Goal: Task Accomplishment & Management: Manage account settings

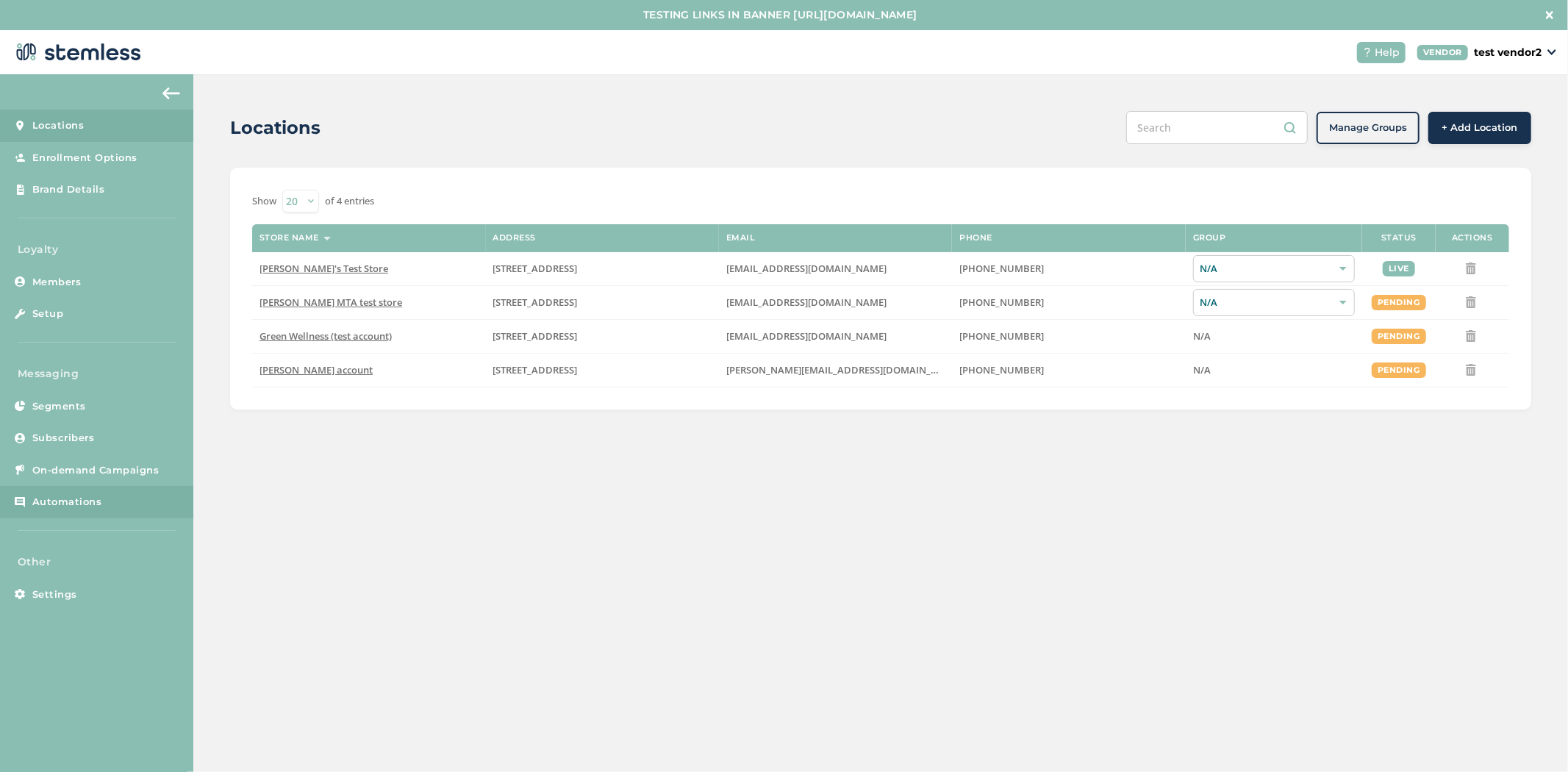
click at [80, 507] on span "Automations" at bounding box center [68, 501] width 70 height 14
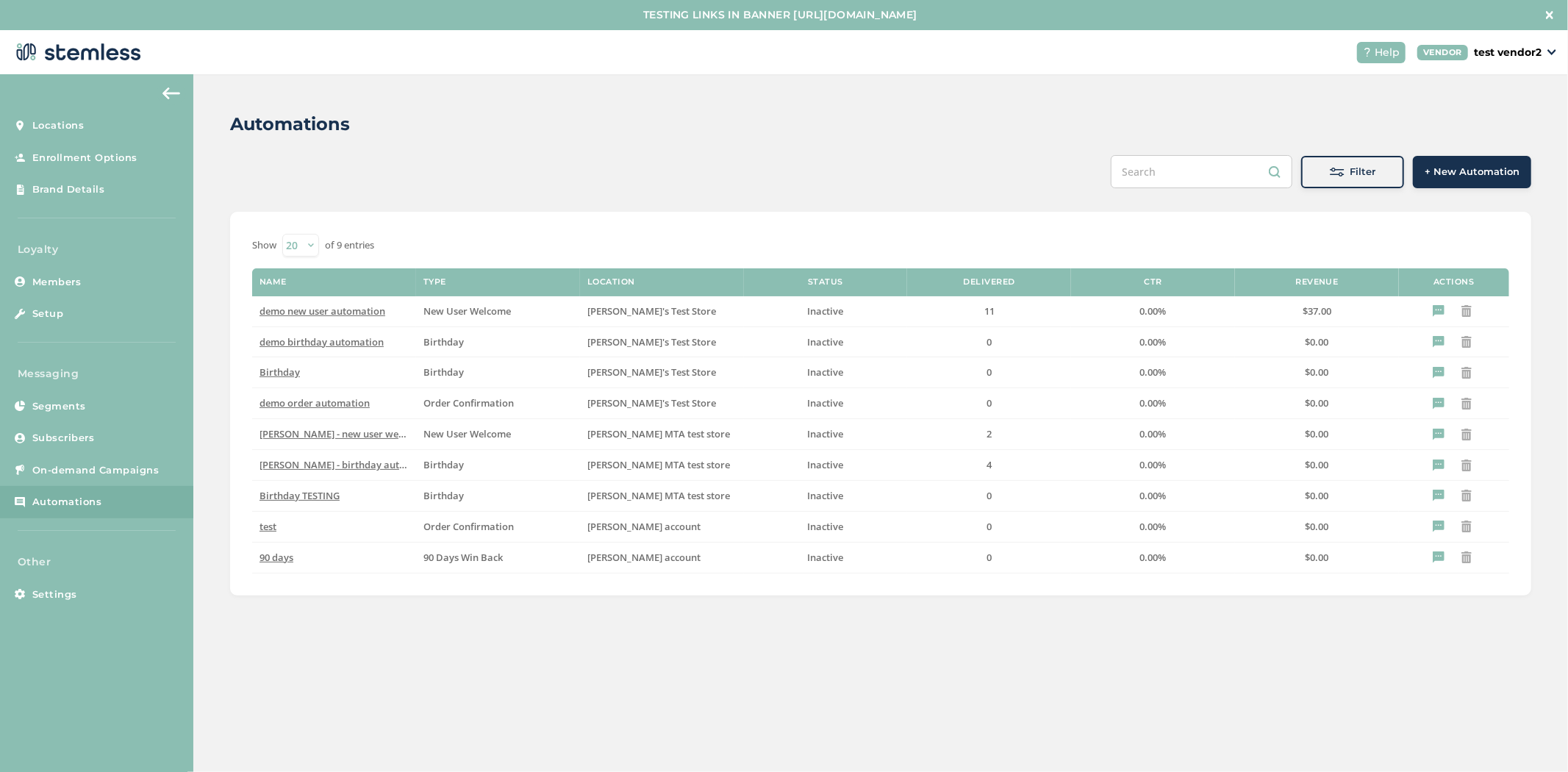
click at [1464, 169] on span "+ New Automation" at bounding box center [1472, 171] width 95 height 14
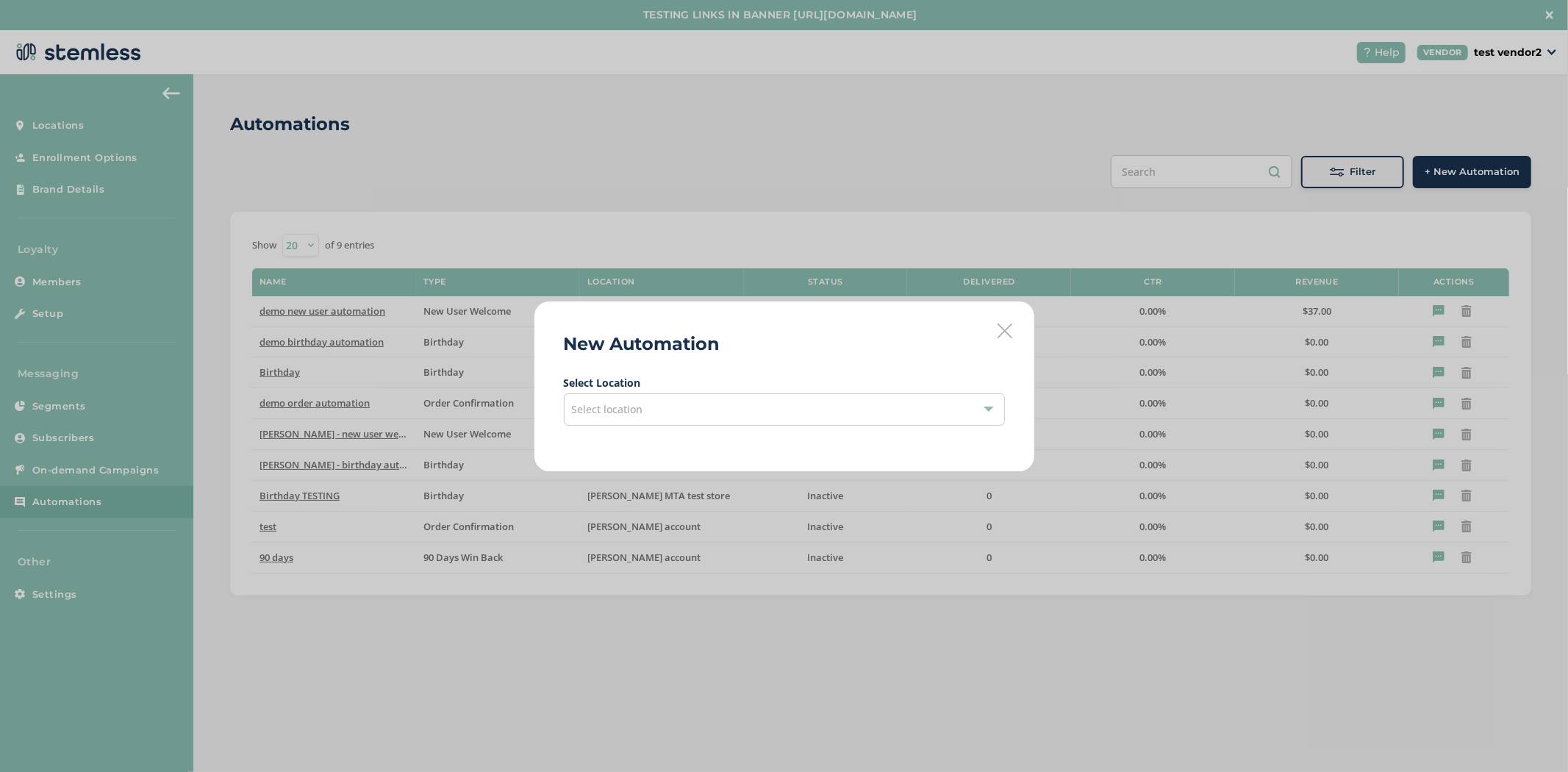
click at [875, 409] on div "Select location" at bounding box center [784, 409] width 441 height 33
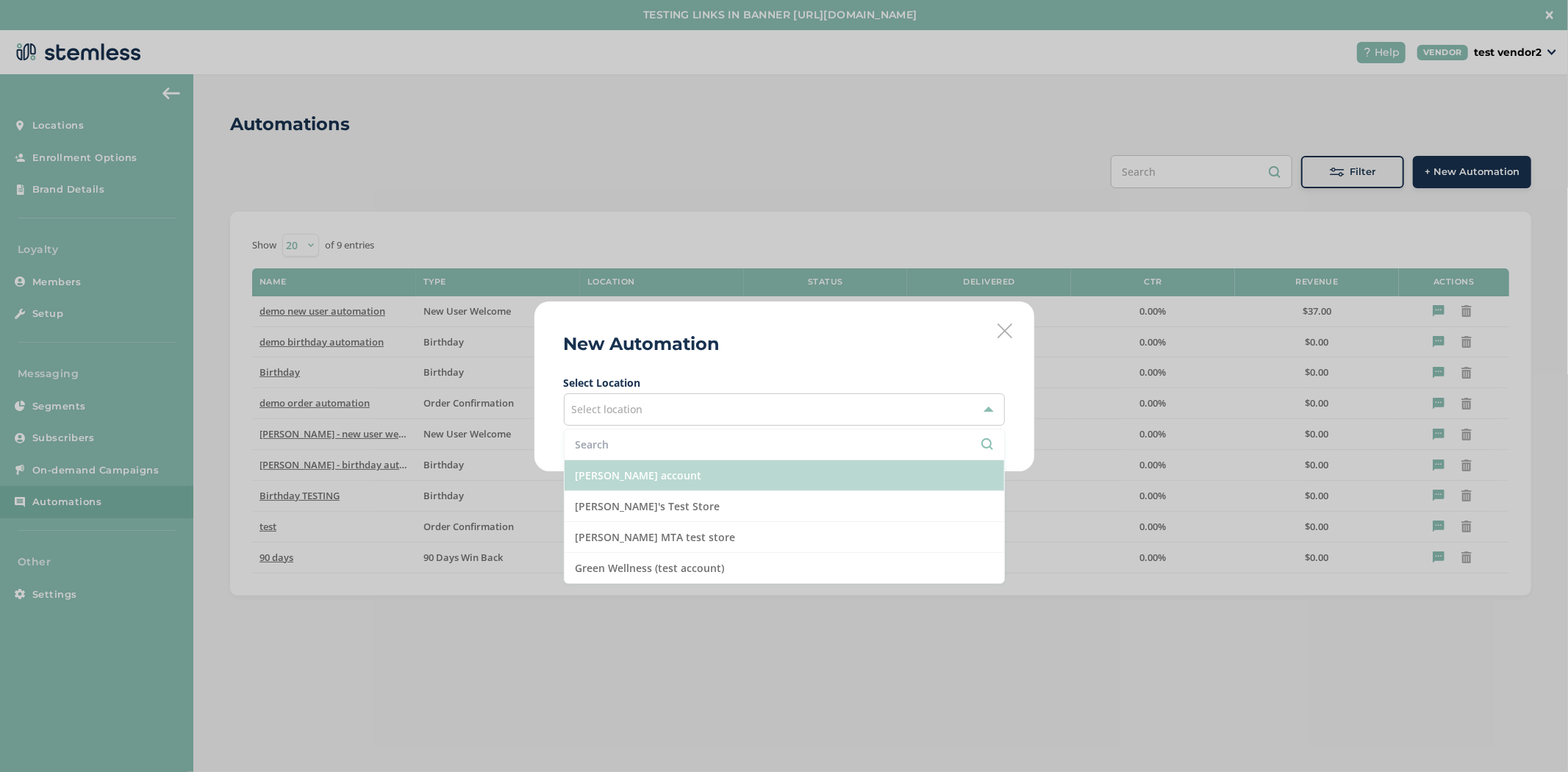
click at [818, 467] on li "[PERSON_NAME] account" at bounding box center [784, 475] width 440 height 31
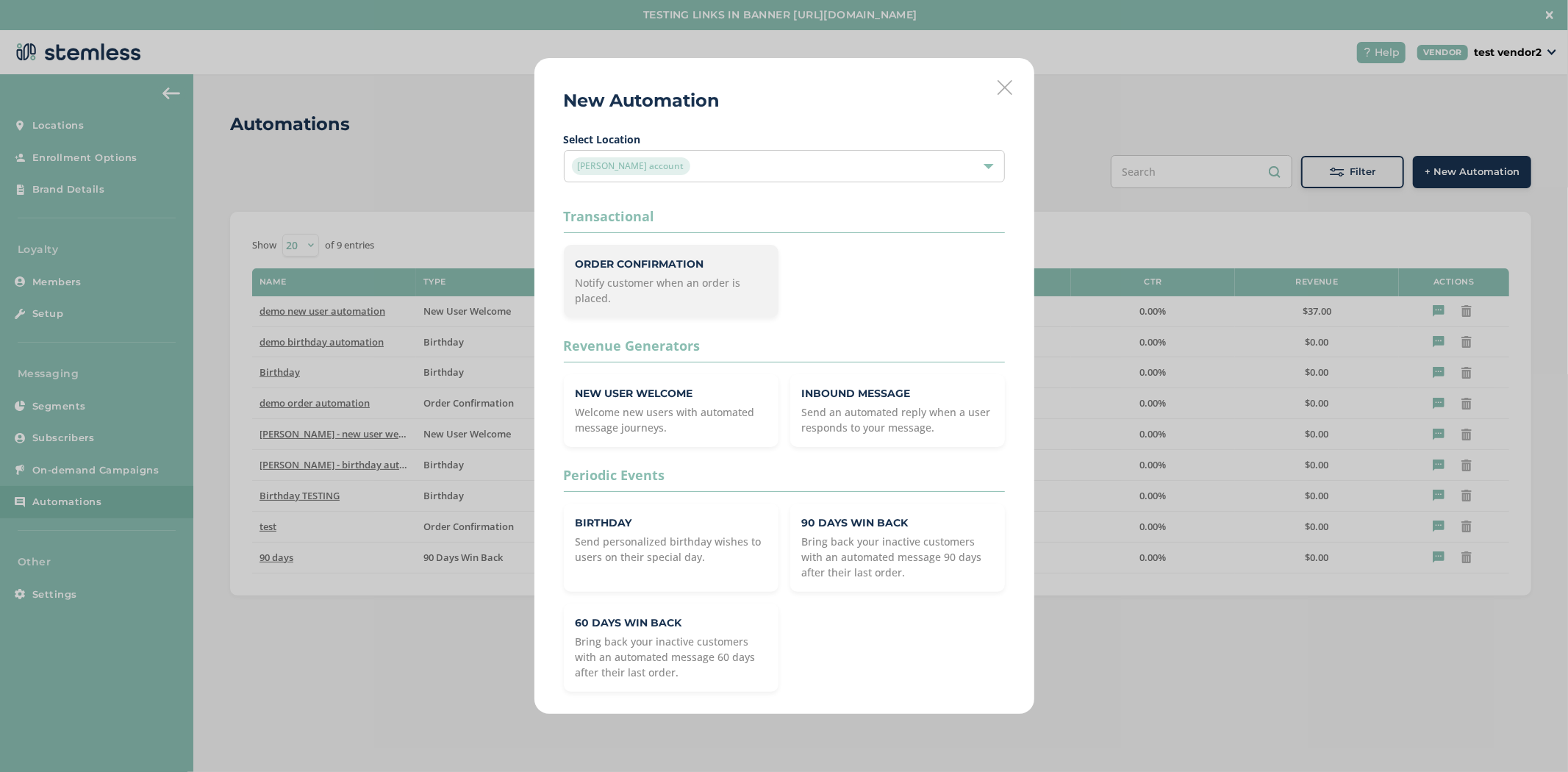
click at [680, 281] on p "Notify customer when an order is placed." at bounding box center [671, 290] width 191 height 31
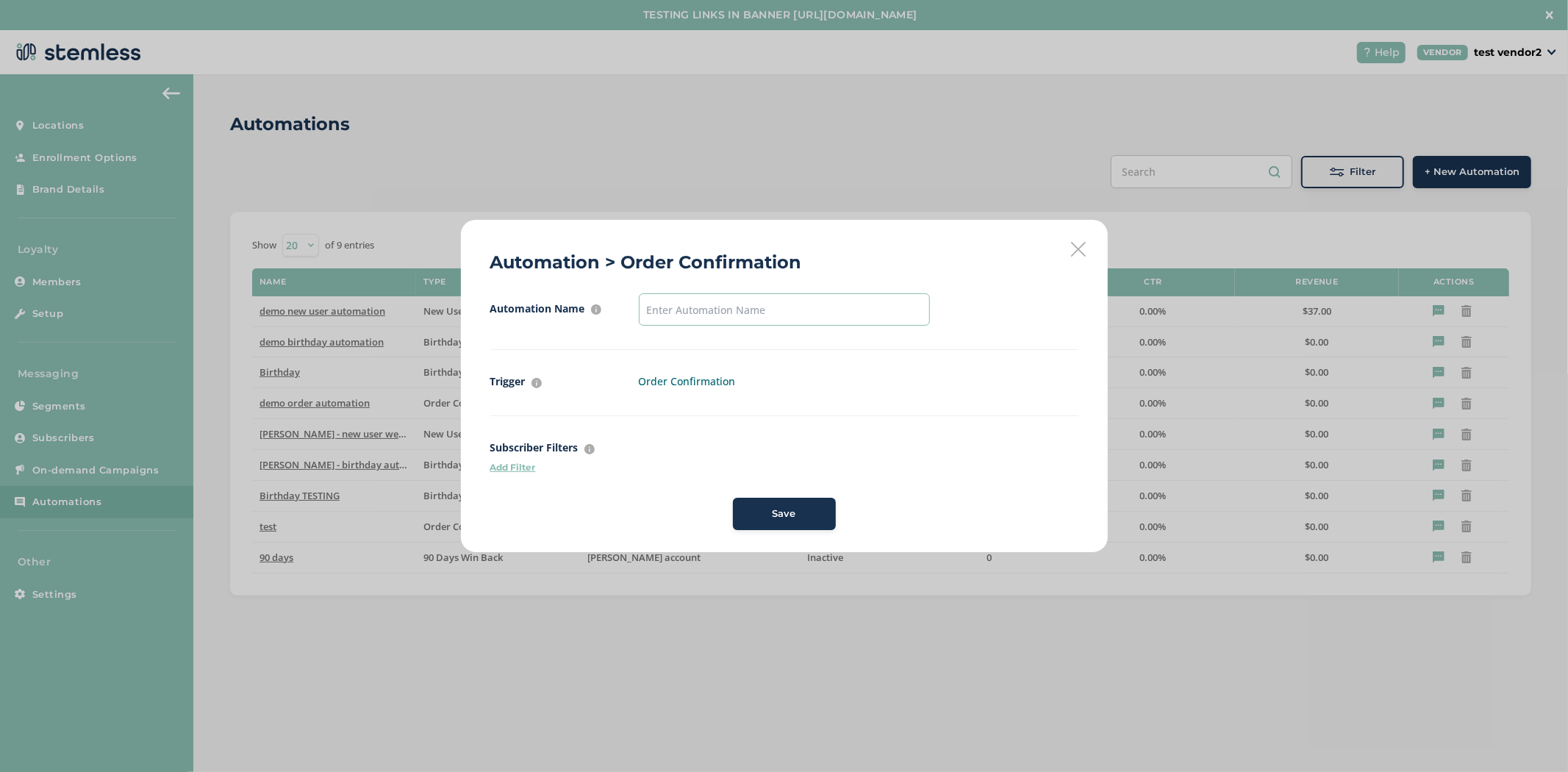
click at [703, 303] on input "text" at bounding box center [784, 309] width 291 height 33
type input "New Order"
click at [513, 465] on p "Add Filter" at bounding box center [784, 467] width 588 height 13
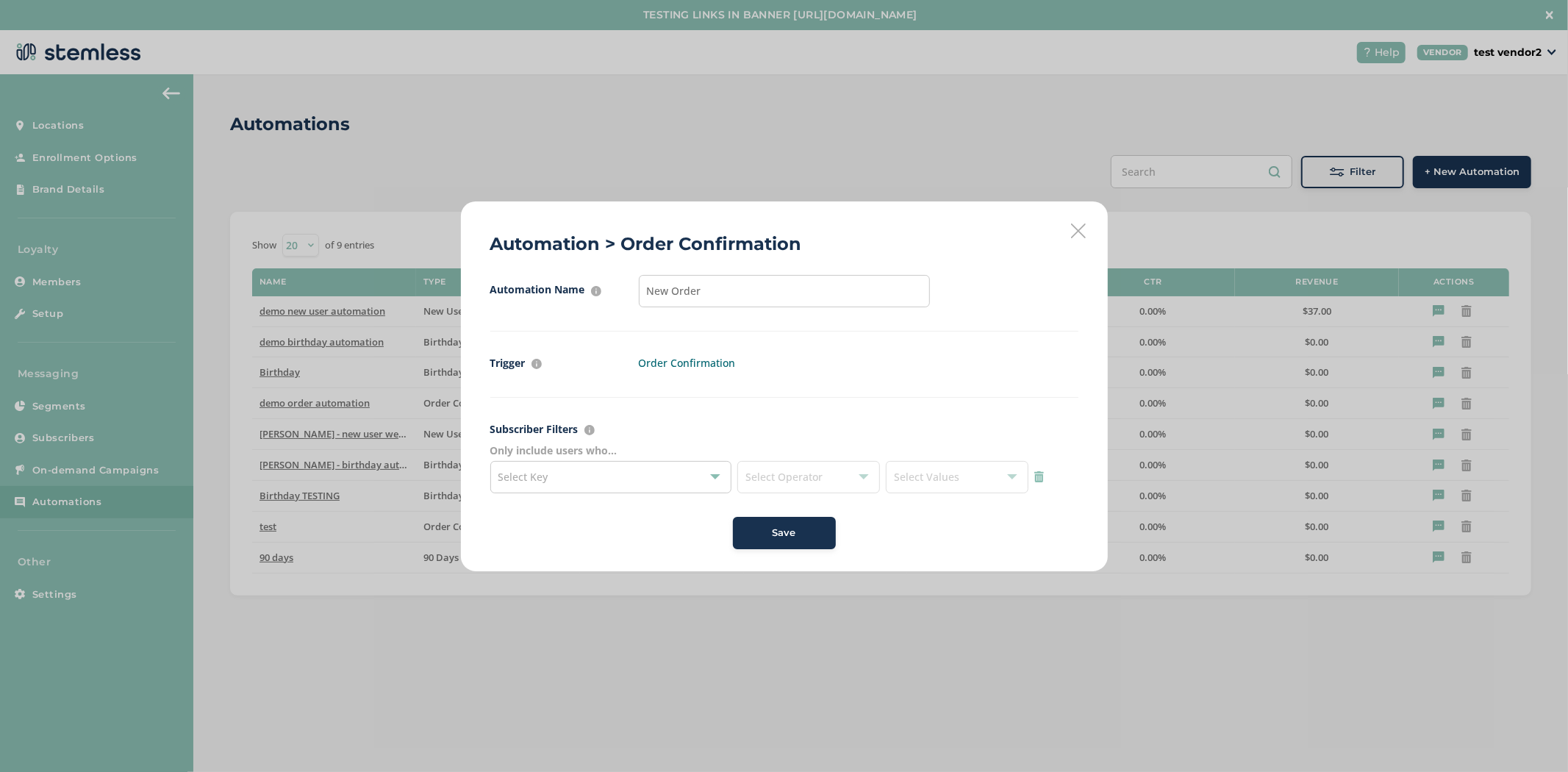
click at [561, 471] on div "Select Key" at bounding box center [611, 477] width 242 height 33
click at [784, 535] on span "Save" at bounding box center [784, 532] width 24 height 14
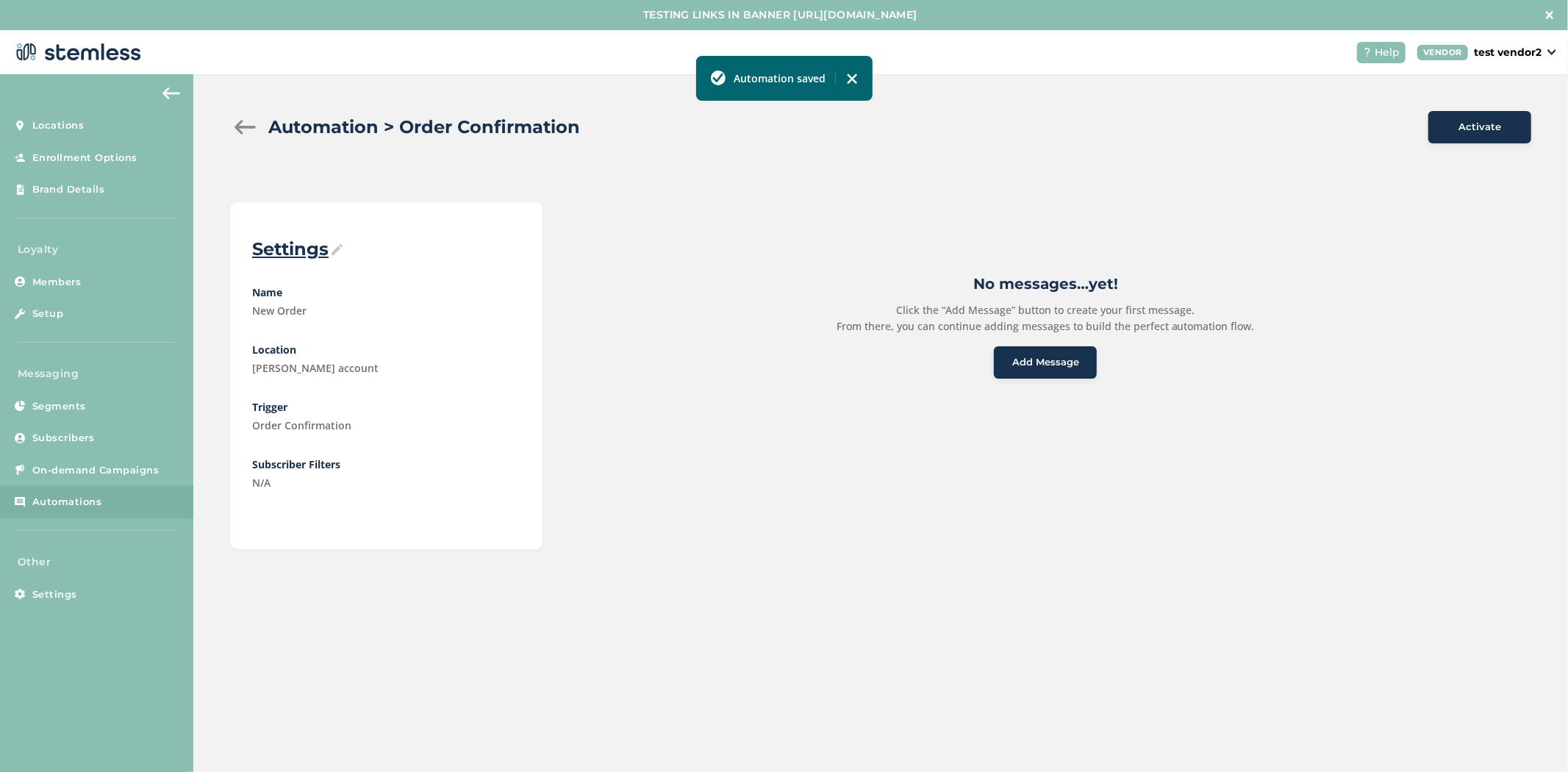
click at [1022, 355] on span "Add Message" at bounding box center [1046, 362] width 67 height 14
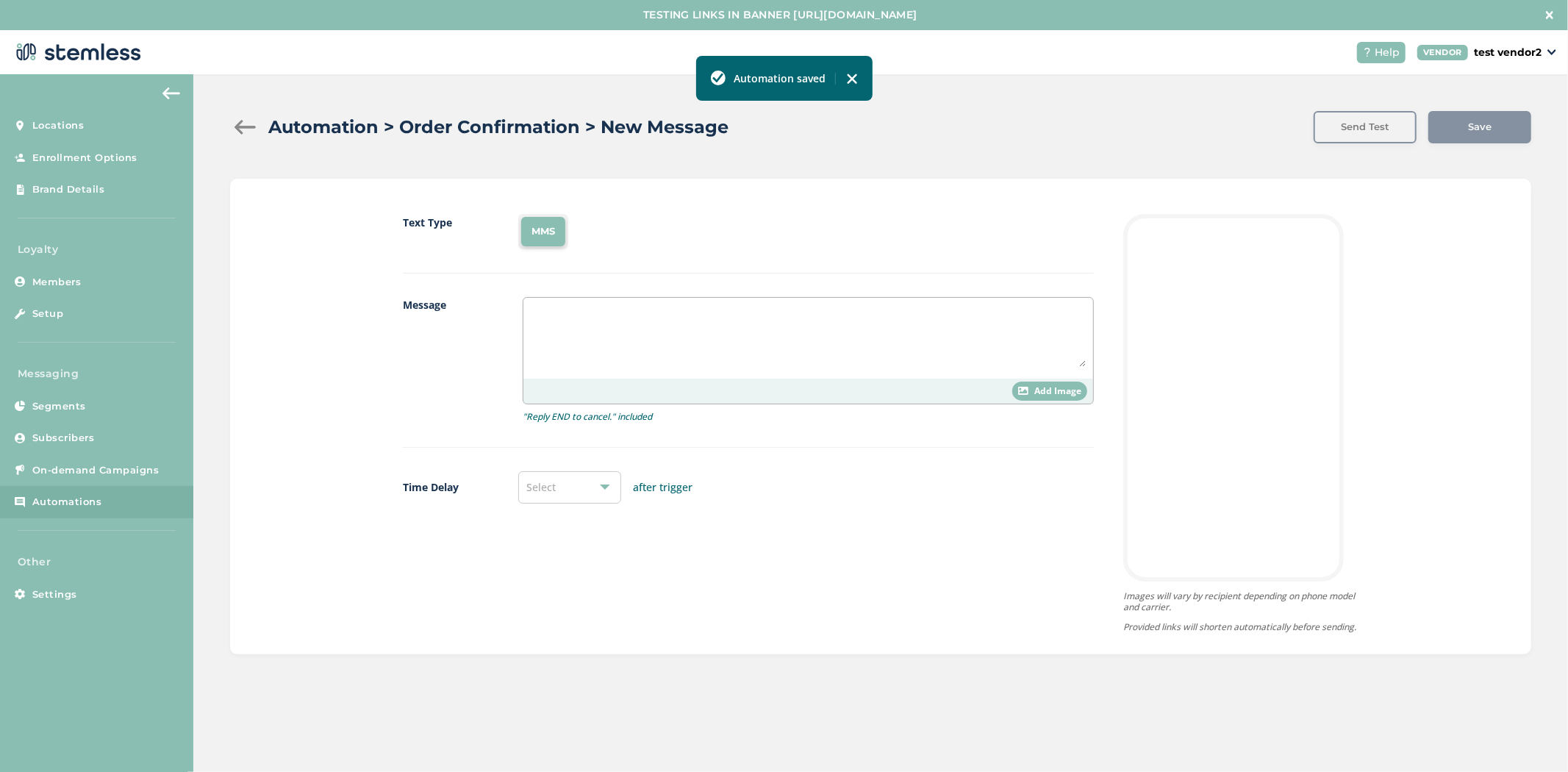
click at [540, 226] on li "MMS" at bounding box center [543, 231] width 44 height 30
click at [616, 347] on textarea at bounding box center [809, 335] width 555 height 61
click at [1035, 397] on span "Add Image" at bounding box center [1058, 391] width 47 height 13
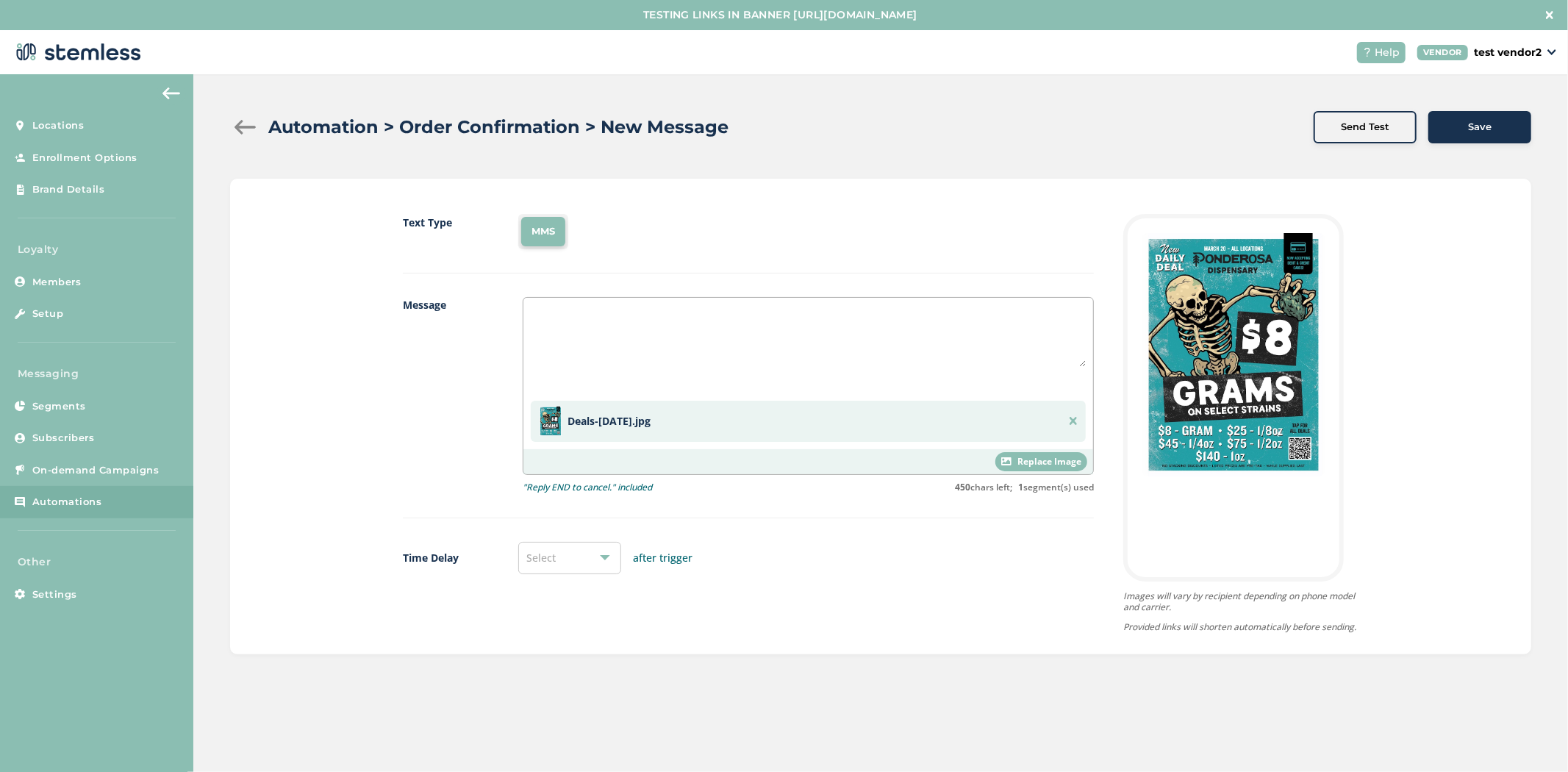
click at [583, 553] on div "Select" at bounding box center [570, 557] width 103 height 33
click at [747, 618] on div "Text Type MMS Message Deals-[DATE].jpg Replace Image "Reply END to cancel." inc…" at bounding box center [748, 422] width 691 height 418
click at [577, 562] on div "Select" at bounding box center [570, 557] width 103 height 33
click at [572, 598] on li "1 hour" at bounding box center [570, 593] width 102 height 31
click at [1510, 123] on div "Save" at bounding box center [1480, 127] width 80 height 14
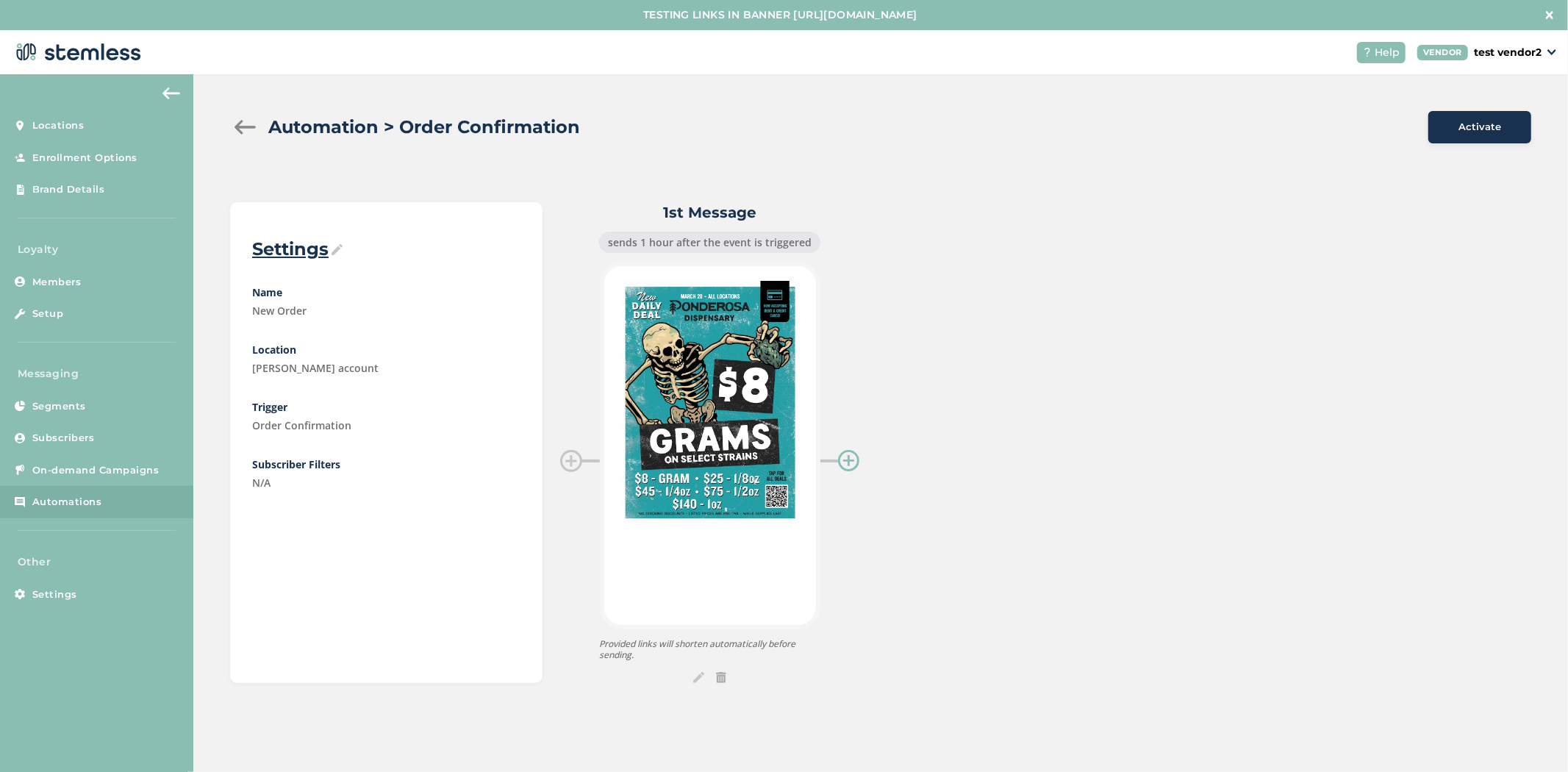
click at [853, 460] on div at bounding box center [849, 460] width 22 height 22
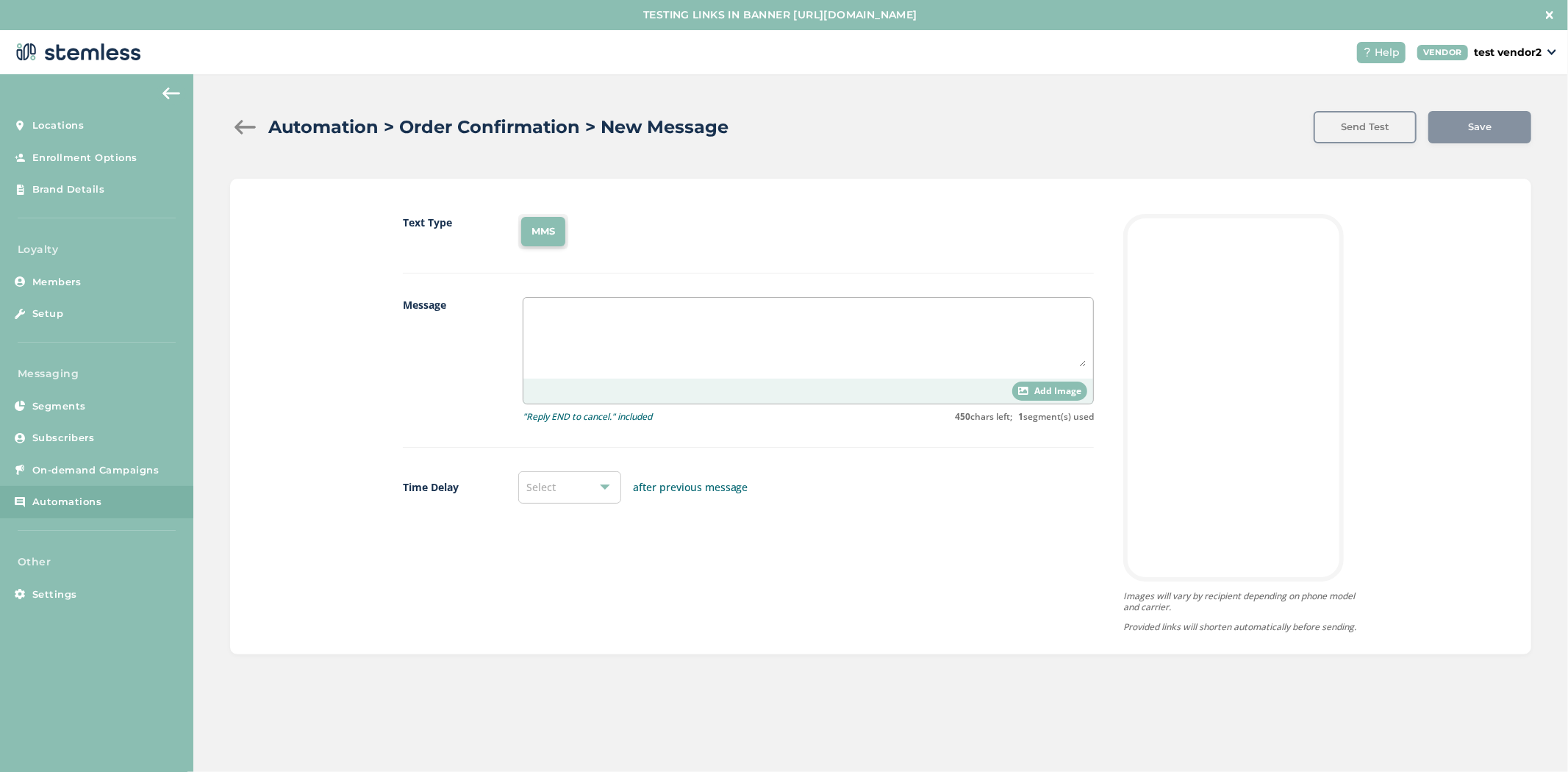
click at [825, 372] on div at bounding box center [808, 338] width 570 height 81
click at [827, 357] on textarea at bounding box center [809, 335] width 555 height 61
click at [232, 121] on div at bounding box center [244, 127] width 30 height 14
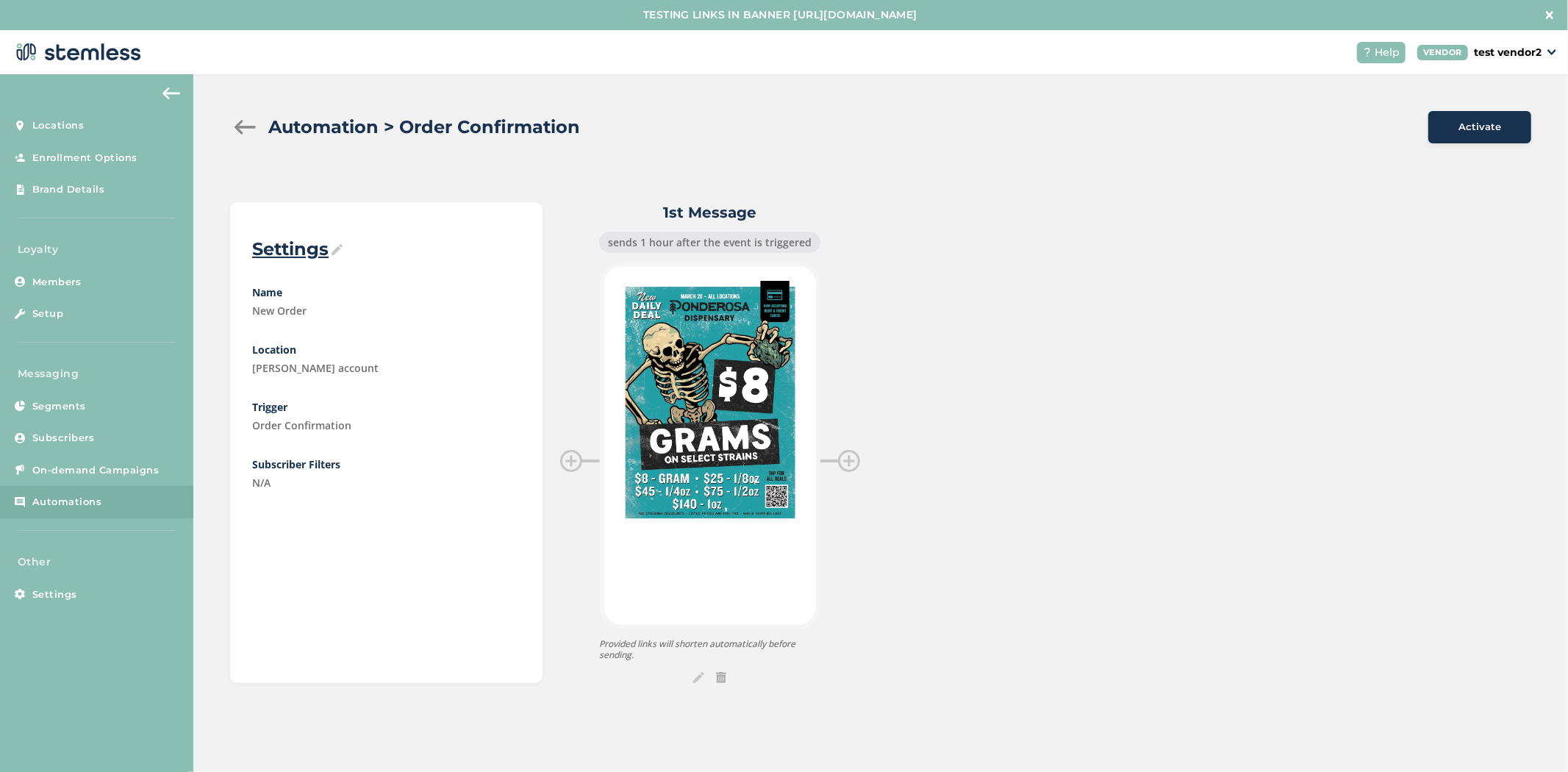
click at [724, 673] on div at bounding box center [709, 677] width 300 height 11
click at [722, 678] on img at bounding box center [721, 677] width 10 height 11
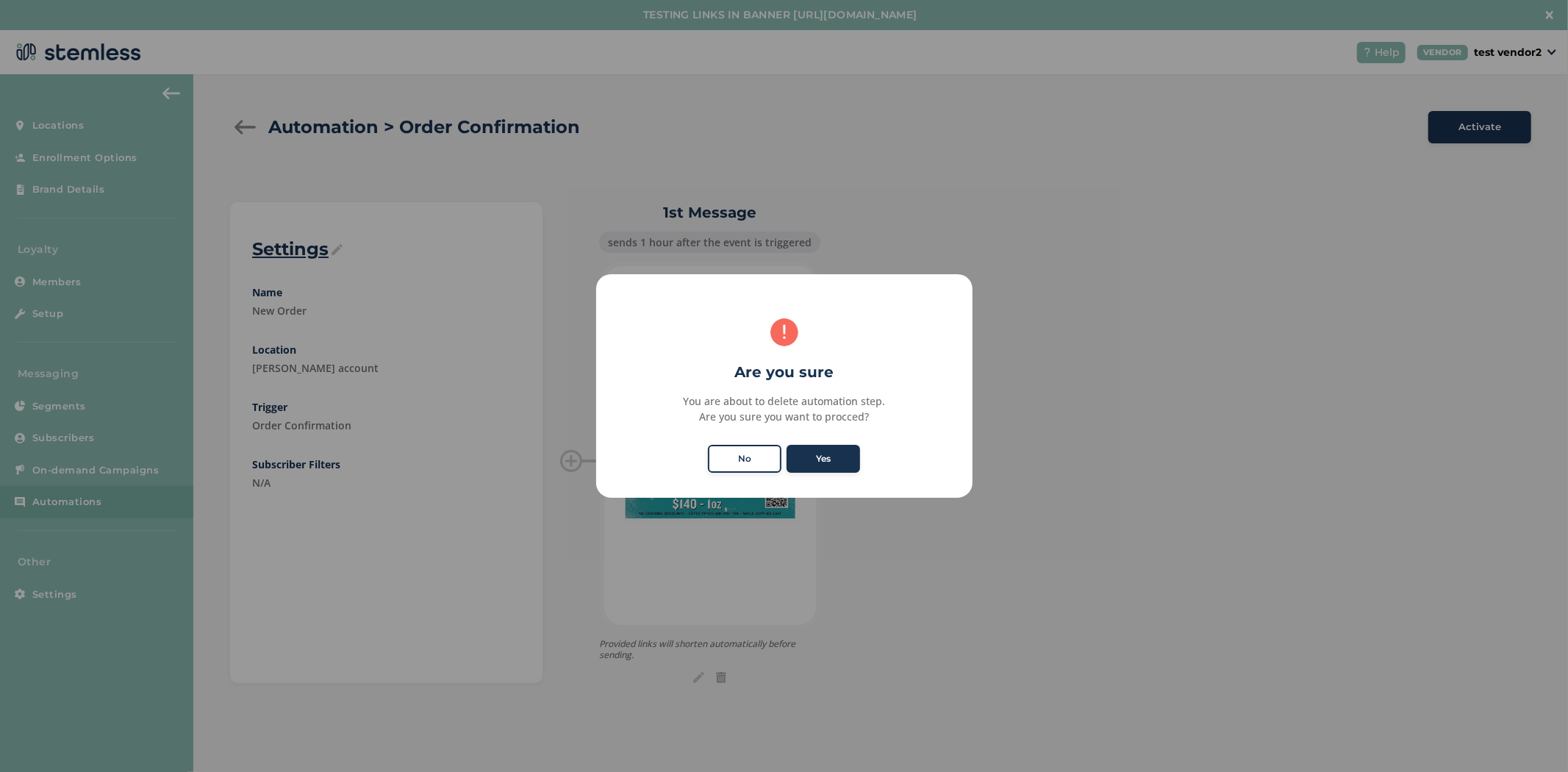
click at [838, 469] on button "Yes" at bounding box center [823, 458] width 74 height 28
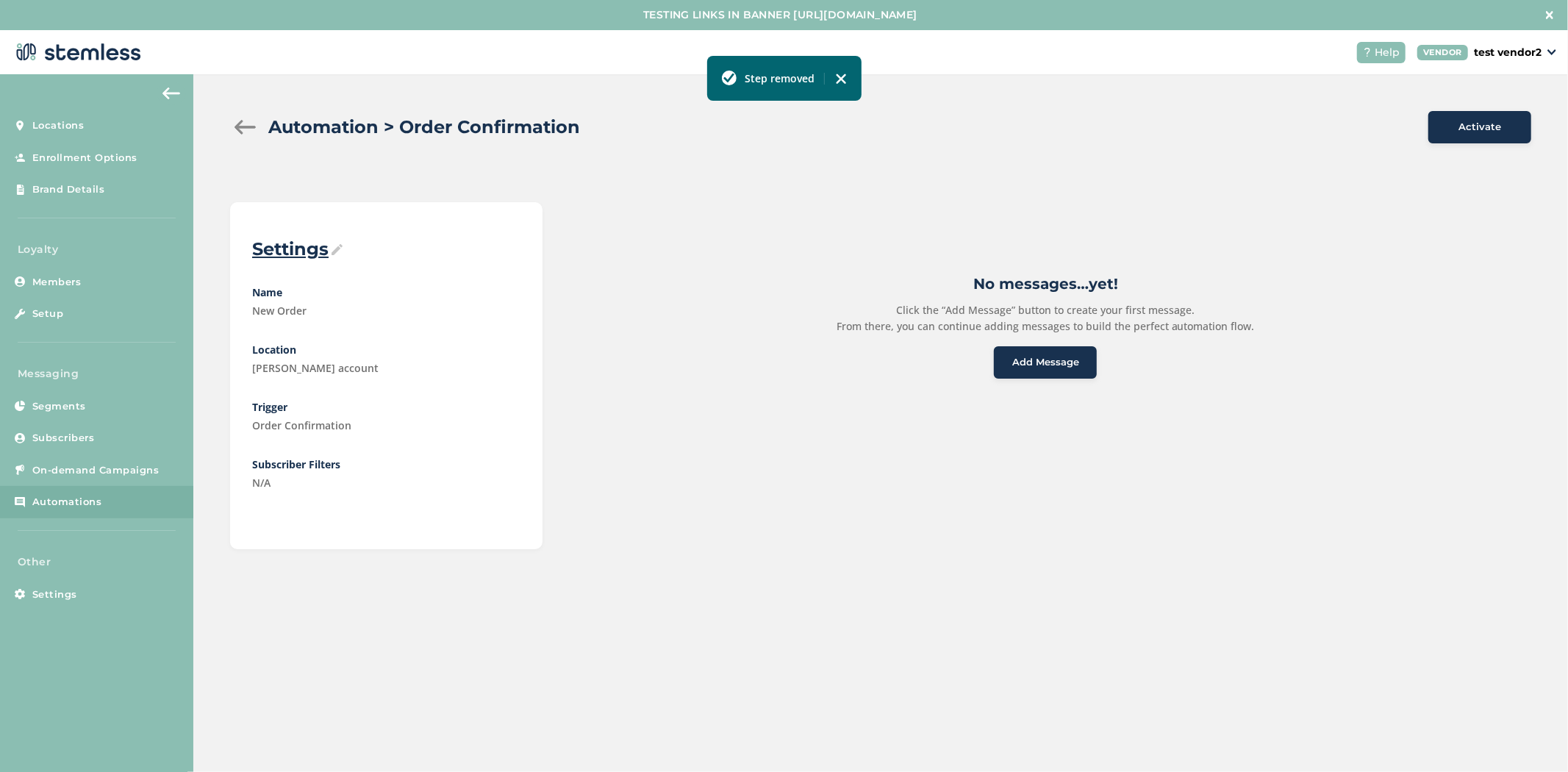
click at [244, 122] on div at bounding box center [244, 127] width 30 height 14
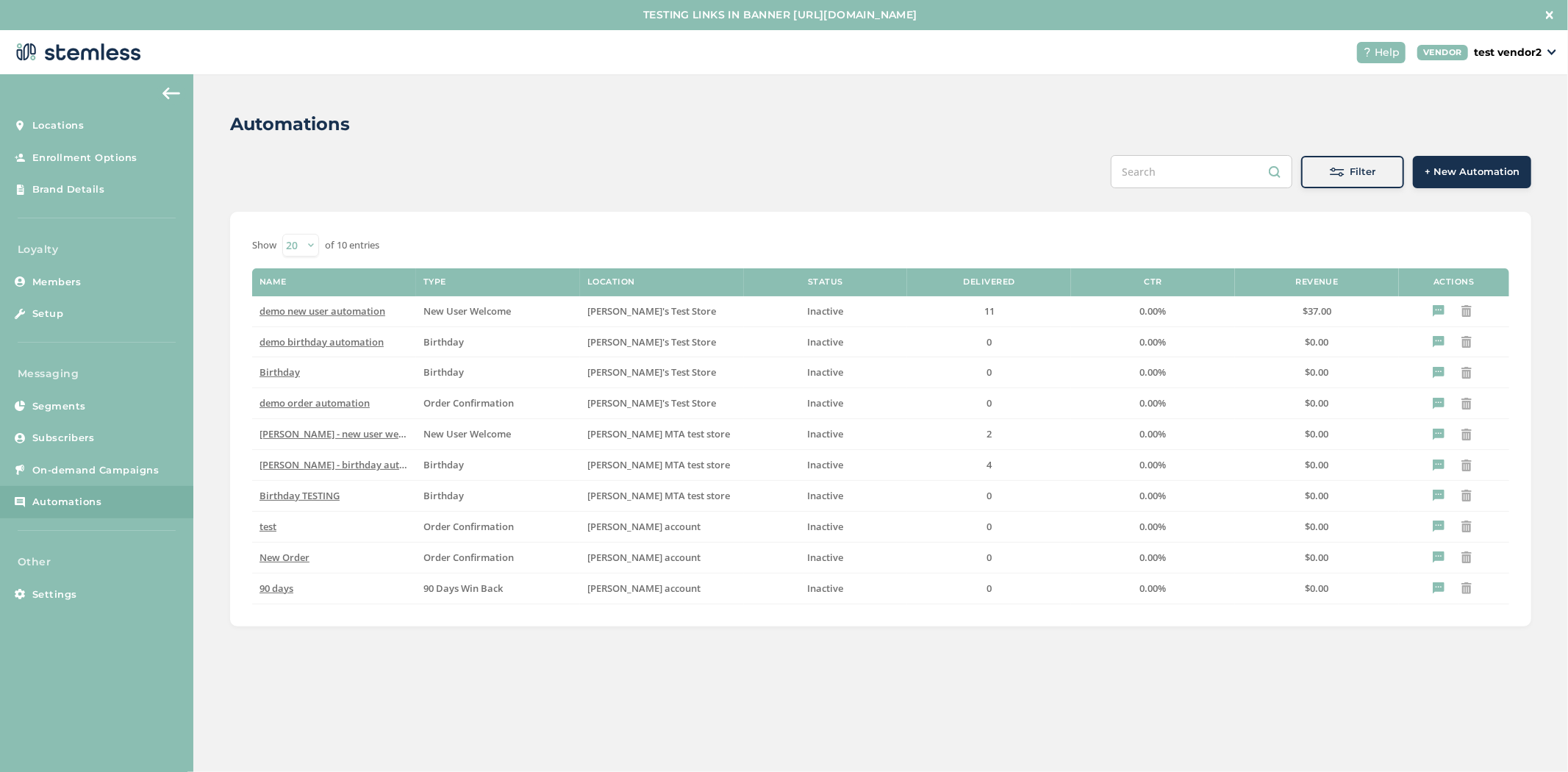
click at [1443, 160] on button "+ New Automation" at bounding box center [1472, 171] width 118 height 33
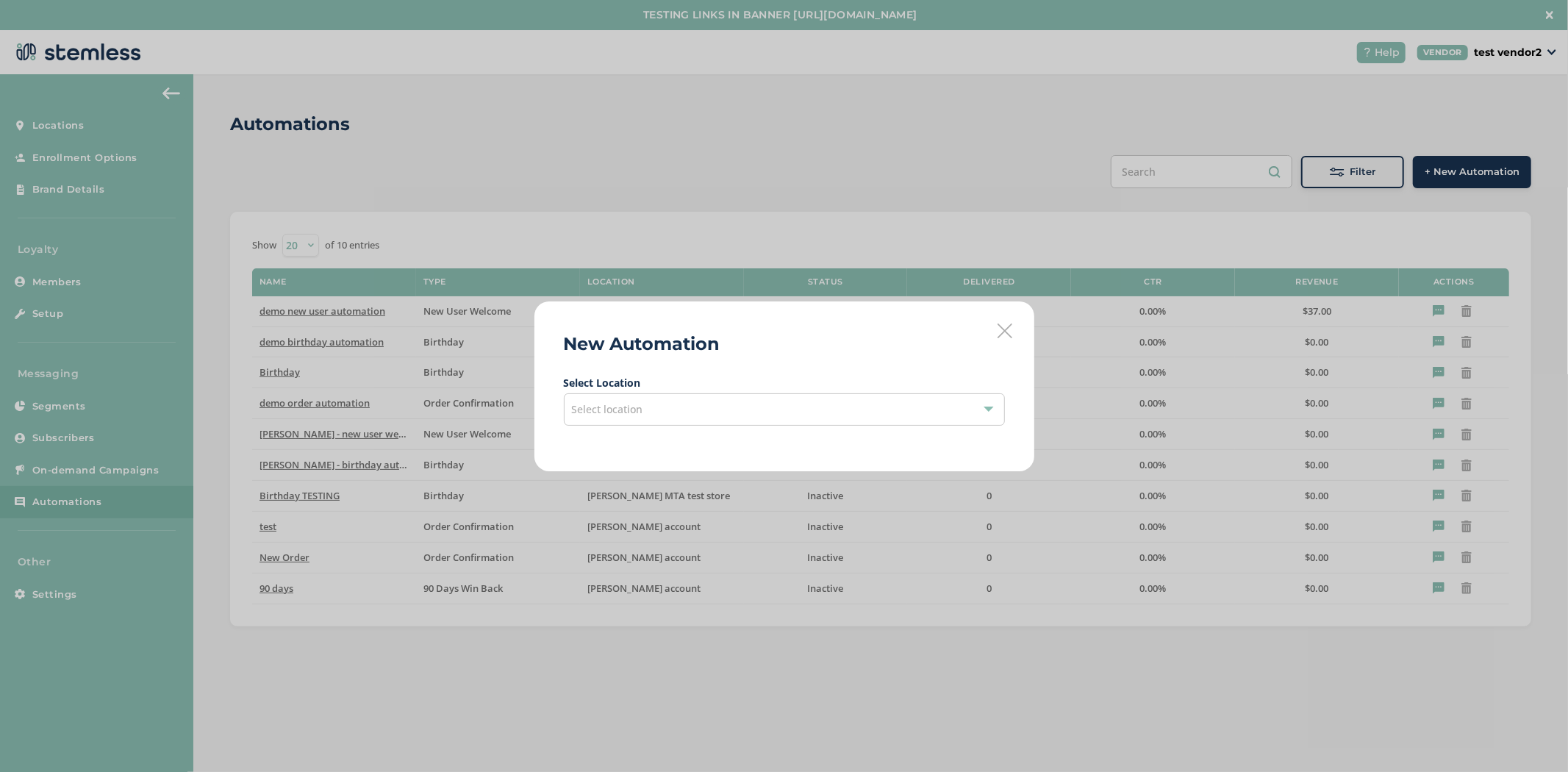
click at [753, 406] on div "Select location" at bounding box center [784, 409] width 441 height 33
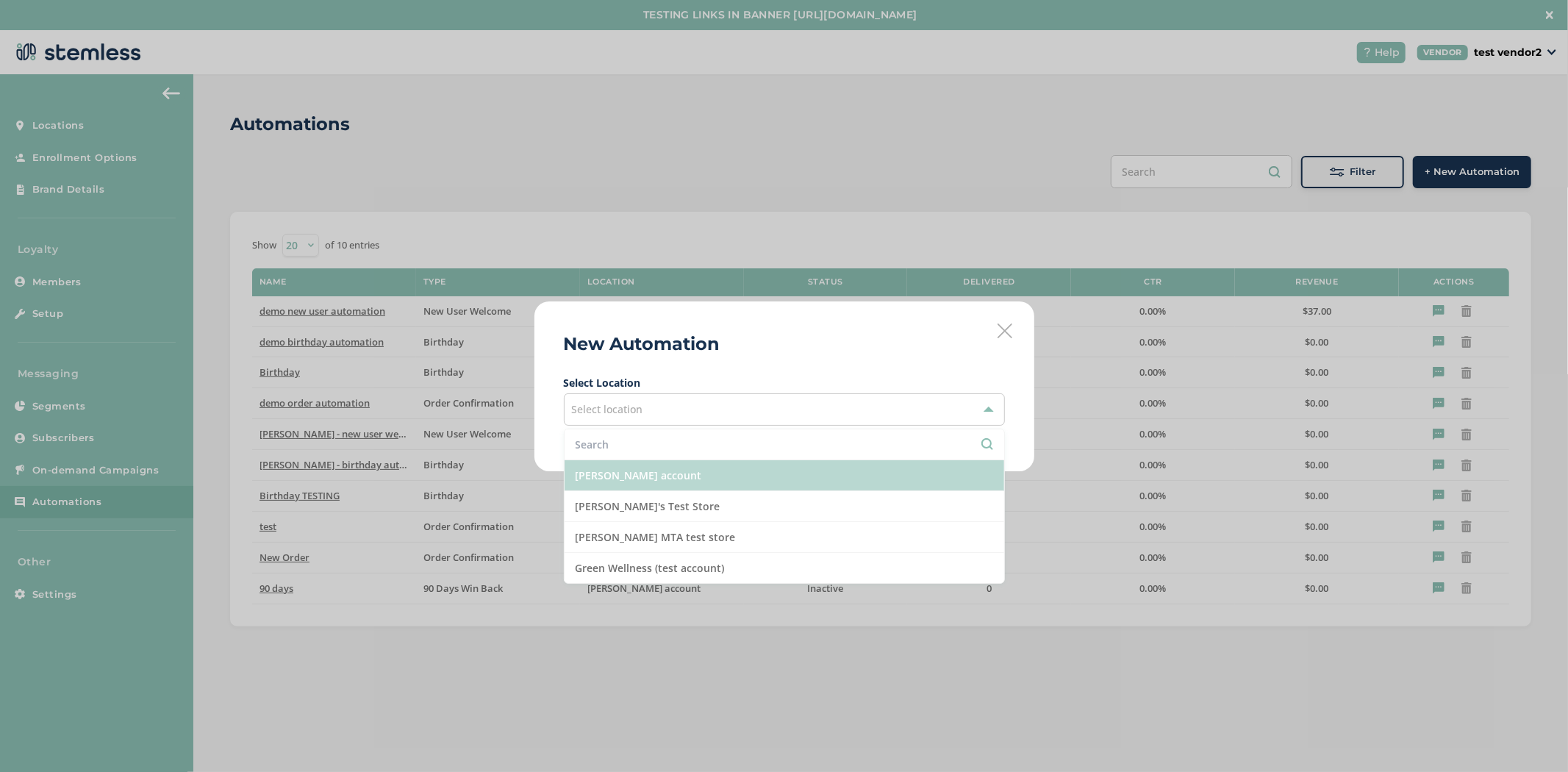
click at [699, 483] on li "[PERSON_NAME] account" at bounding box center [784, 475] width 440 height 31
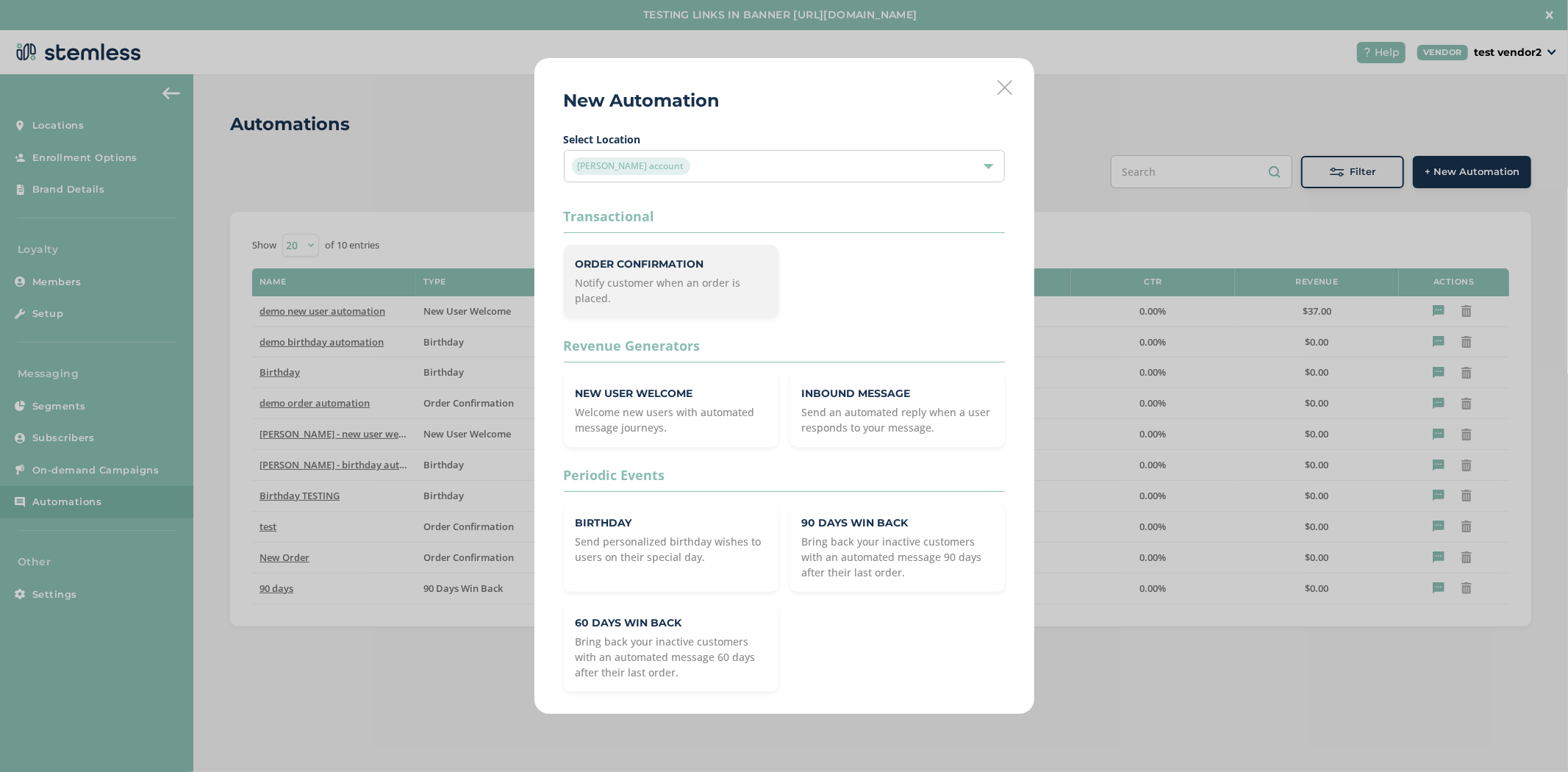
click at [663, 253] on div "Order Confirmation Notify customer when an order is placed." at bounding box center [671, 281] width 215 height 73
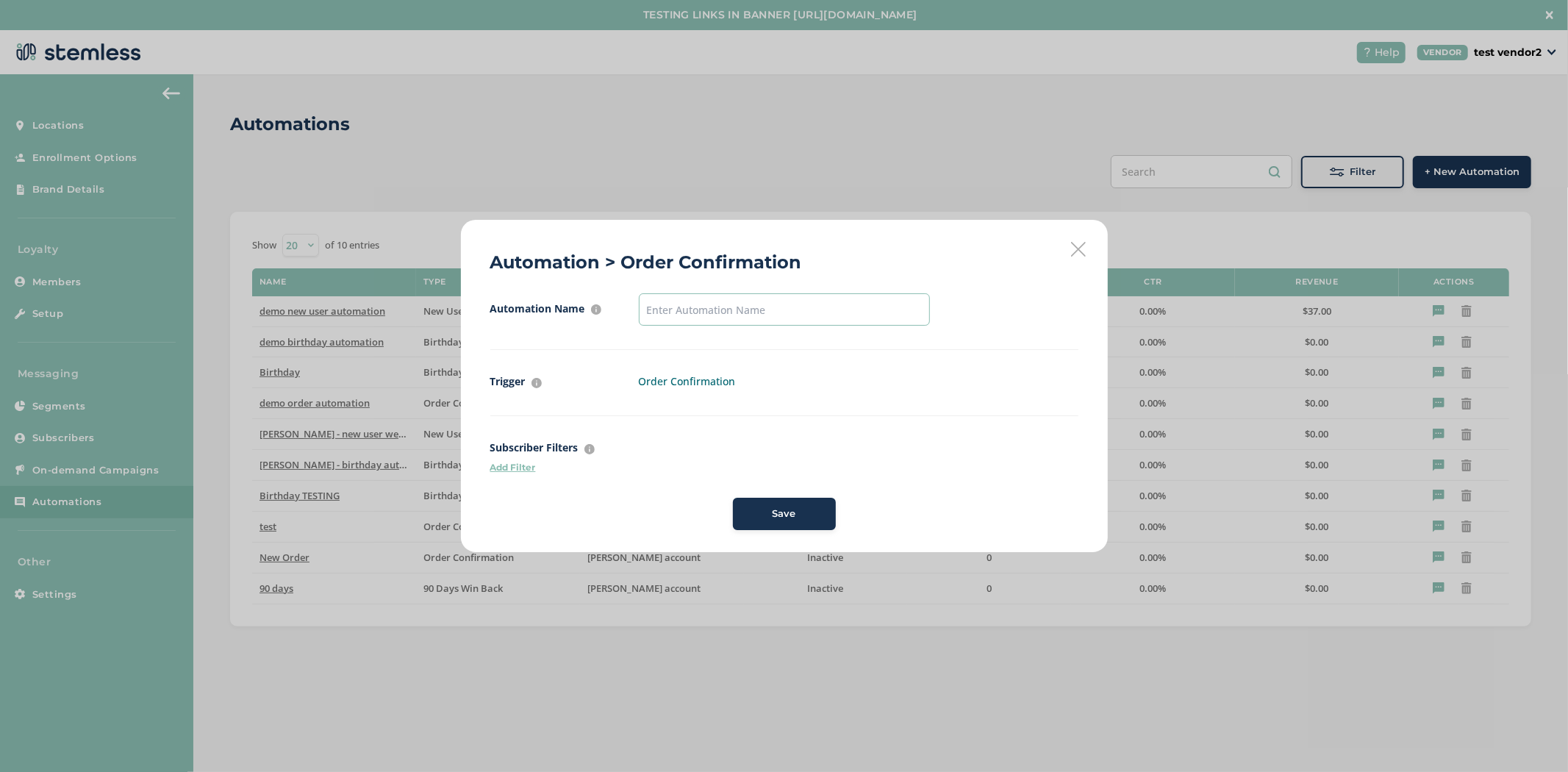
click at [708, 323] on input "text" at bounding box center [784, 309] width 291 height 33
click at [711, 306] on input "text" at bounding box center [784, 309] width 291 height 33
type input "New Order"
click at [730, 302] on input "New Order" at bounding box center [784, 309] width 291 height 33
drag, startPoint x: 501, startPoint y: 256, endPoint x: 604, endPoint y: 256, distance: 103.0
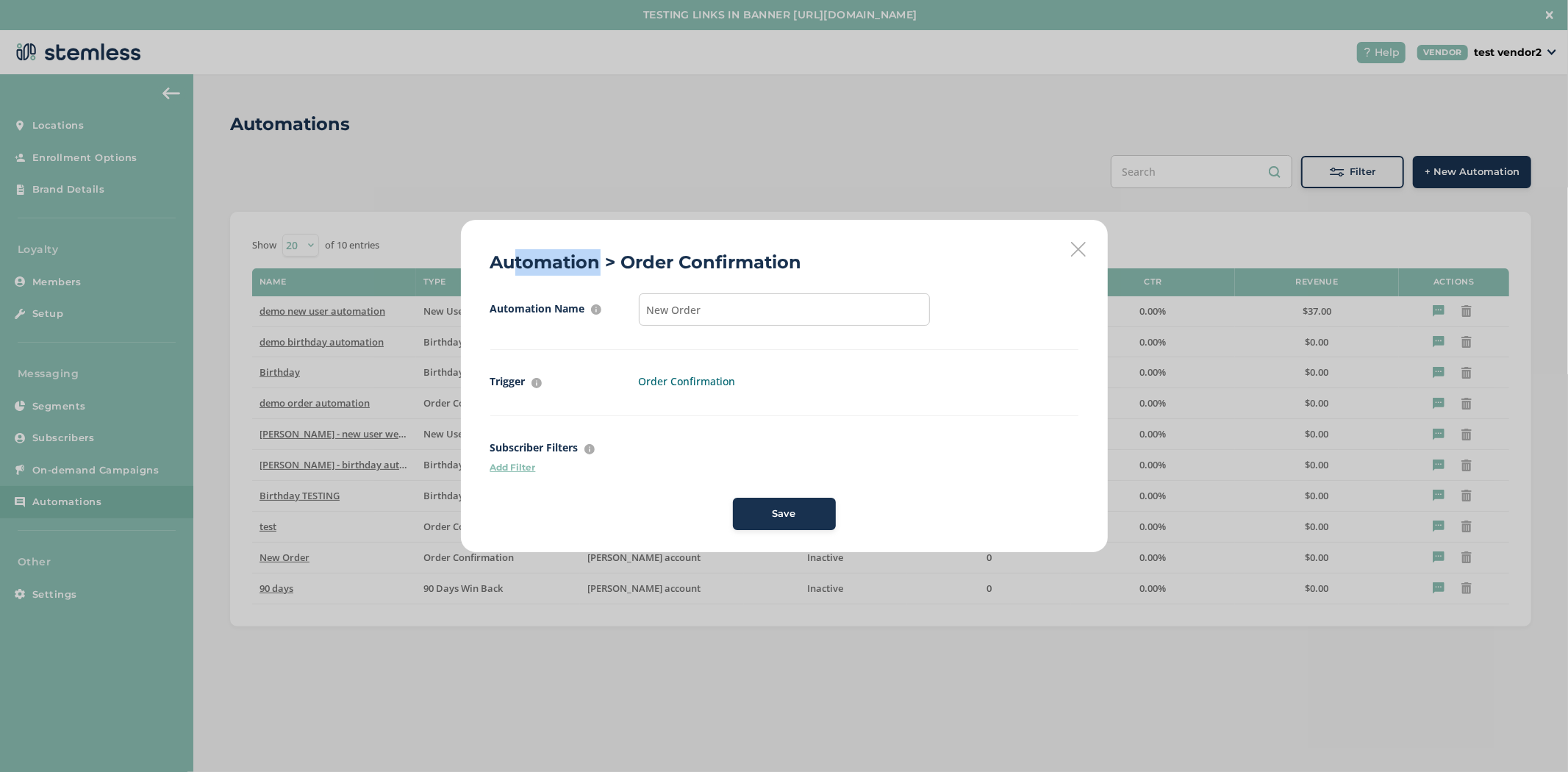
click at [604, 256] on h2 "Automation > Order Confirmation" at bounding box center [646, 262] width 312 height 27
drag, startPoint x: 690, startPoint y: 261, endPoint x: 680, endPoint y: 288, distance: 28.8
click at [702, 261] on h2 "Automation > Order Confirmation" at bounding box center [646, 262] width 312 height 27
drag, startPoint x: 727, startPoint y: 312, endPoint x: 629, endPoint y: 294, distance: 99.6
click at [629, 294] on div "Automation Name For internal purposes only New Order" at bounding box center [784, 322] width 588 height 57
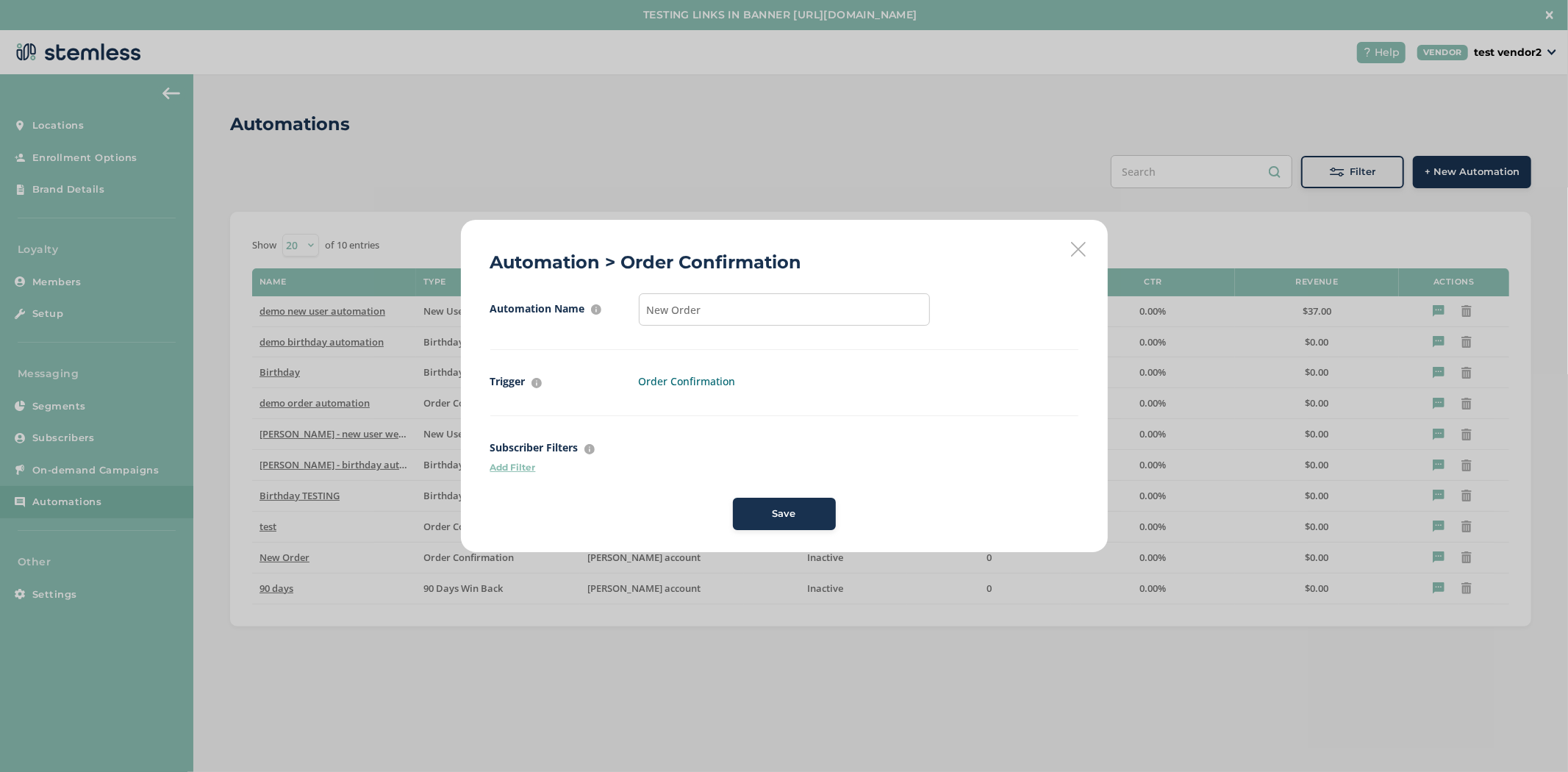
click at [518, 469] on p "Add Filter" at bounding box center [784, 467] width 588 height 13
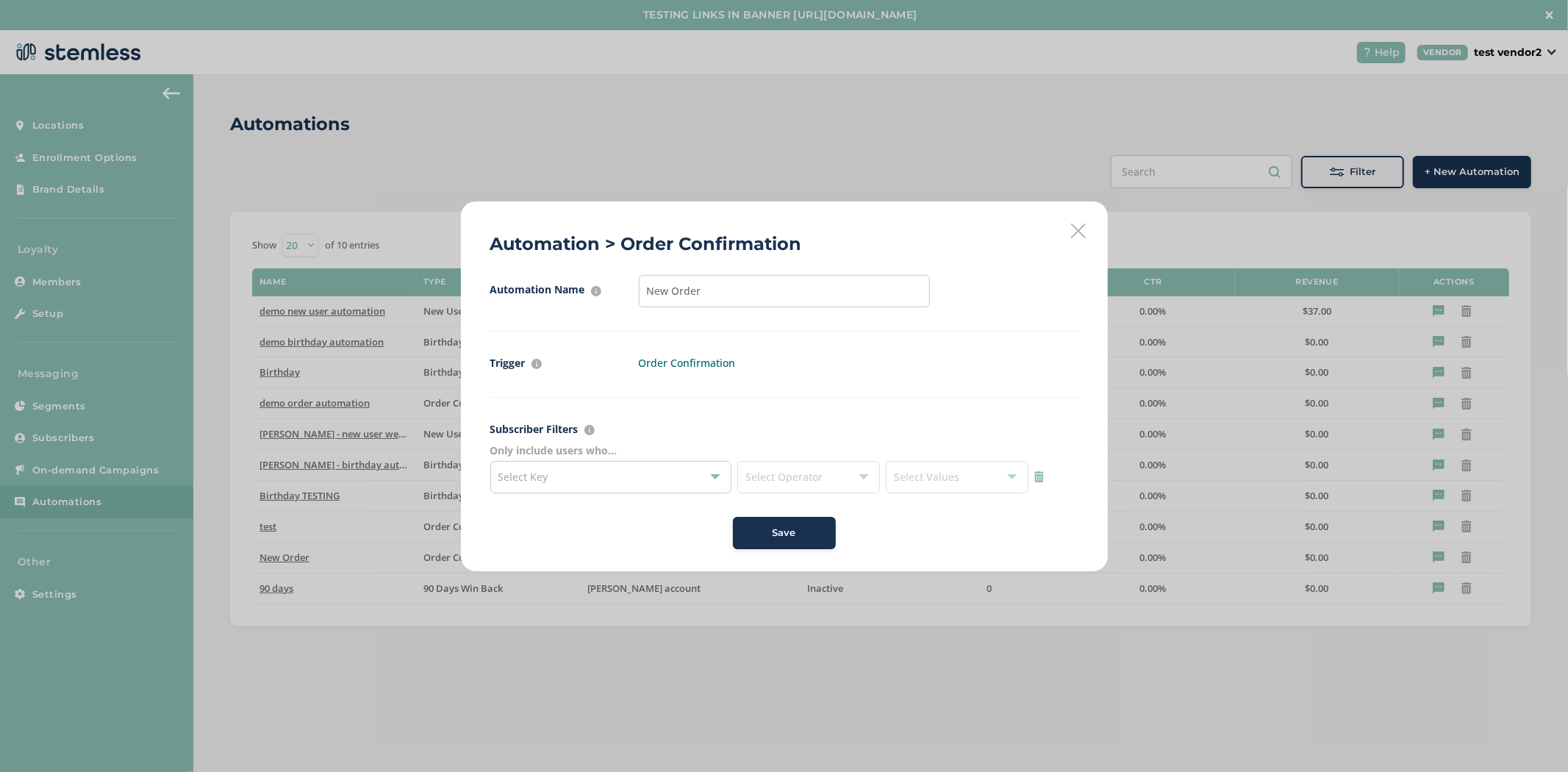
click at [534, 490] on div "Select Key" at bounding box center [611, 477] width 242 height 33
drag, startPoint x: 819, startPoint y: 542, endPoint x: 829, endPoint y: 453, distance: 89.6
click at [829, 453] on span "Automation Name For internal purposes only New Order Trigger What event has to …" at bounding box center [784, 411] width 588 height 274
click at [765, 529] on div "Save" at bounding box center [784, 532] width 80 height 14
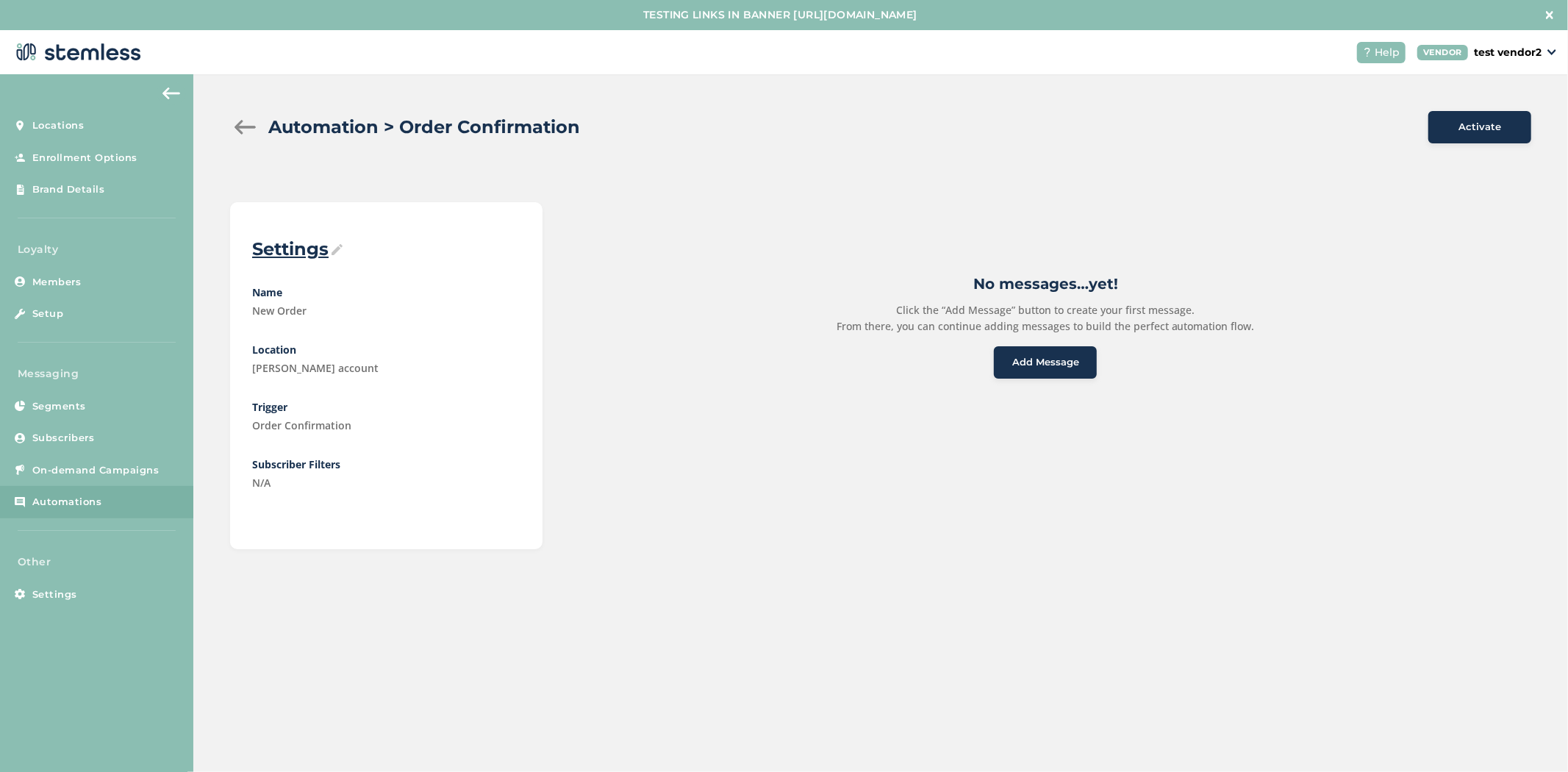
click at [1019, 375] on button "Add Message" at bounding box center [1045, 362] width 103 height 33
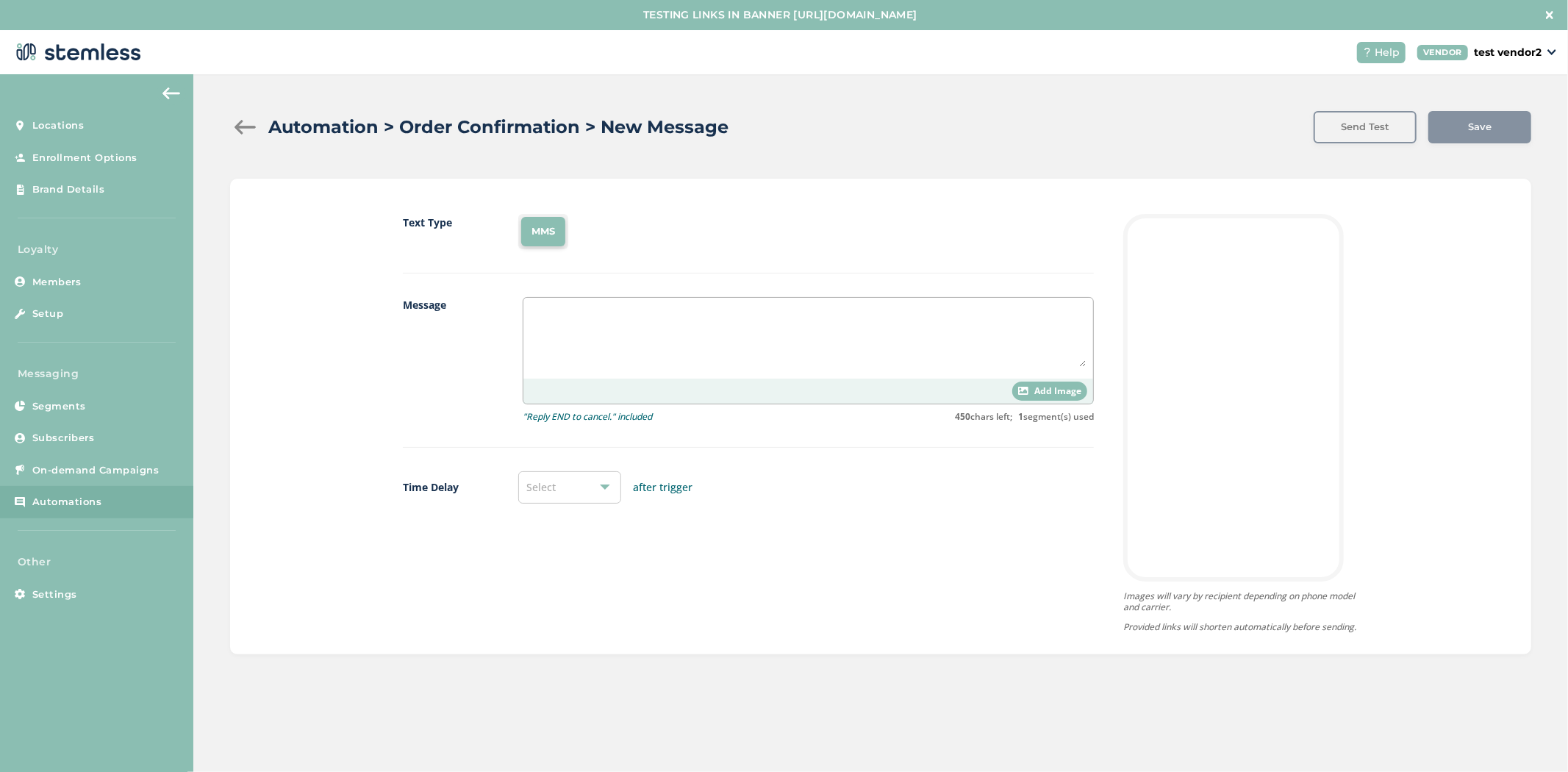
click at [1029, 382] on div "Add Image" at bounding box center [1050, 391] width 75 height 19
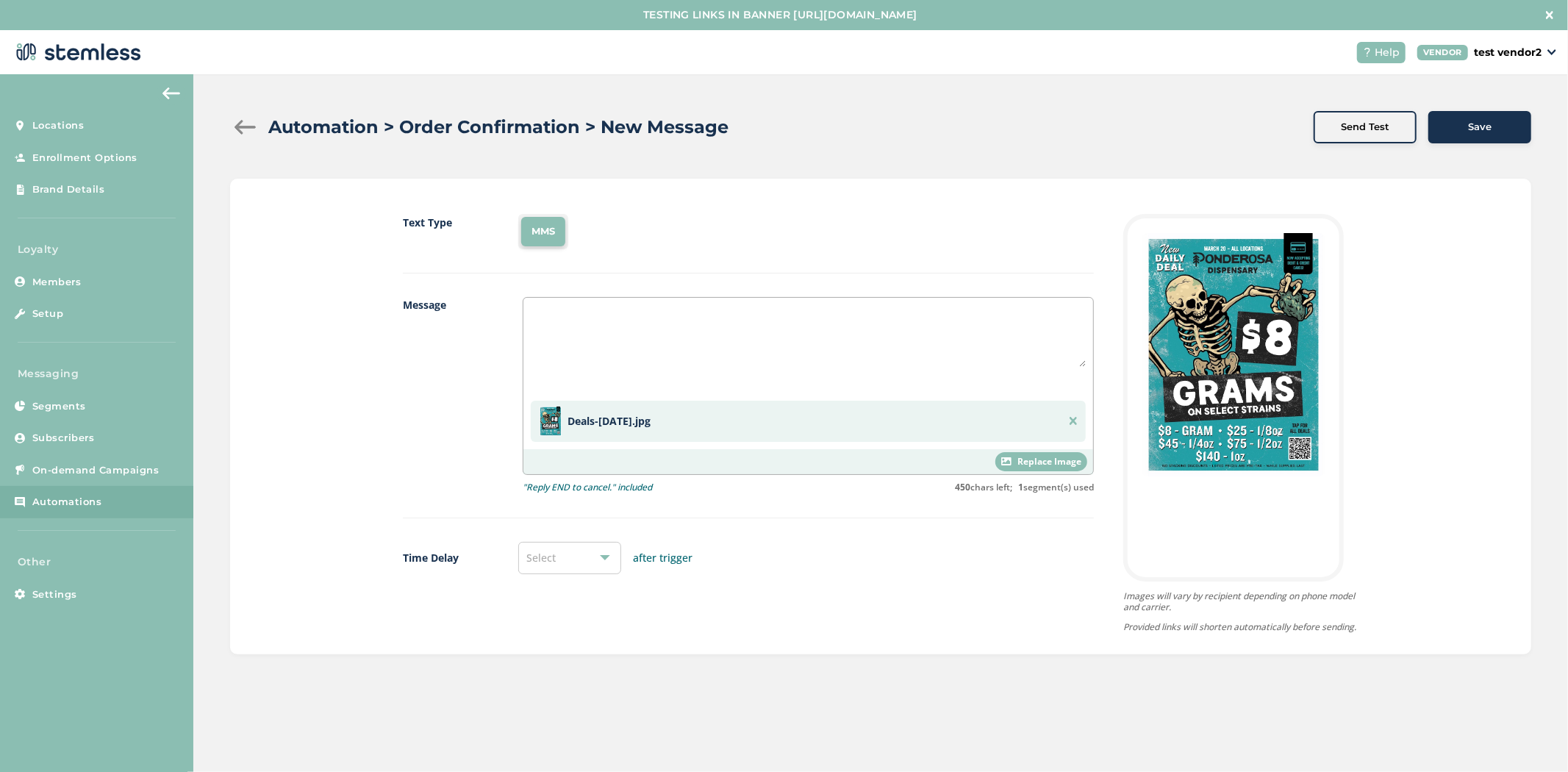
click at [589, 556] on div "Select" at bounding box center [570, 557] width 103 height 33
drag, startPoint x: 563, startPoint y: 651, endPoint x: 564, endPoint y: 628, distance: 23.0
click at [564, 628] on ul "1 hour 2 hours 3 hours 4 hours 6 hours 10 hours 1 day 2 days 3 days 4 days 5 da…" at bounding box center [570, 669] width 103 height 184
click at [564, 627] on li "2 hours" at bounding box center [570, 623] width 102 height 31
drag, startPoint x: 397, startPoint y: 111, endPoint x: 512, endPoint y: 111, distance: 115.0
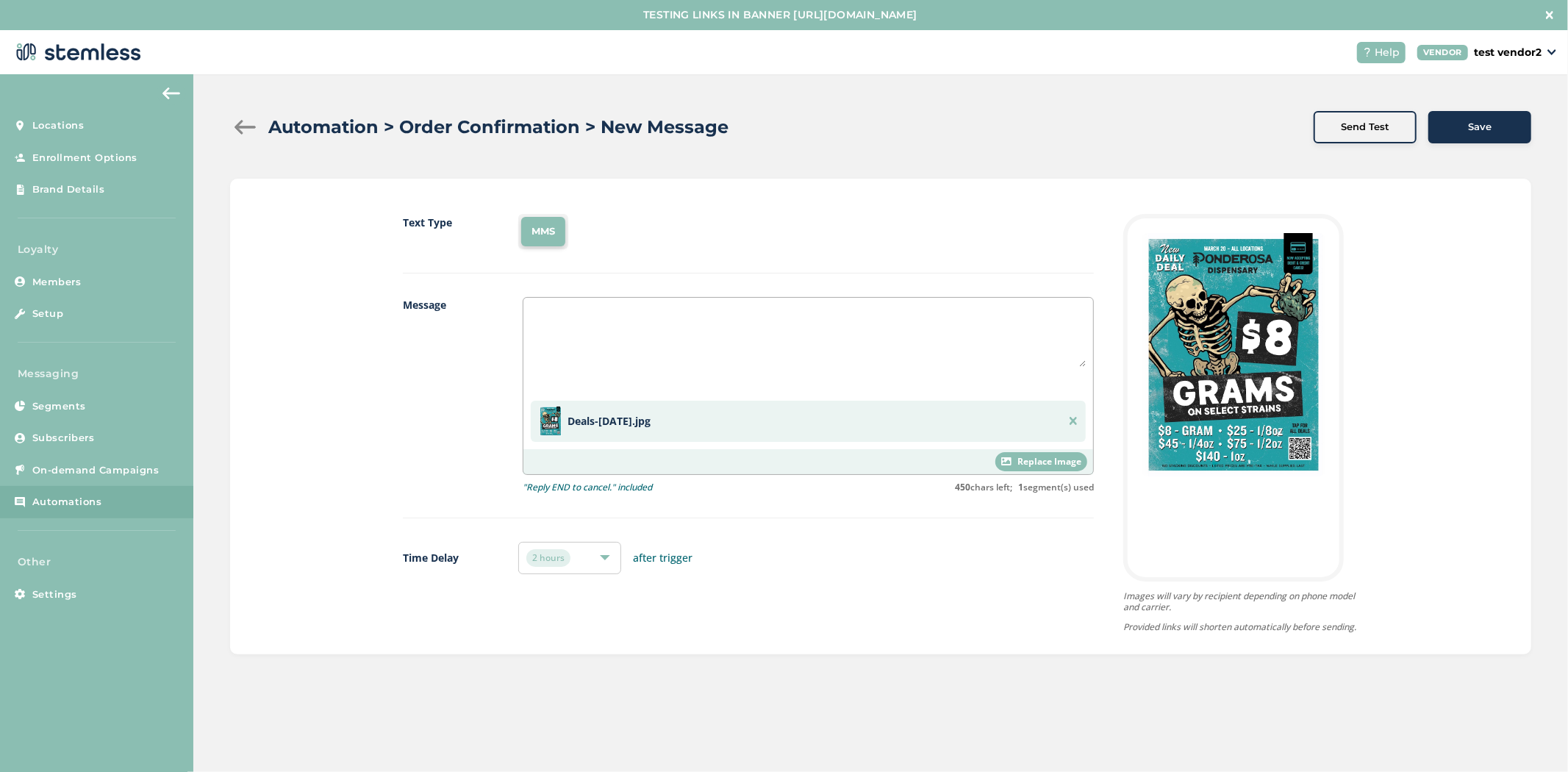
click at [512, 111] on div "Automation > Order Confirmation > New Message Automation > Order Confirmation >…" at bounding box center [880, 127] width 1301 height 33
click at [1476, 129] on span "Save" at bounding box center [1479, 127] width 24 height 14
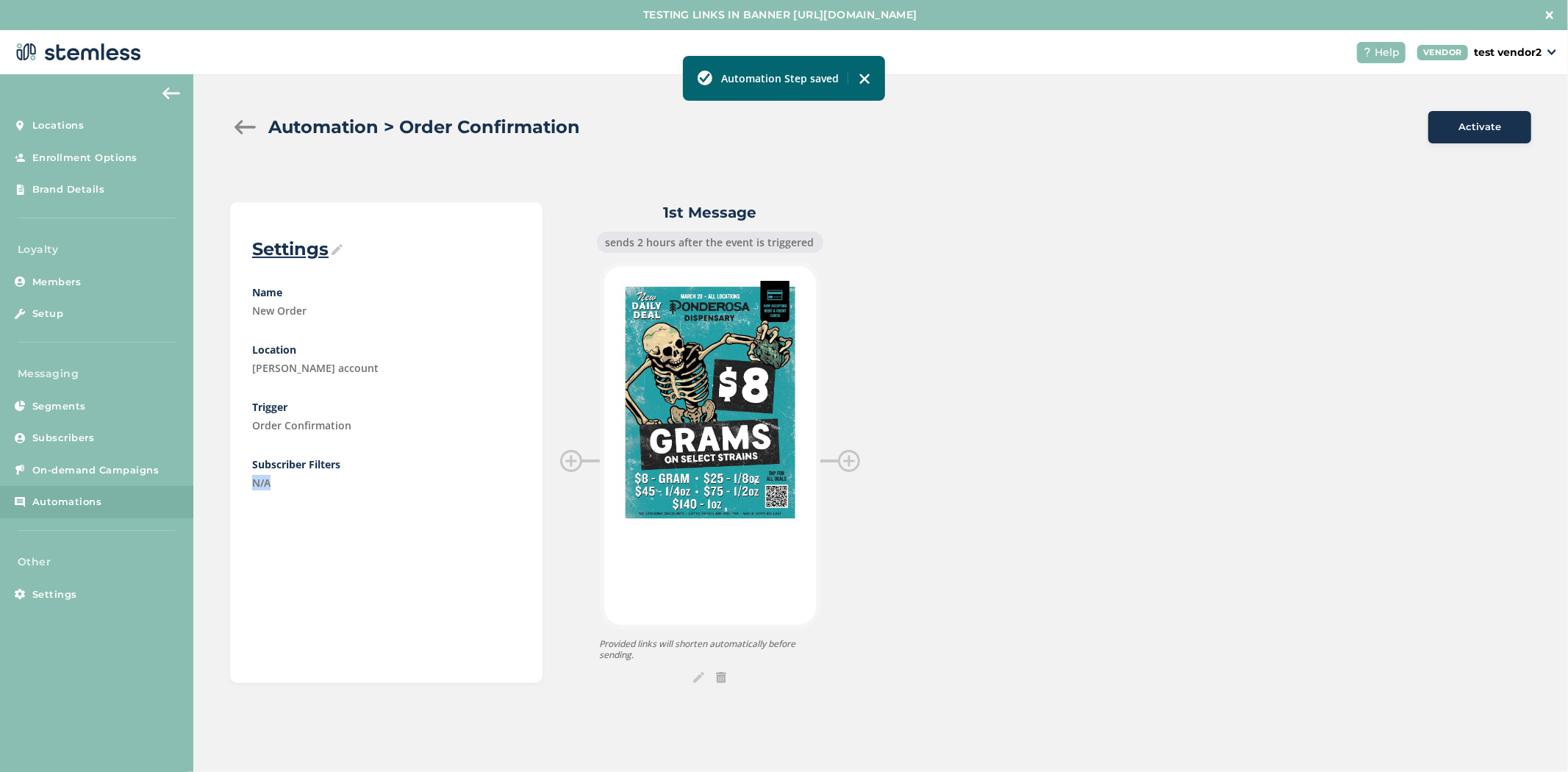
drag, startPoint x: 292, startPoint y: 479, endPoint x: 239, endPoint y: 479, distance: 53.0
click at [239, 479] on article "Settings Name New Order Location [PERSON_NAME] account Trigger Order Confirmati…" at bounding box center [385, 443] width 312 height 481
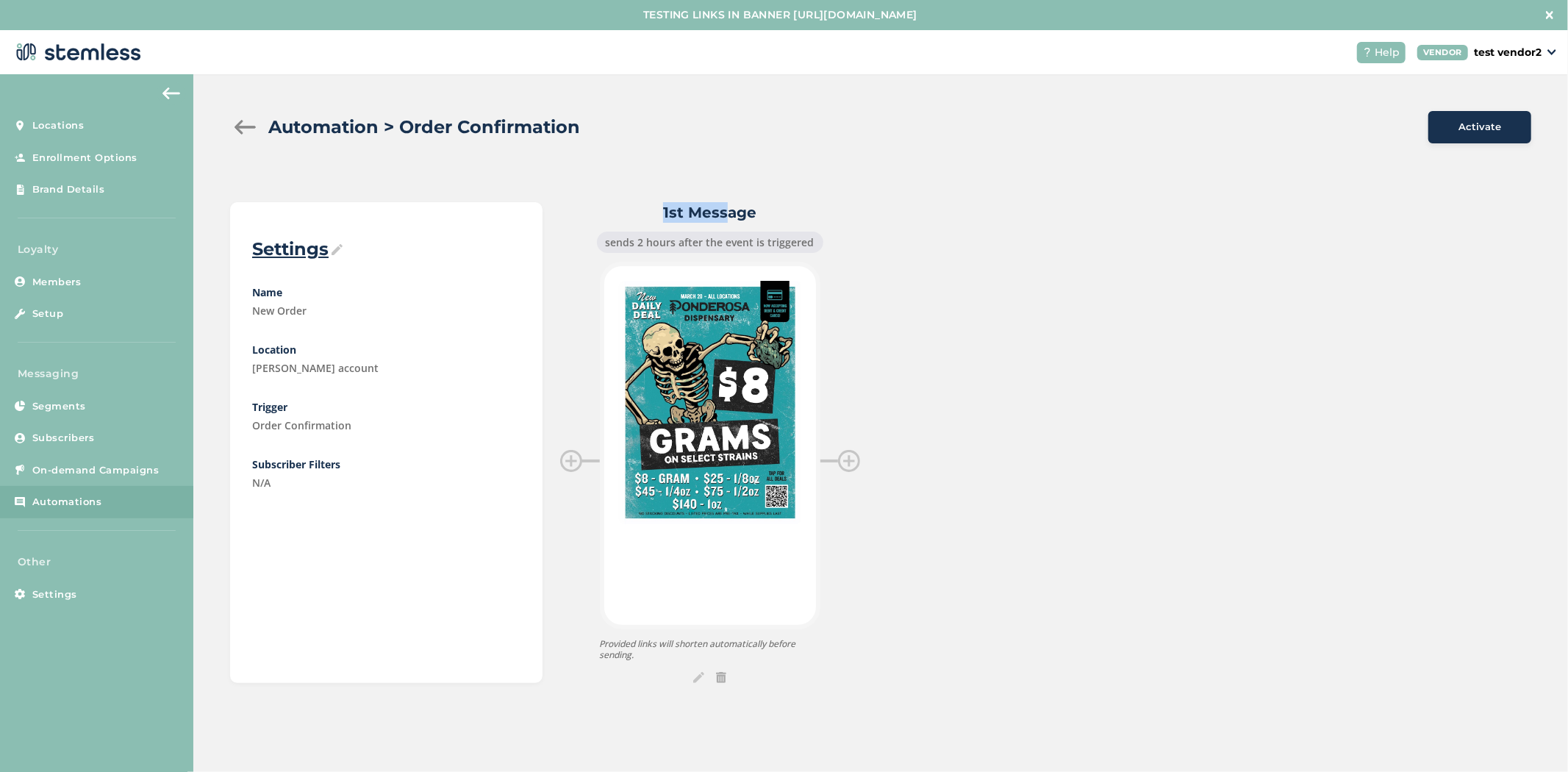
drag, startPoint x: 722, startPoint y: 207, endPoint x: 663, endPoint y: 201, distance: 59.3
click at [663, 201] on div "Automation > Order Confirmation Activate Settings Name New Order Location [PERS…" at bounding box center [881, 397] width 1375 height 645
drag, startPoint x: 655, startPoint y: 236, endPoint x: 633, endPoint y: 237, distance: 22.0
click at [633, 237] on div "sends 2 hours after the event is triggered" at bounding box center [710, 242] width 226 height 21
click at [850, 462] on div at bounding box center [849, 460] width 22 height 22
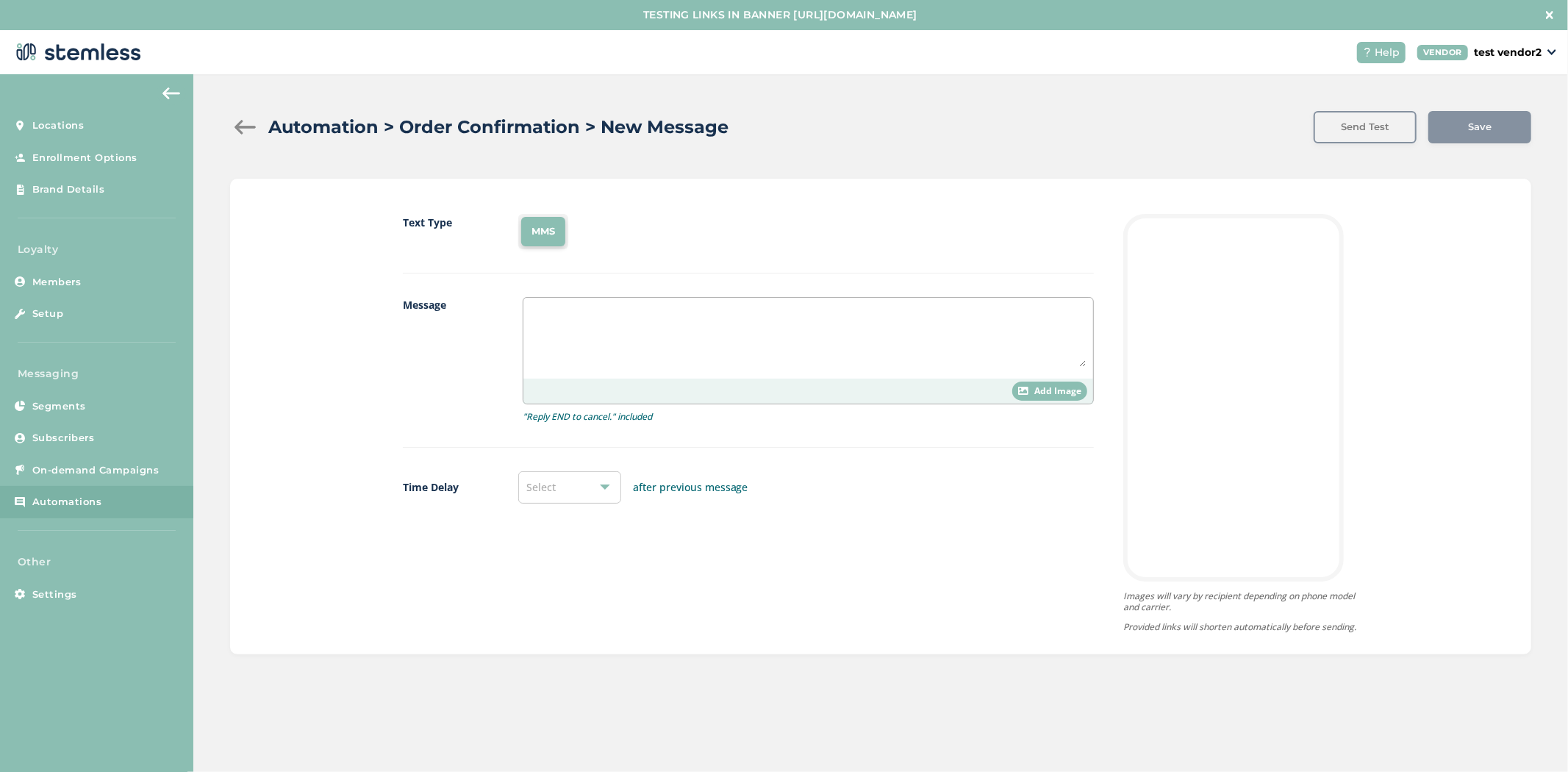
click at [618, 300] on div at bounding box center [808, 338] width 570 height 81
click at [611, 316] on textarea at bounding box center [809, 335] width 555 height 61
click at [1057, 394] on span "Add Image" at bounding box center [1058, 391] width 47 height 13
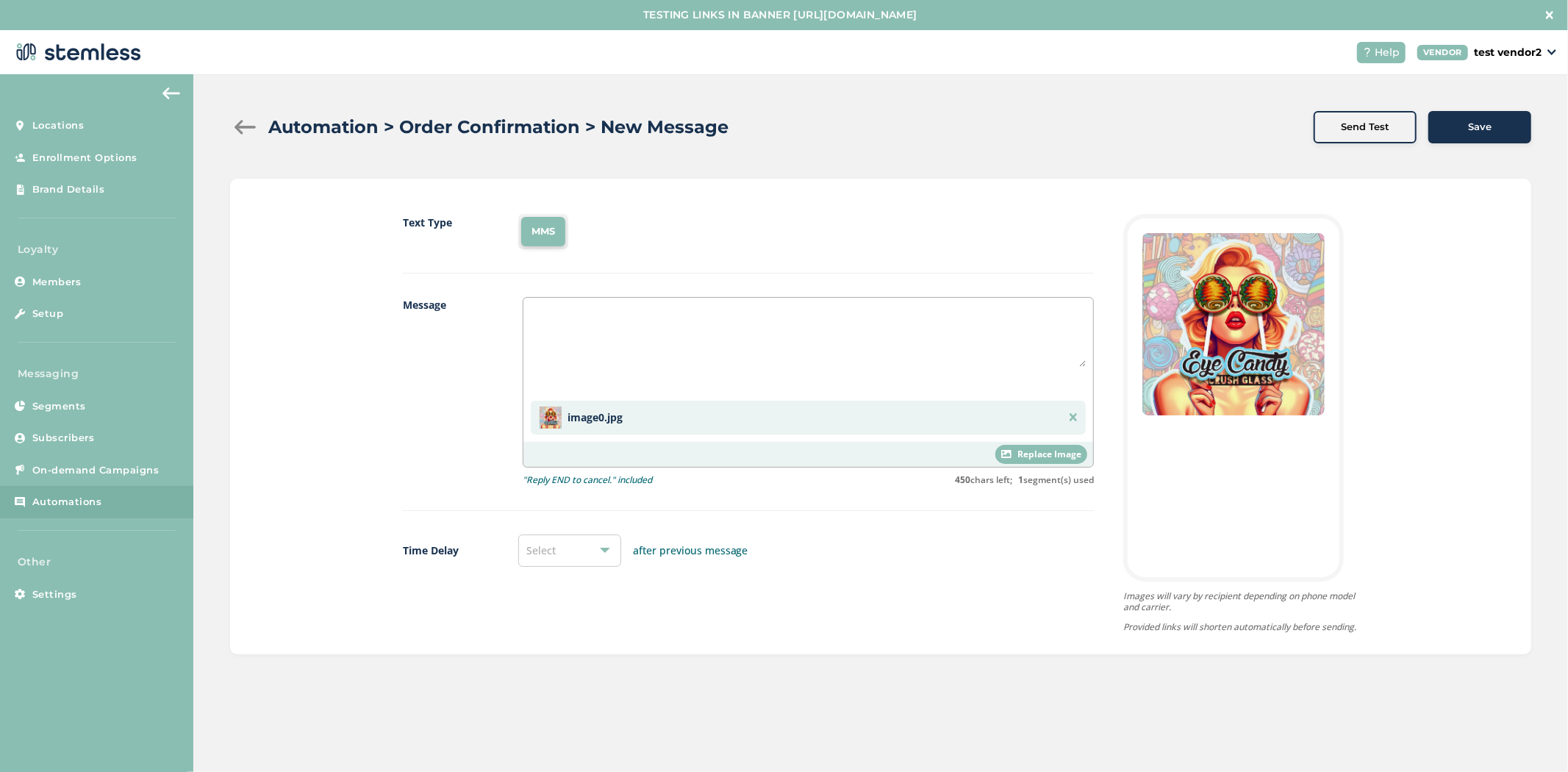
click at [583, 553] on div "Select" at bounding box center [570, 551] width 103 height 33
click at [563, 705] on li "7 days" at bounding box center [570, 713] width 102 height 31
click at [1467, 112] on button "Save" at bounding box center [1480, 127] width 103 height 33
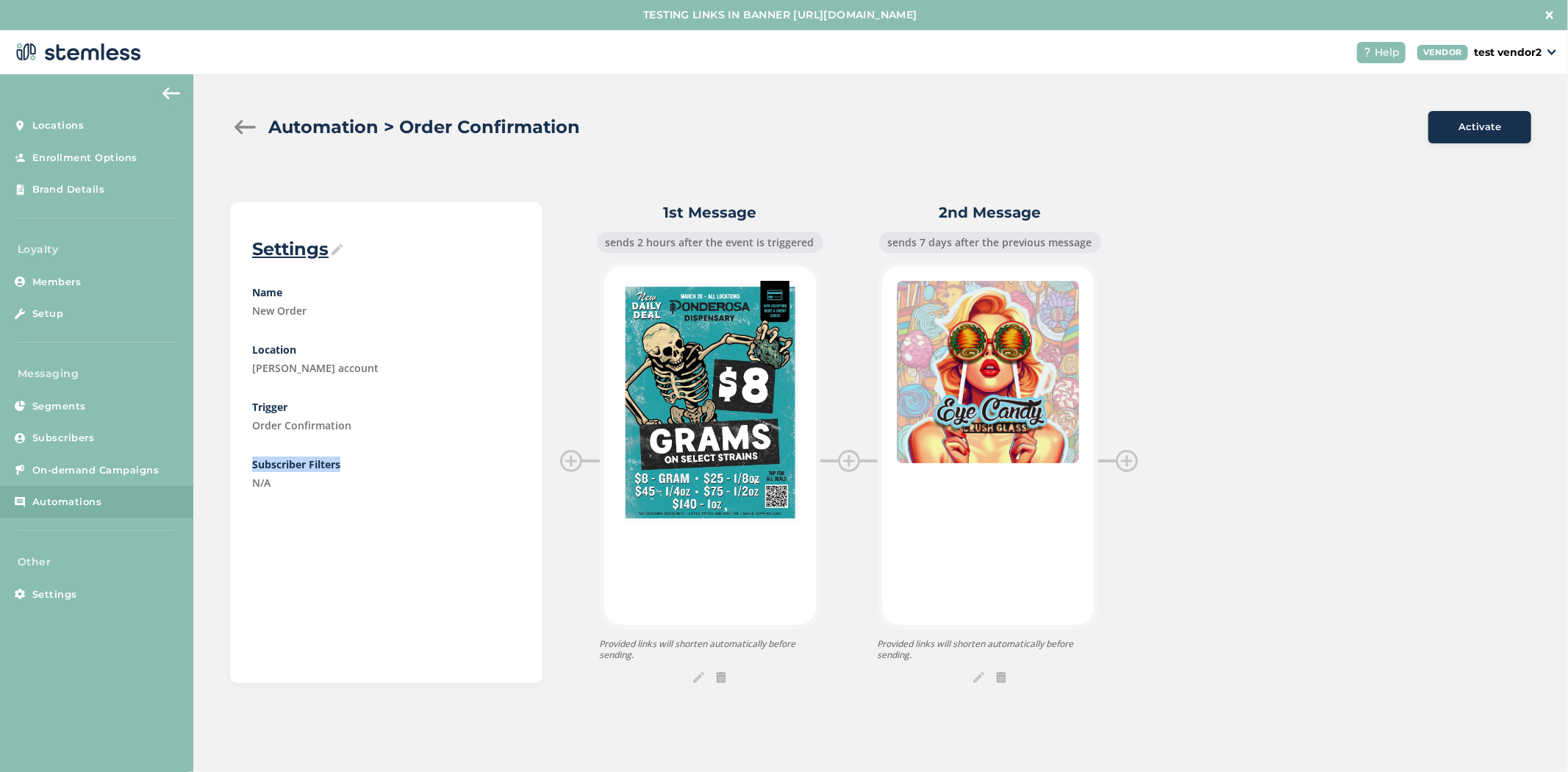
drag, startPoint x: 362, startPoint y: 461, endPoint x: 248, endPoint y: 464, distance: 114.0
click at [248, 464] on article "Settings Name New Order Location [PERSON_NAME] account Trigger Order Confirmati…" at bounding box center [385, 443] width 312 height 481
click at [237, 124] on div at bounding box center [244, 127] width 30 height 14
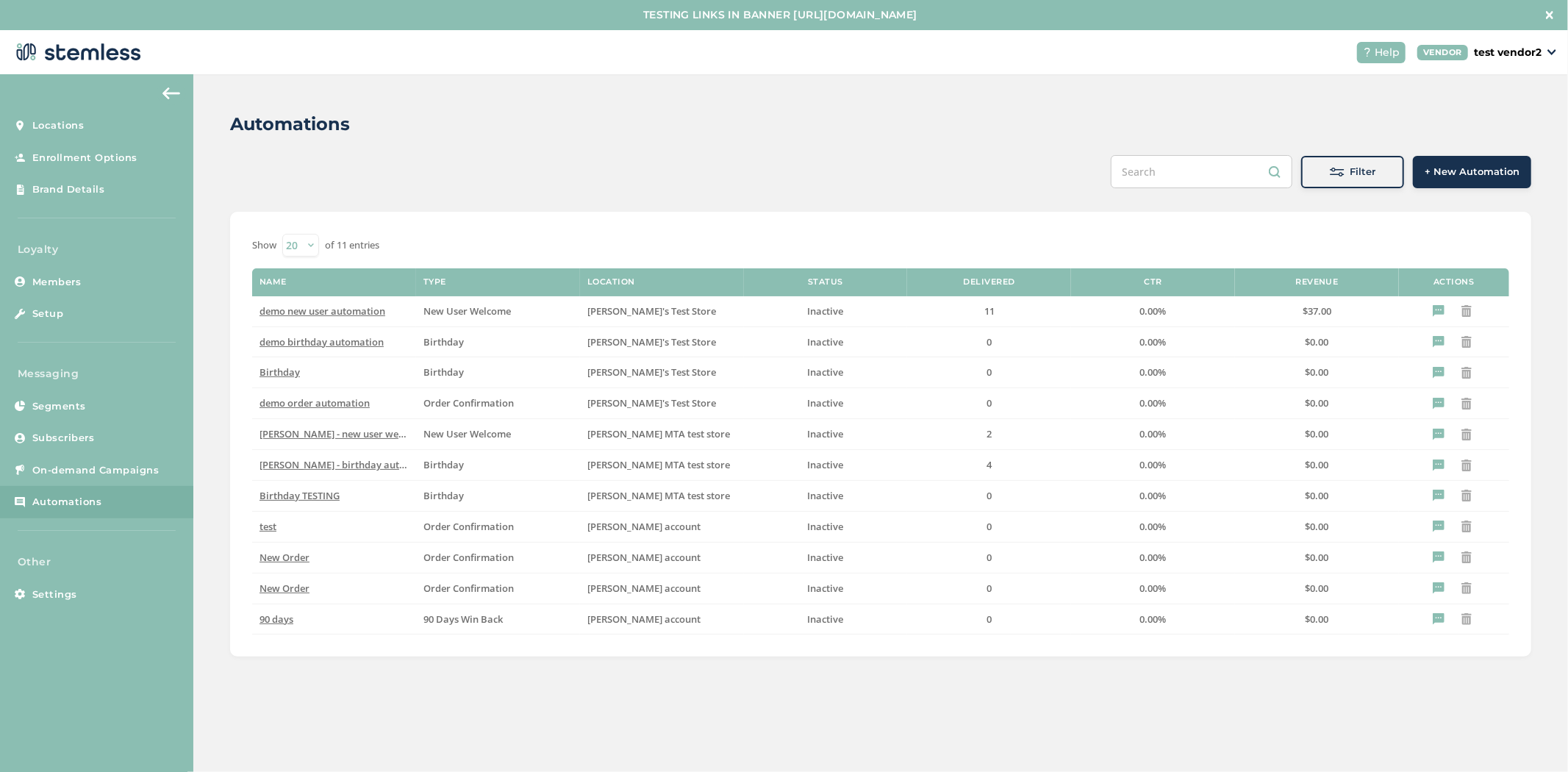
click at [1466, 163] on button "+ New Automation" at bounding box center [1472, 171] width 118 height 33
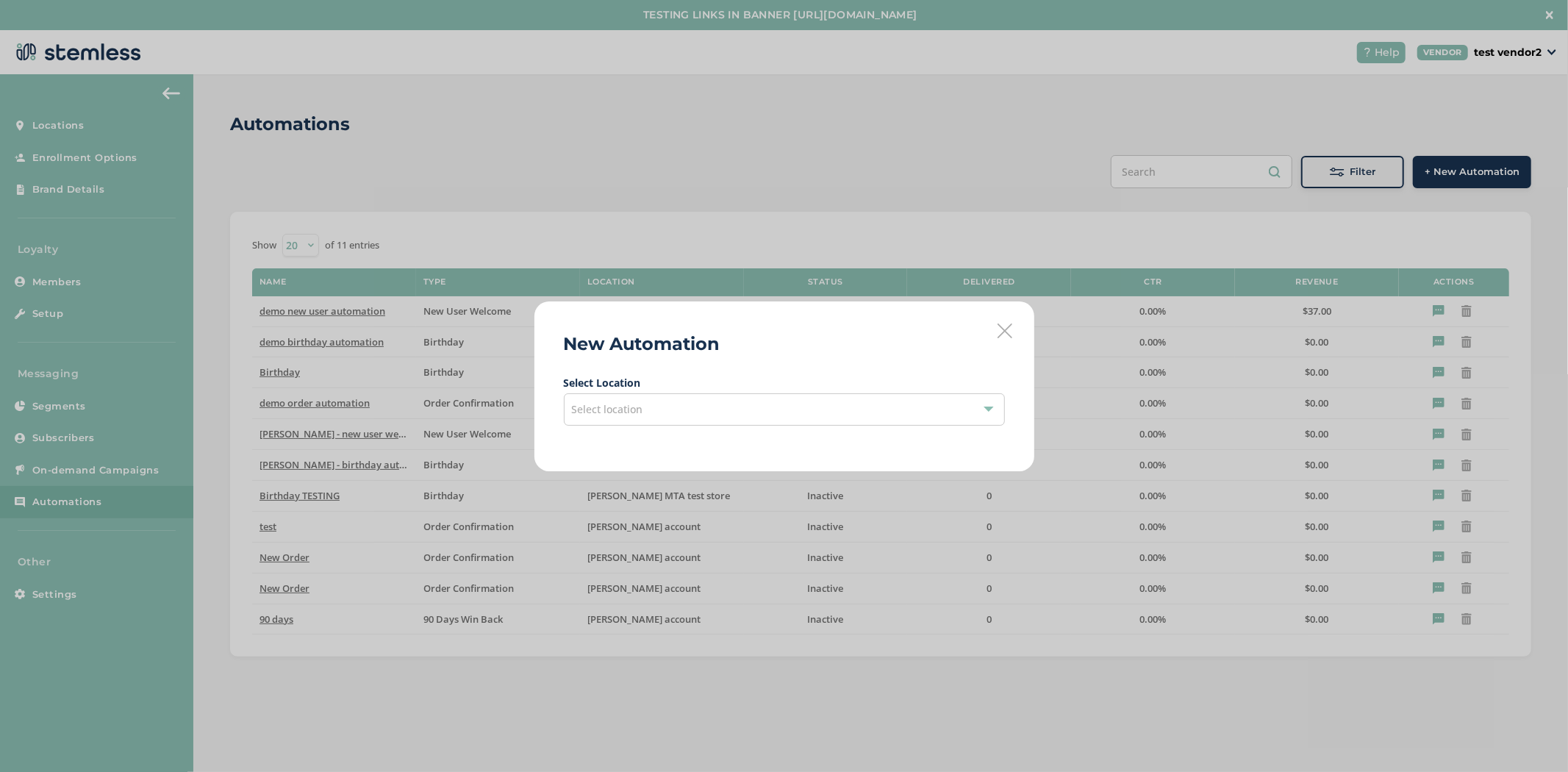
click at [918, 422] on div "Select location" at bounding box center [784, 409] width 441 height 33
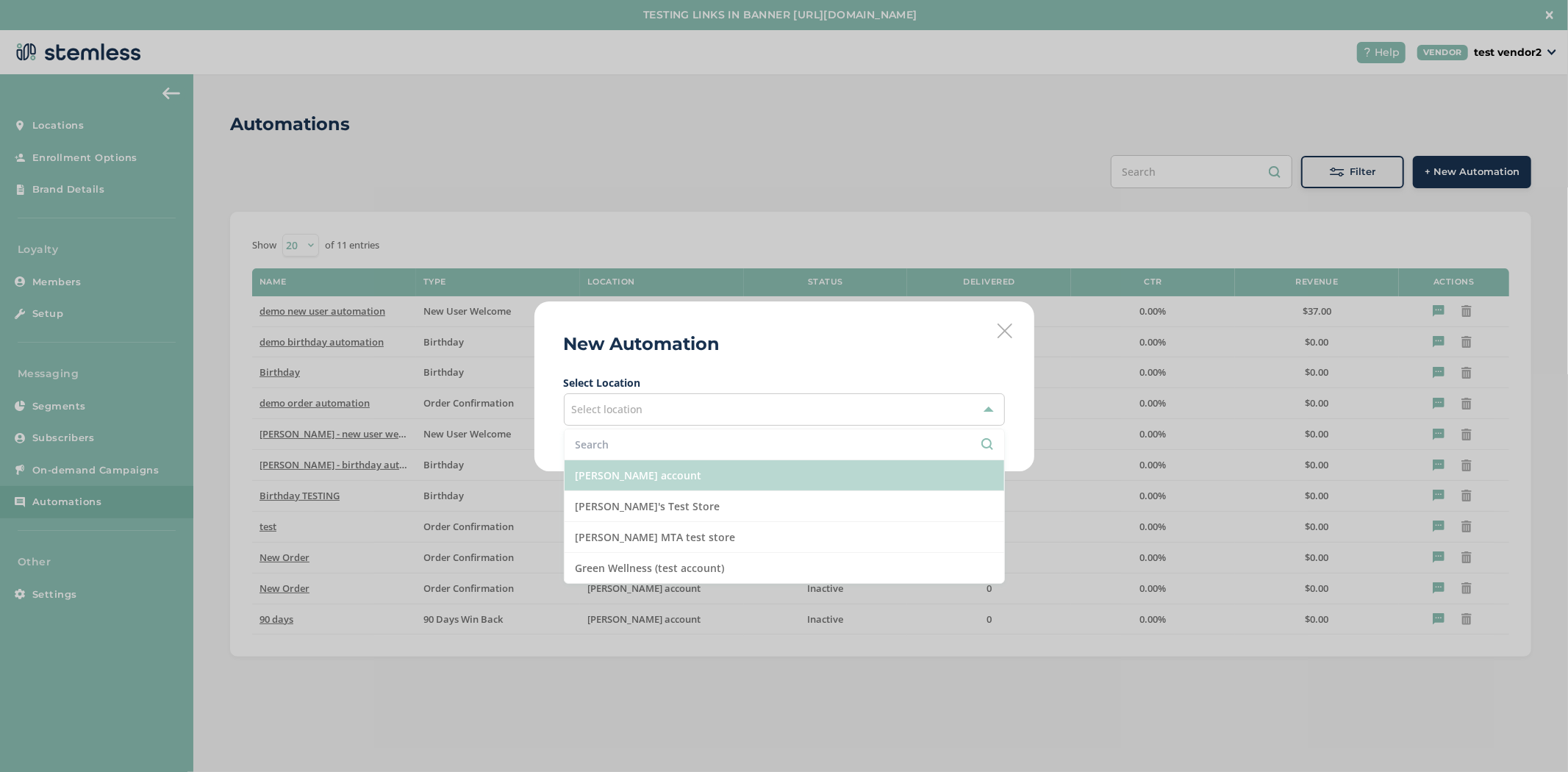
click at [827, 474] on li "[PERSON_NAME] account" at bounding box center [784, 475] width 440 height 31
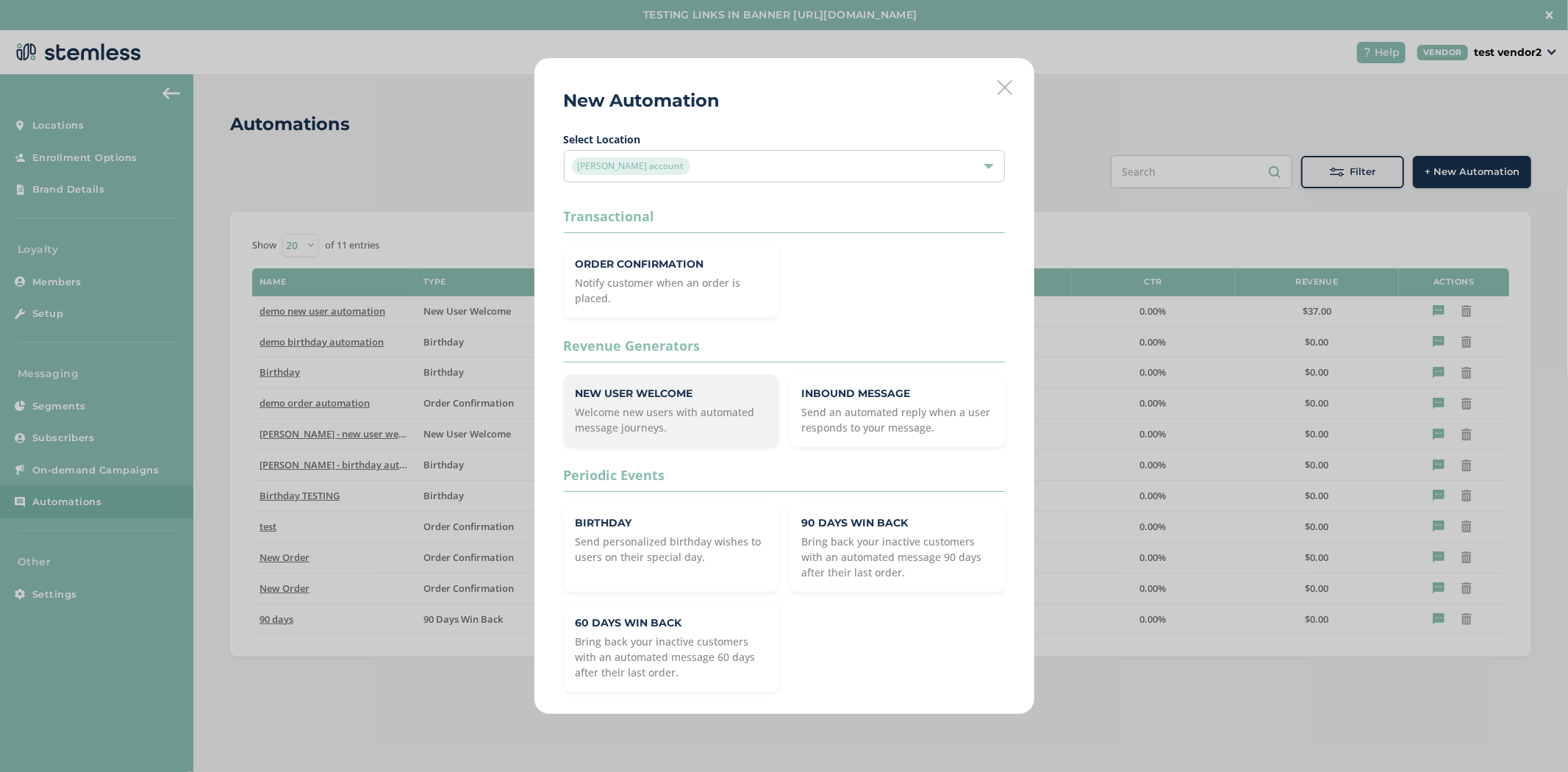
click at [711, 422] on p "Welcome new users with automated message journeys." at bounding box center [671, 419] width 191 height 31
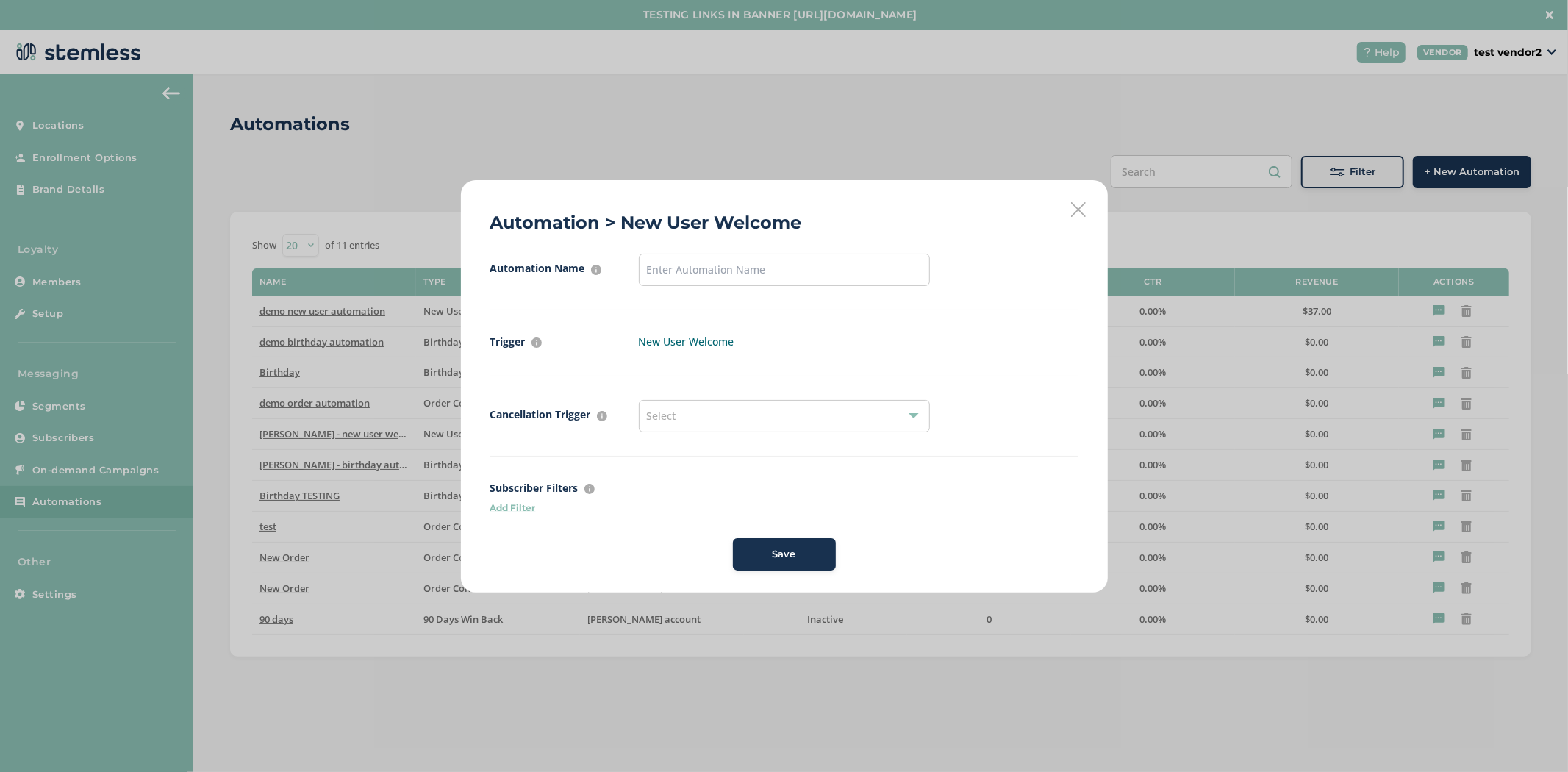
click at [1072, 209] on icon at bounding box center [1078, 209] width 14 height 14
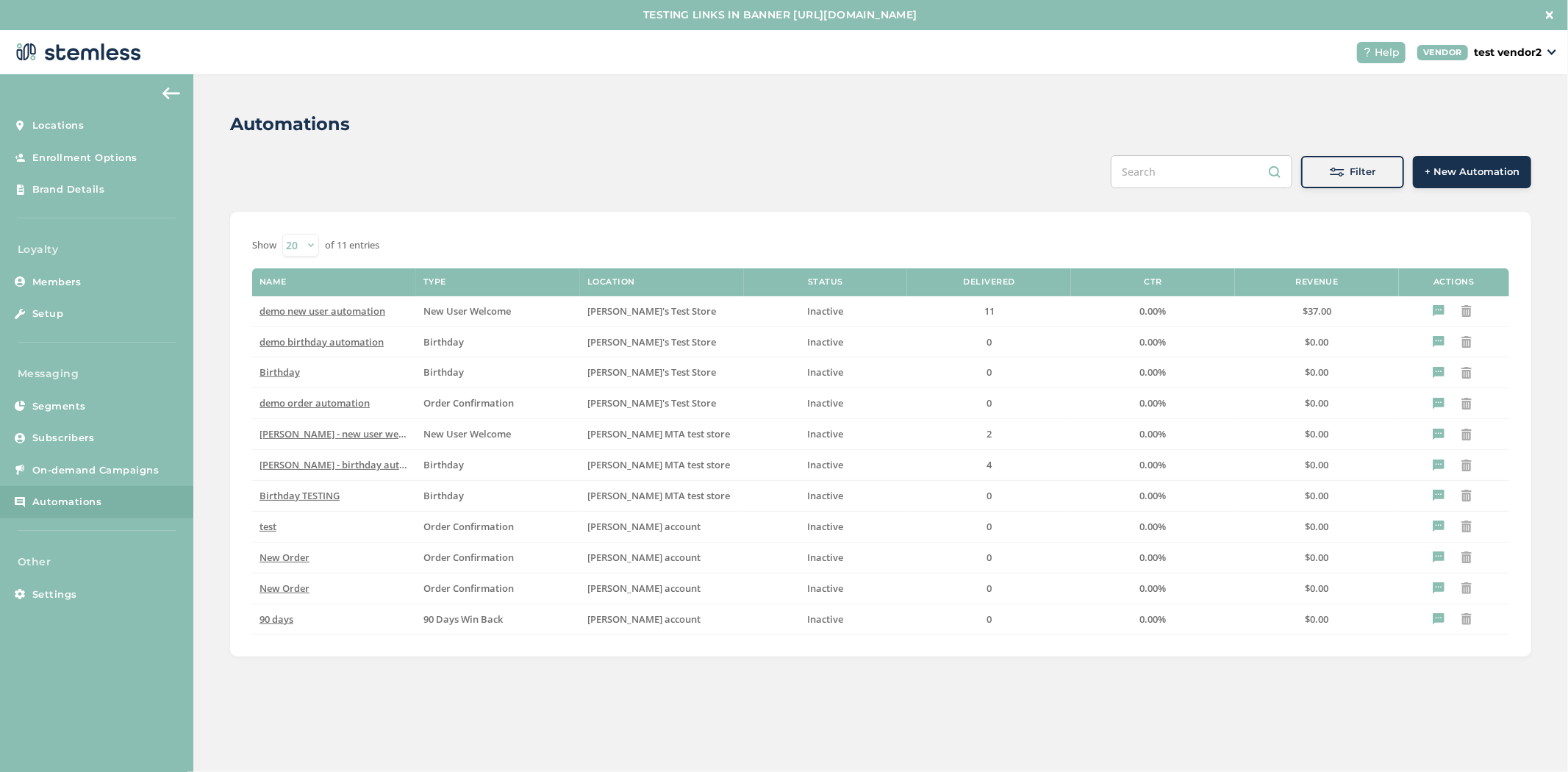
click at [1475, 168] on span "+ New Automation" at bounding box center [1472, 171] width 95 height 14
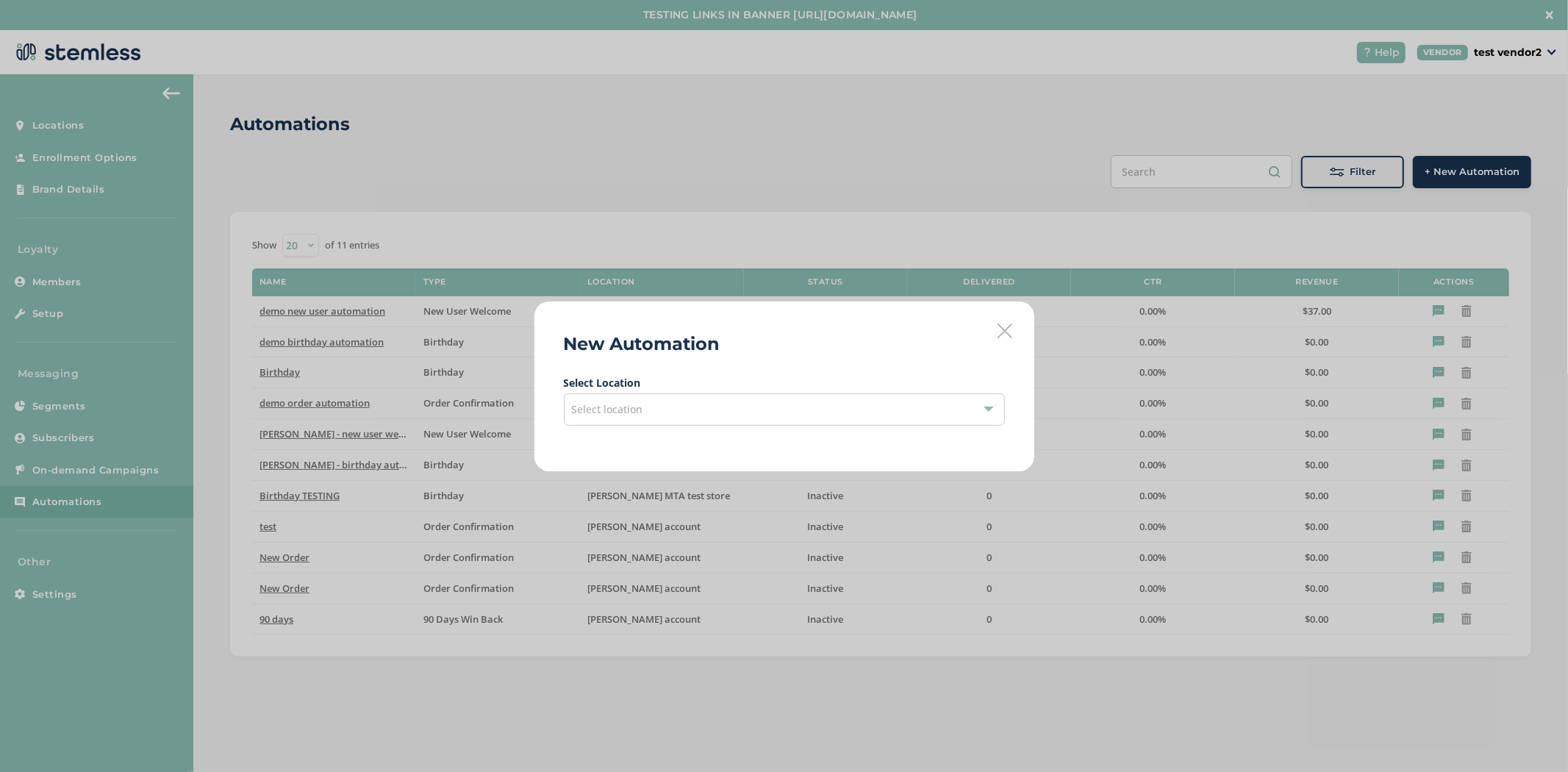
click at [722, 410] on div "Select location" at bounding box center [784, 409] width 441 height 33
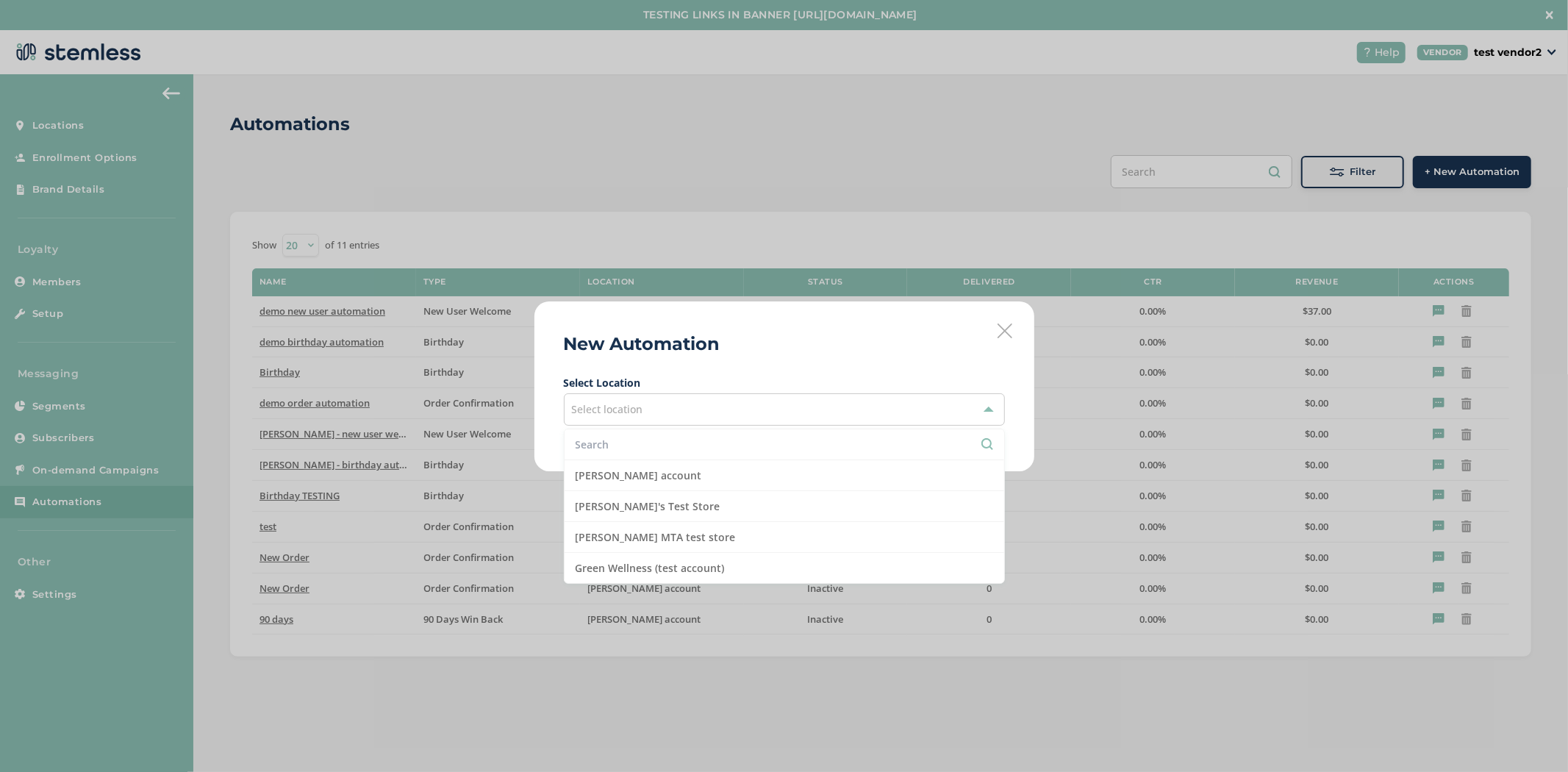
click at [1008, 328] on icon at bounding box center [1004, 330] width 14 height 14
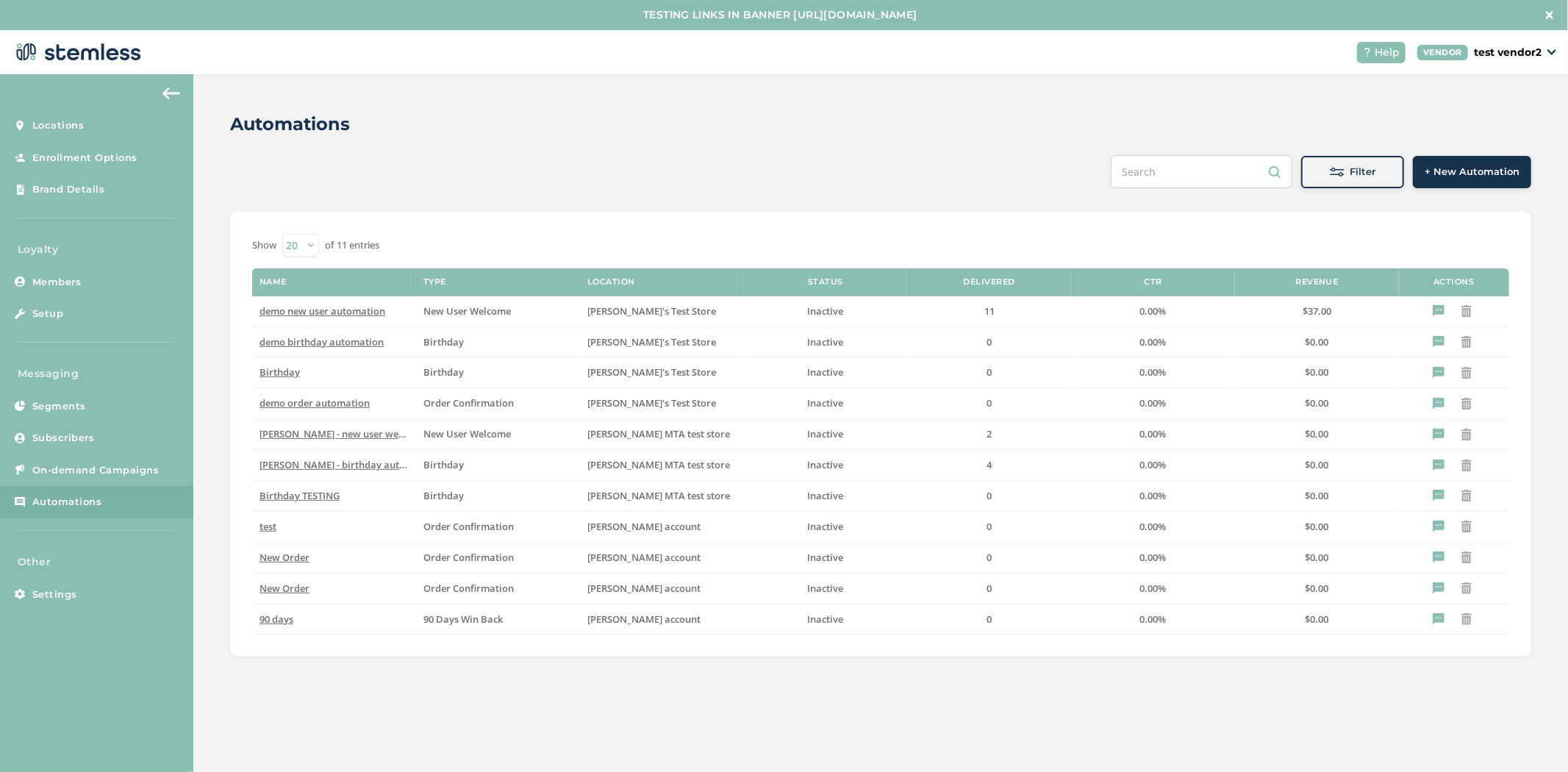
click at [1438, 174] on span "+ New Automation" at bounding box center [1472, 171] width 95 height 14
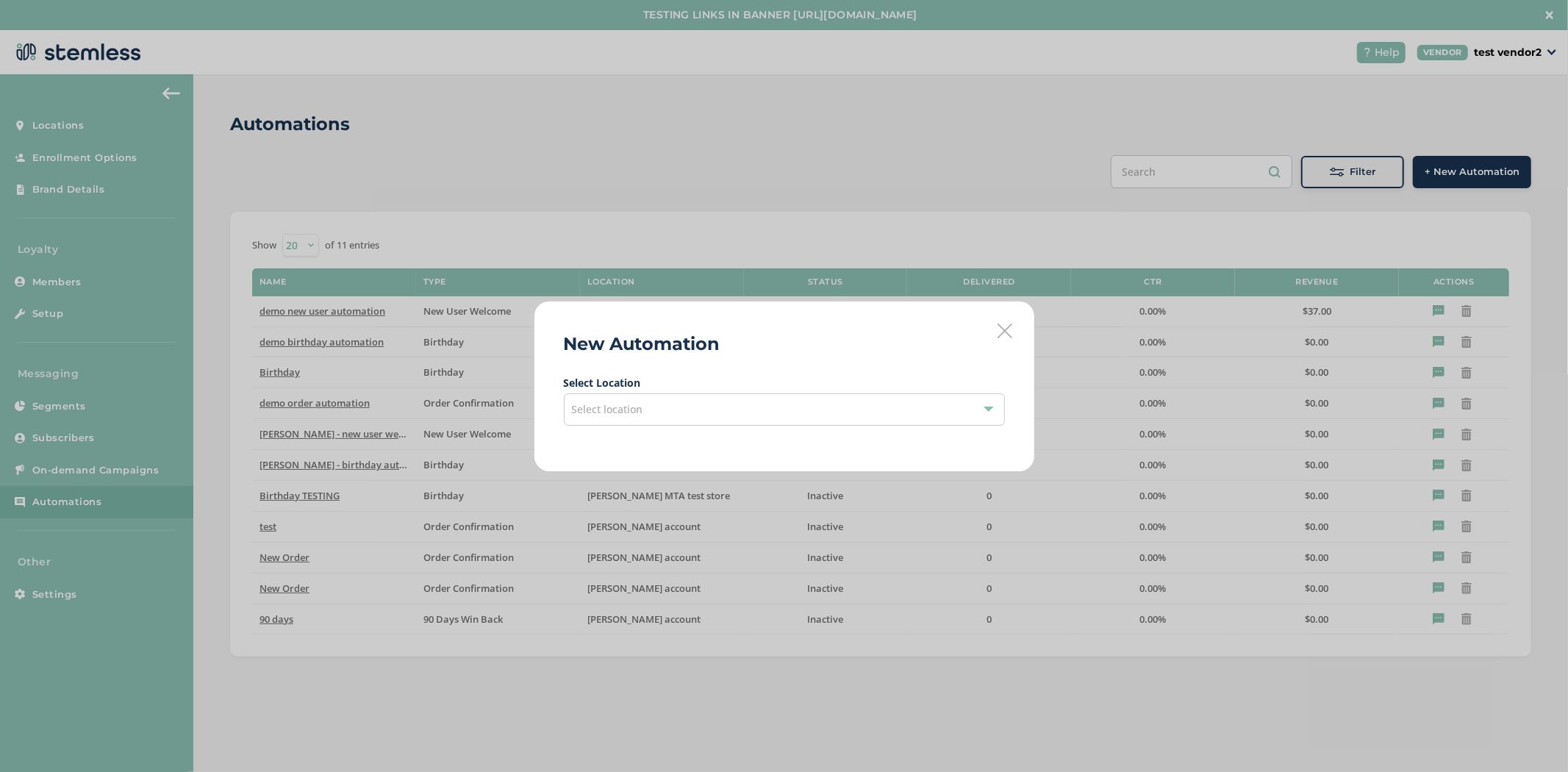
click at [745, 407] on div "Select location" at bounding box center [784, 409] width 441 height 33
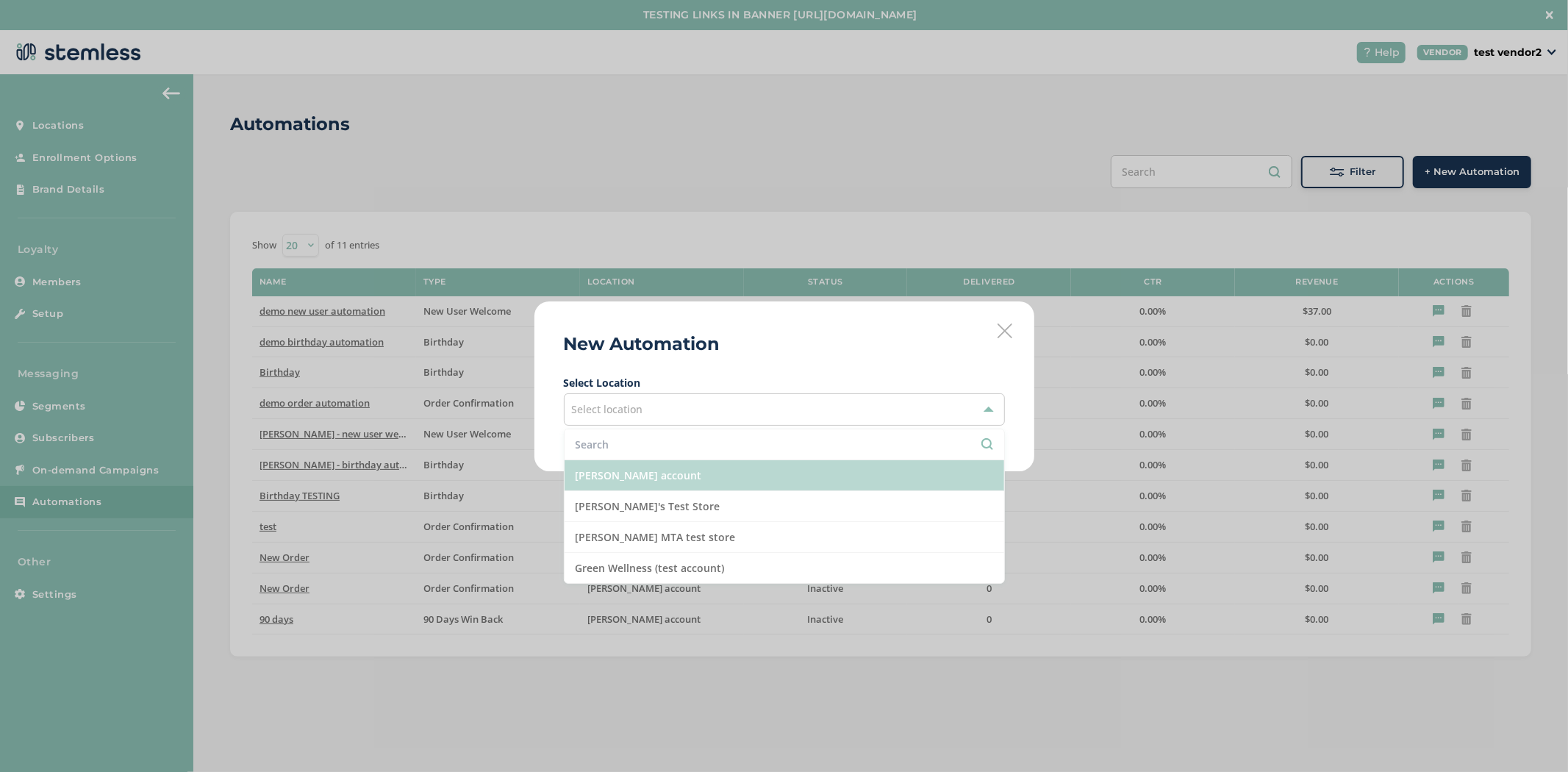
click at [721, 480] on li "[PERSON_NAME] account" at bounding box center [784, 475] width 440 height 31
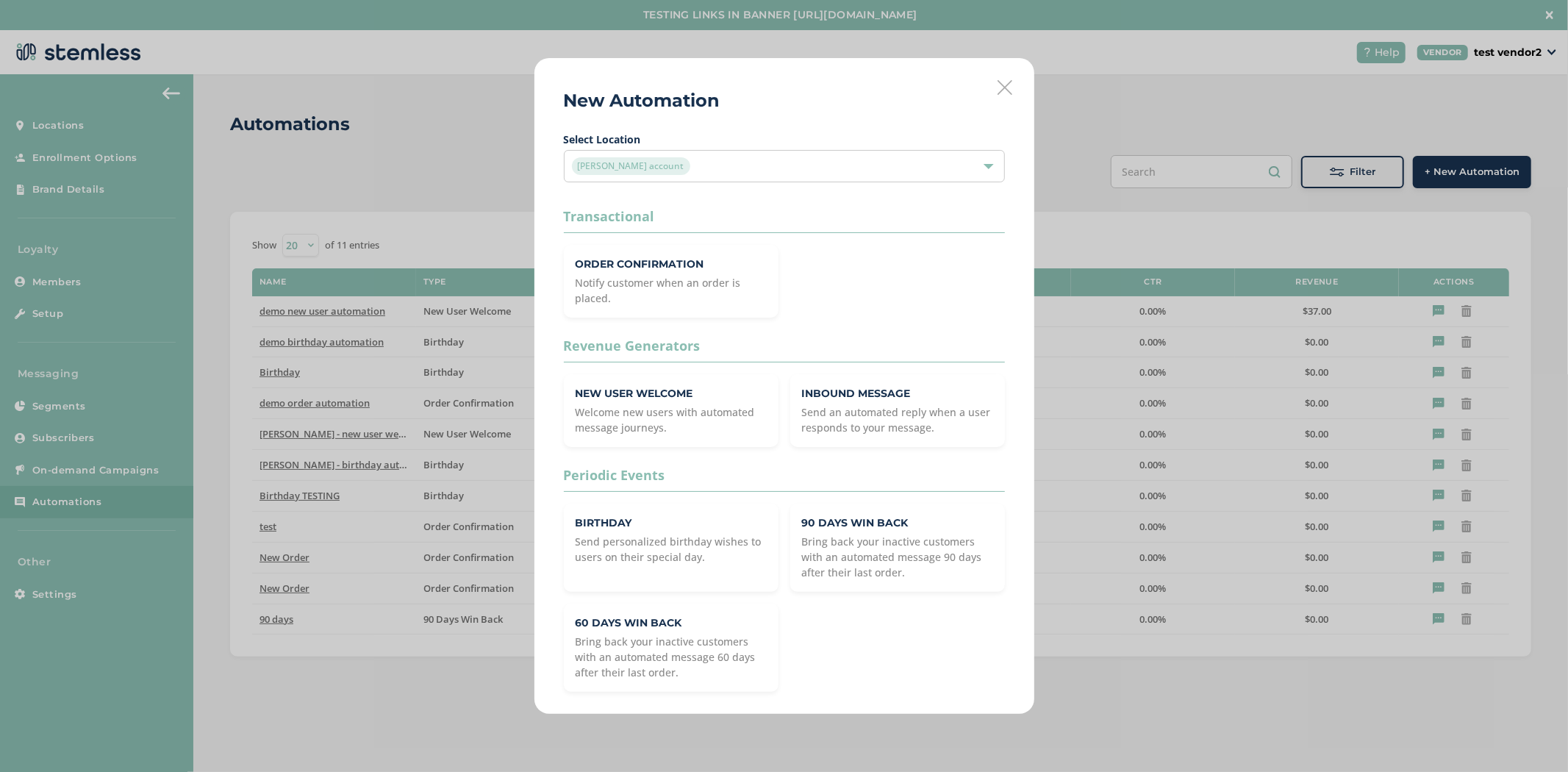
click at [1005, 99] on div "New Automation Select Location [PERSON_NAME] account Transactional Order Confir…" at bounding box center [784, 386] width 500 height 655
click at [1012, 88] on div "New Automation Select Location [PERSON_NAME] account Transactional Order Confir…" at bounding box center [784, 386] width 500 height 655
click at [1003, 88] on icon at bounding box center [1004, 87] width 14 height 14
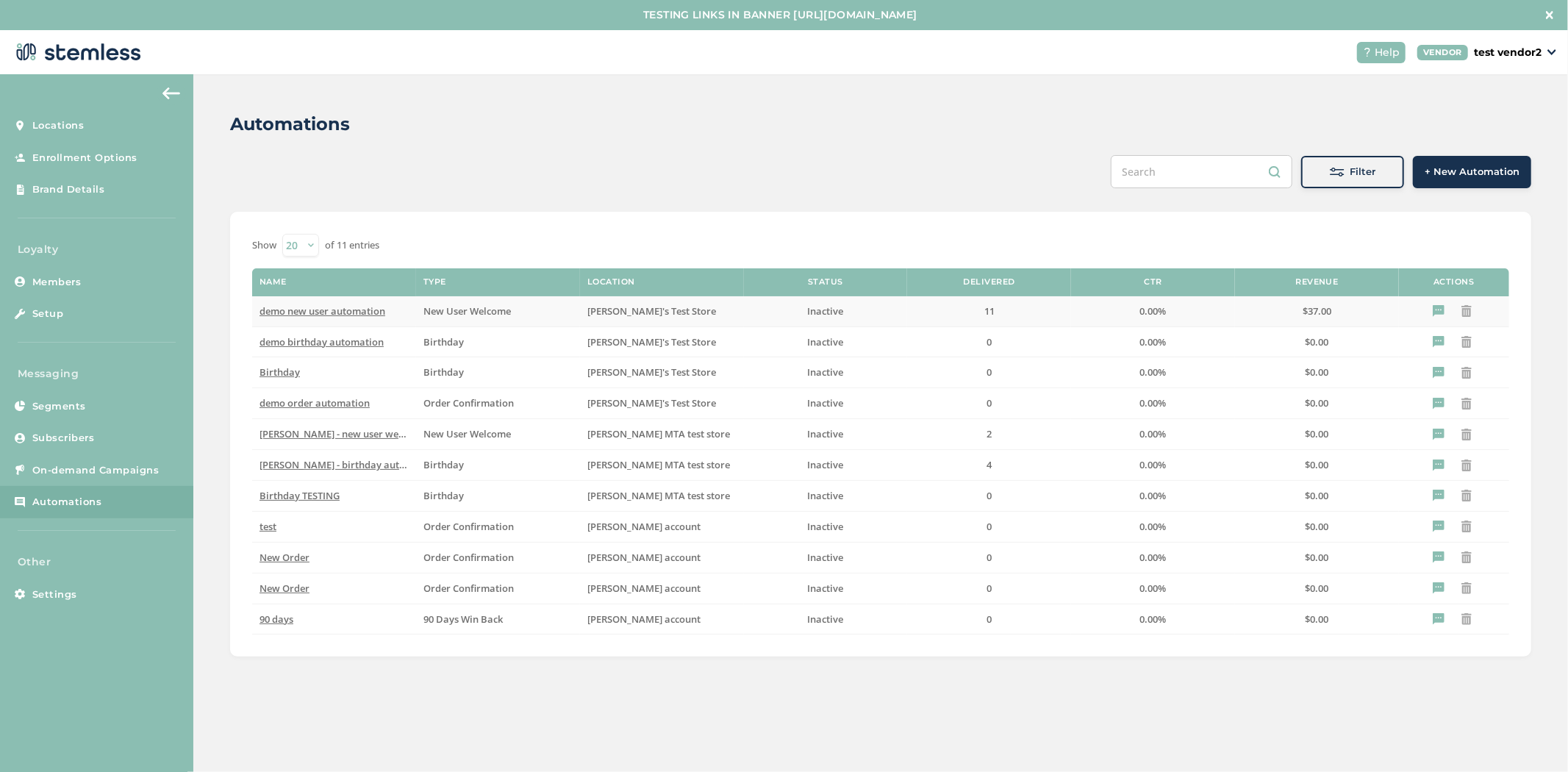
click at [307, 313] on span "demo new user automation" at bounding box center [322, 310] width 126 height 13
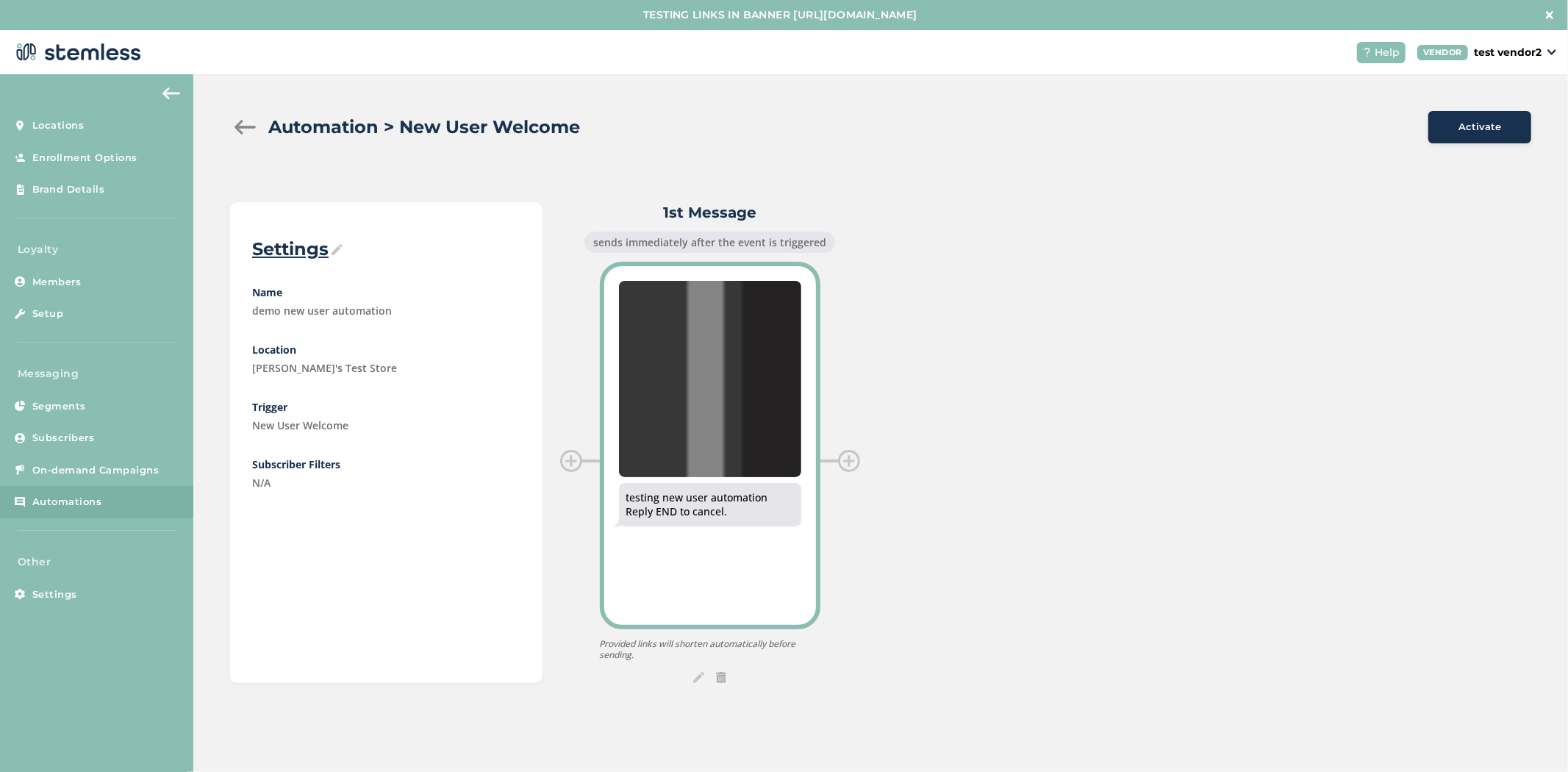
click at [738, 387] on img at bounding box center [710, 378] width 182 height 196
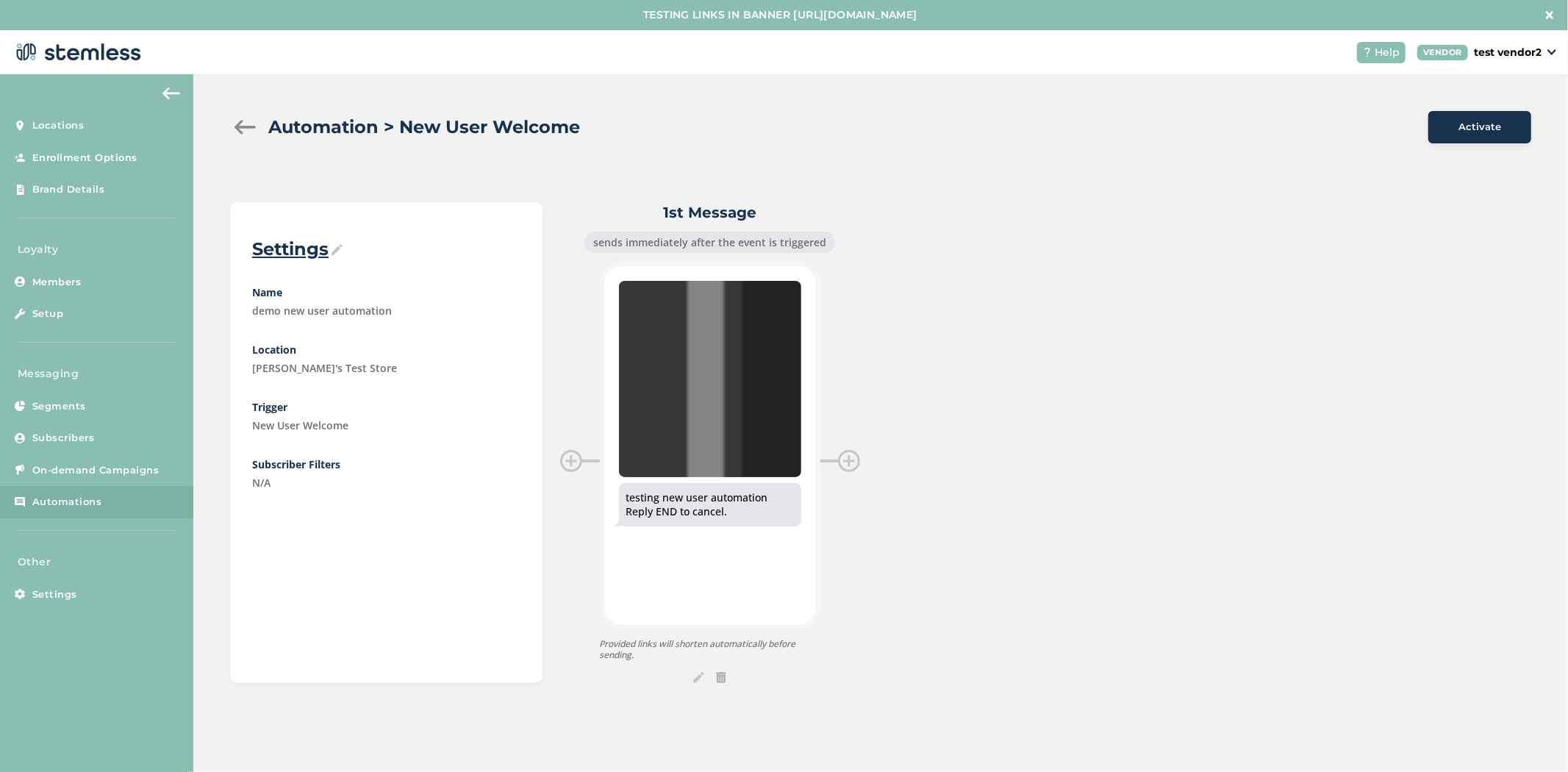
click at [690, 675] on div at bounding box center [709, 677] width 300 height 11
click at [693, 678] on img at bounding box center [699, 677] width 11 height 11
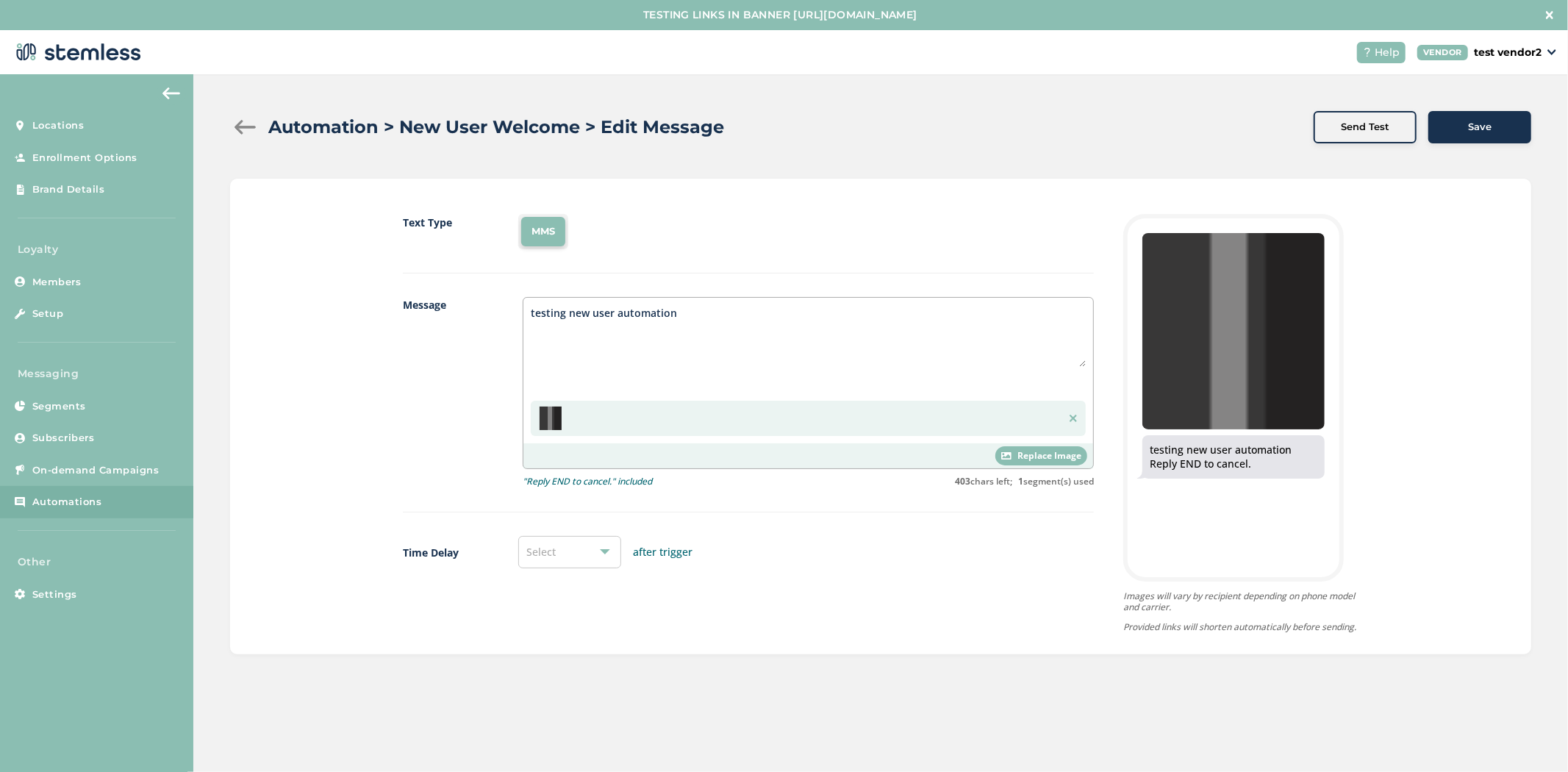
drag, startPoint x: 752, startPoint y: 336, endPoint x: 473, endPoint y: 322, distance: 279.4
click at [473, 322] on div "Message testing new user automation Replace Image "Reply END to cancel." includ…" at bounding box center [748, 405] width 691 height 215
click at [713, 322] on textarea "testing new user automation" at bounding box center [809, 335] width 555 height 61
type textarea "testing new user automationssadsadssd"
drag, startPoint x: 1277, startPoint y: 480, endPoint x: 1133, endPoint y: 448, distance: 147.5
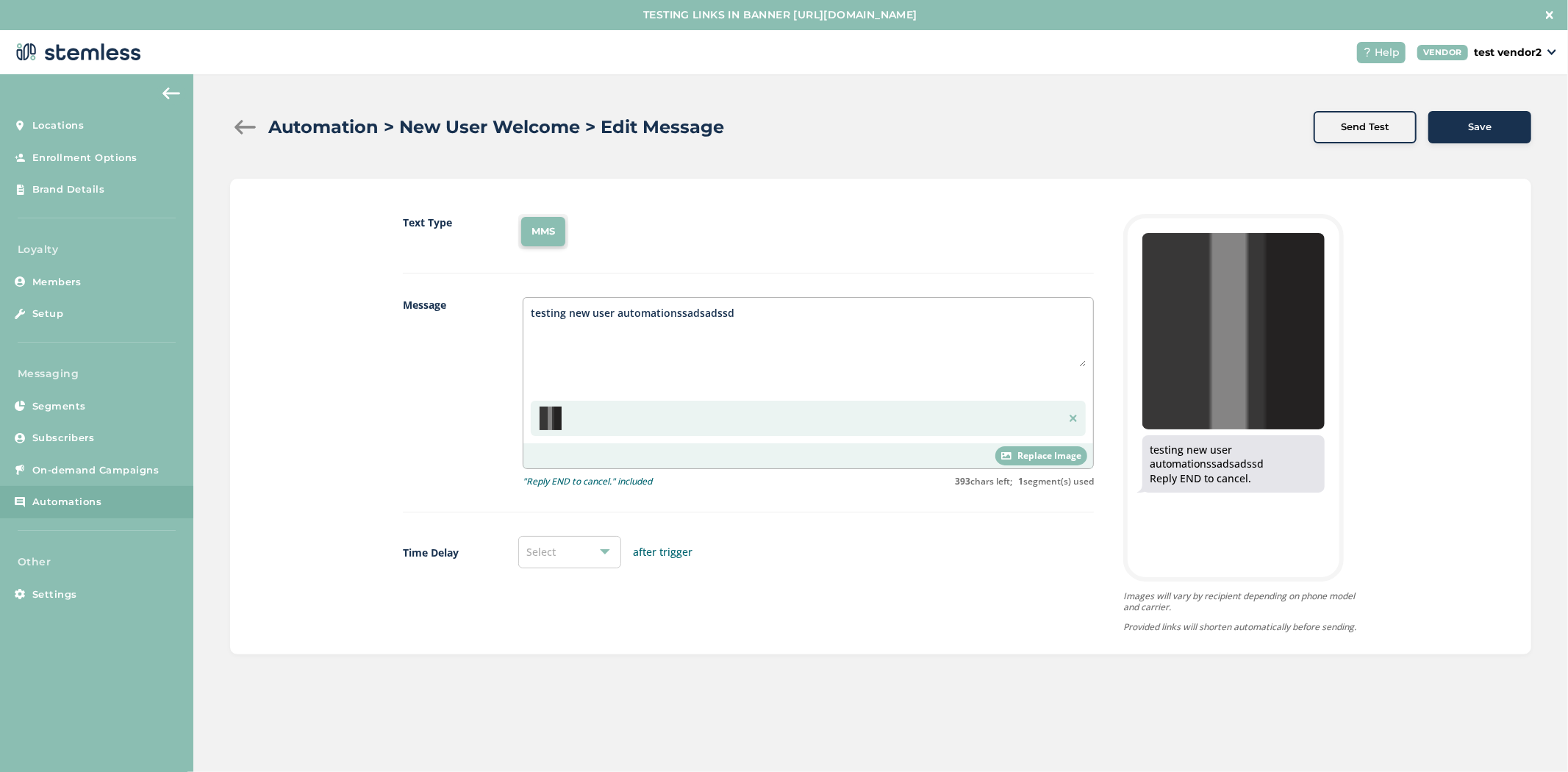
click at [1133, 448] on div "testing new user automationssadsadssd Reply END to cancel." at bounding box center [1233, 362] width 212 height 289
click at [825, 362] on textarea "testing new user automationssadsadssd" at bounding box center [809, 335] width 555 height 61
click at [112, 414] on link "Segments" at bounding box center [96, 406] width 193 height 33
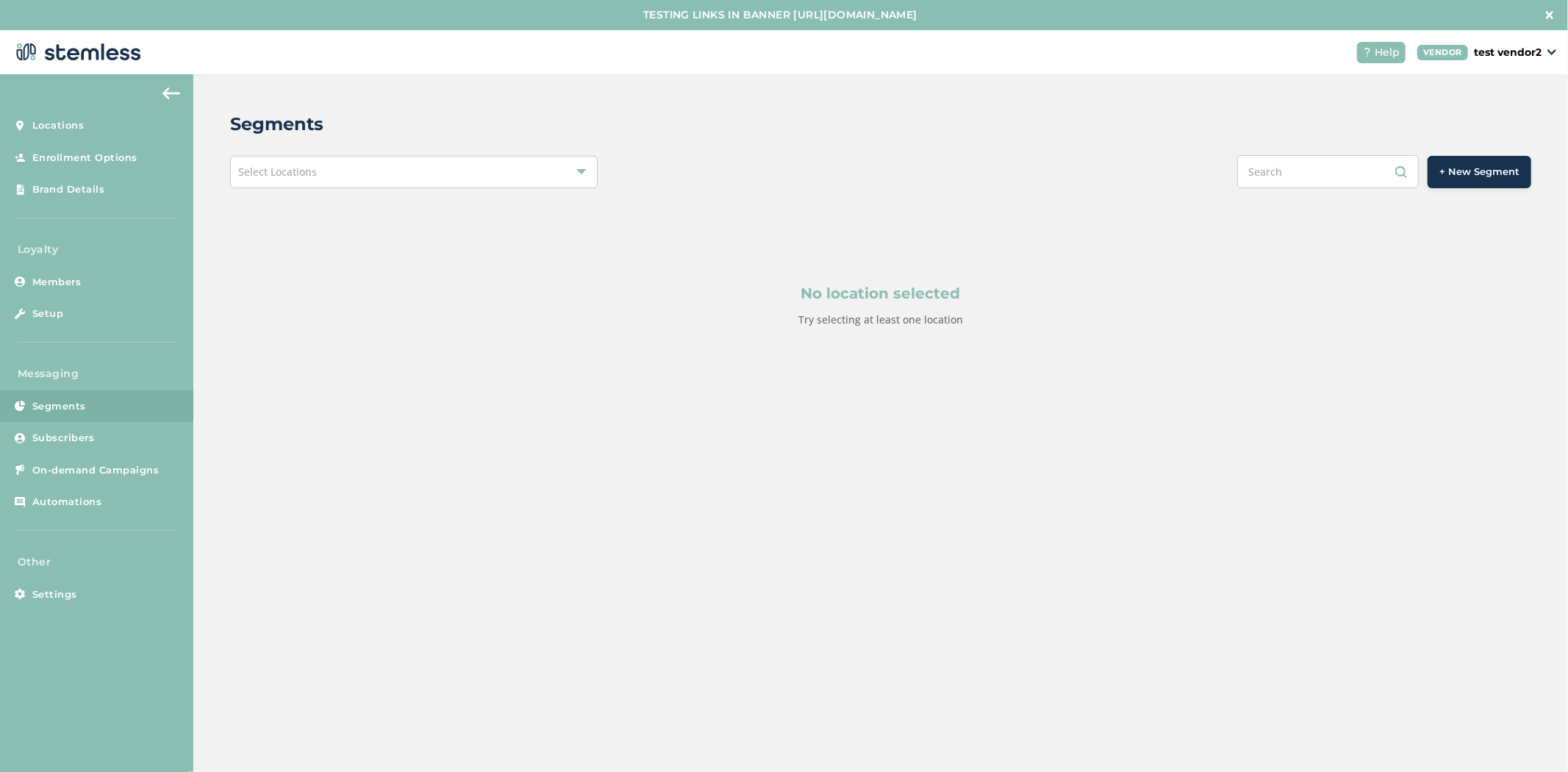
click at [459, 182] on div "Select Locations" at bounding box center [413, 171] width 368 height 33
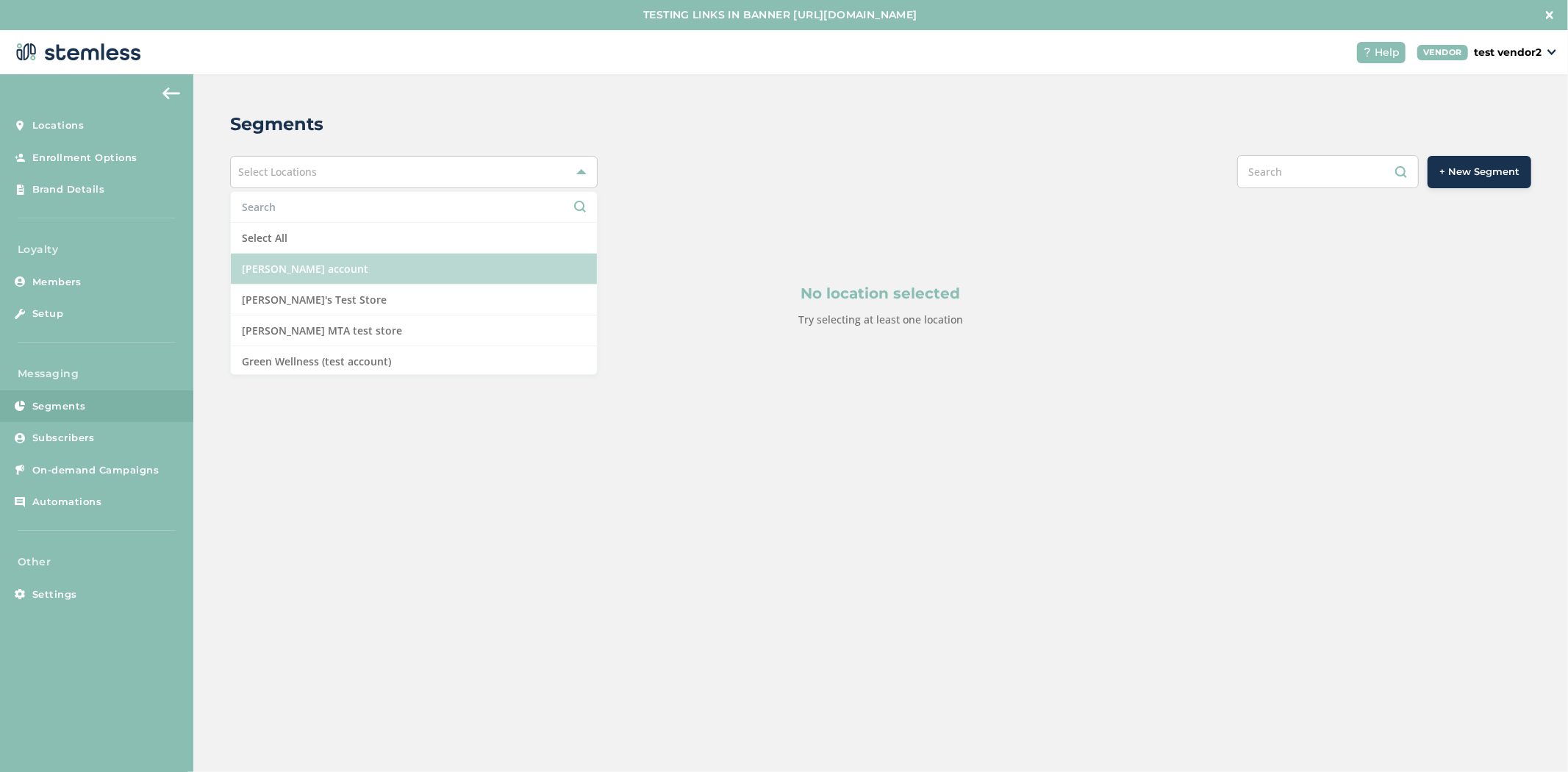
click at [432, 266] on li "[PERSON_NAME] account" at bounding box center [413, 268] width 366 height 31
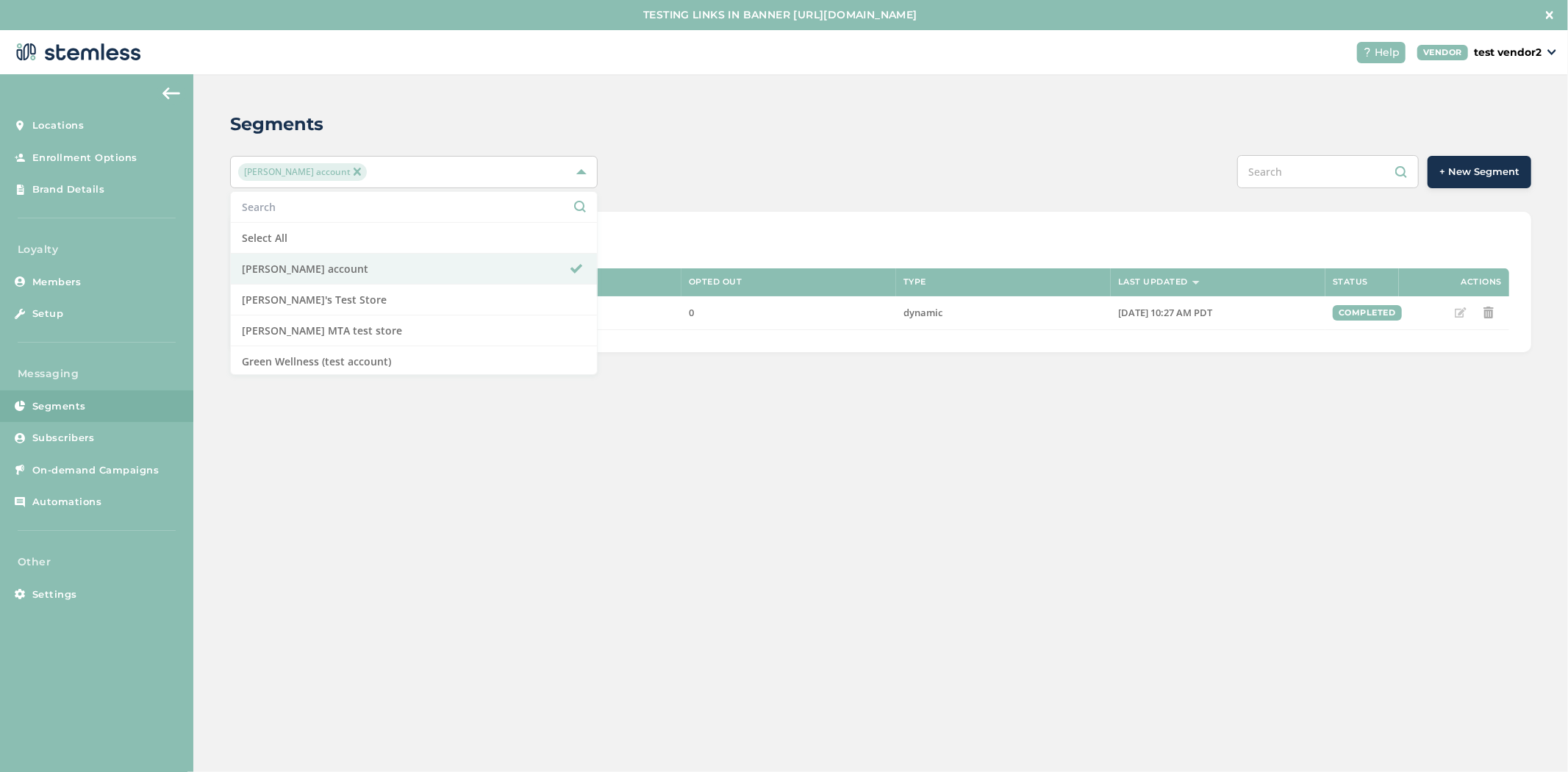
click at [708, 83] on div "Segments [PERSON_NAME] account Select All [PERSON_NAME] account [PERSON_NAME]'s…" at bounding box center [881, 231] width 1375 height 315
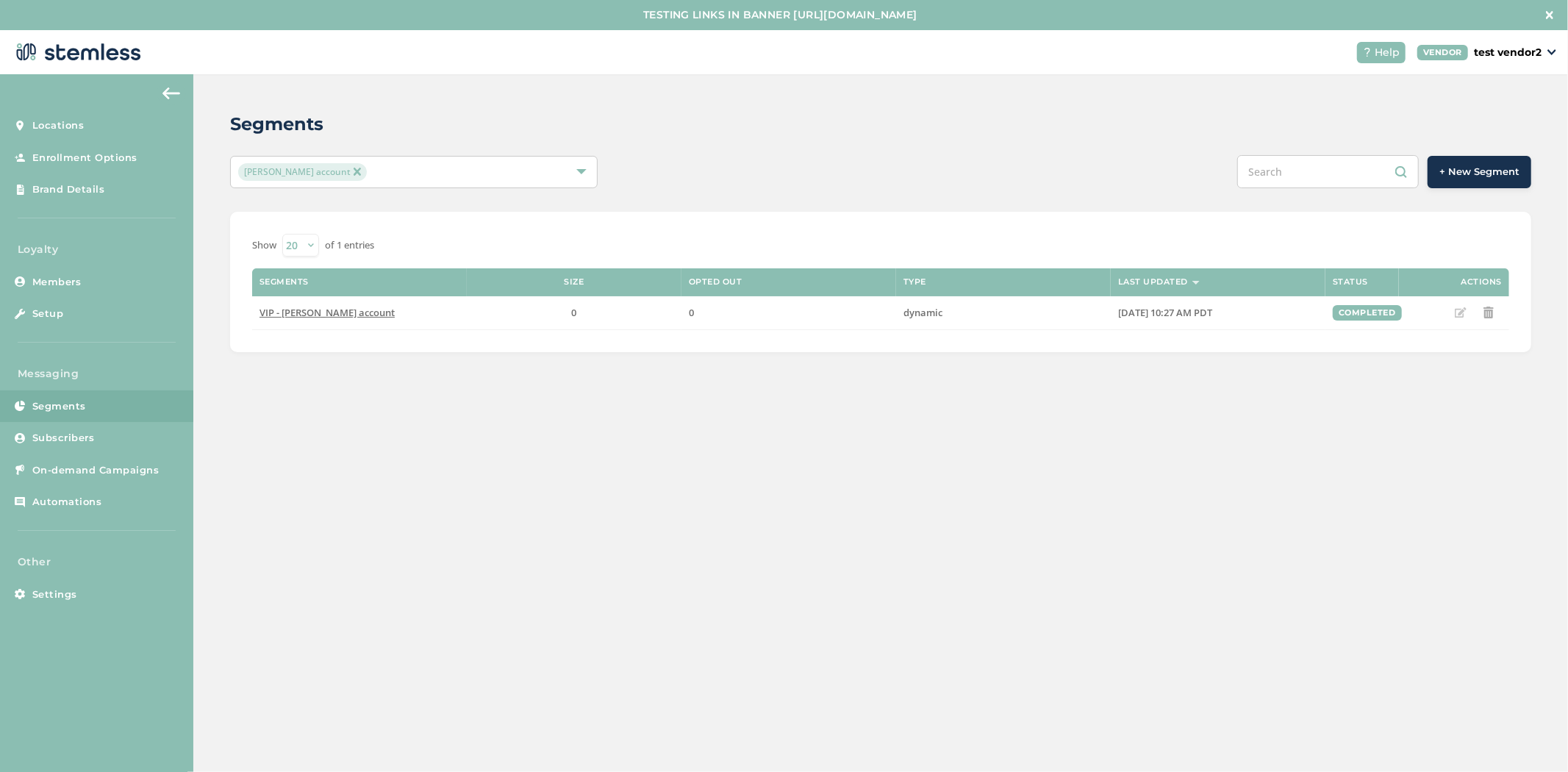
click at [1475, 169] on span "+ New Segment" at bounding box center [1480, 171] width 80 height 14
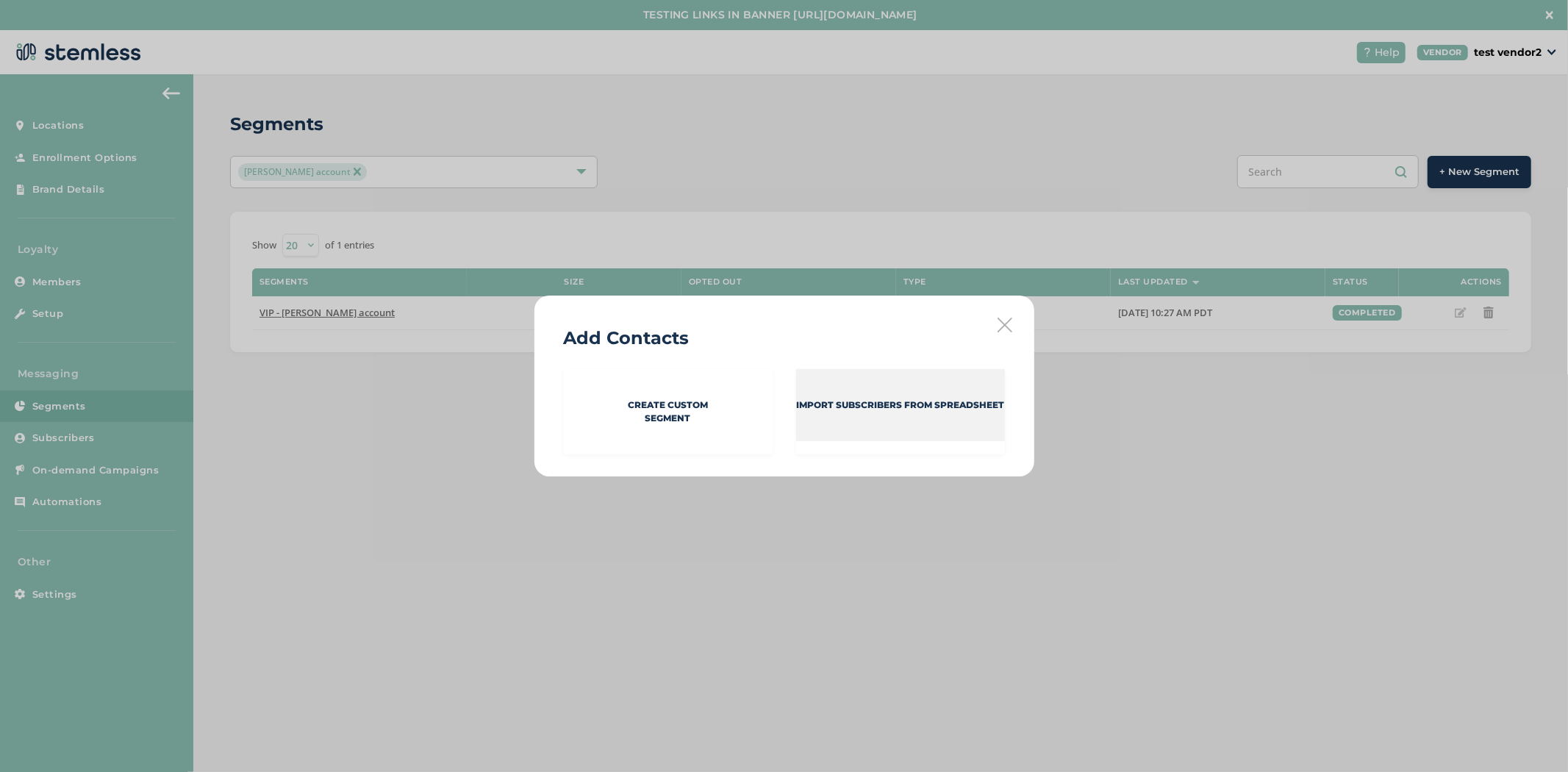
click at [917, 416] on div "Import Subscribers from spreadsheet" at bounding box center [900, 405] width 209 height 72
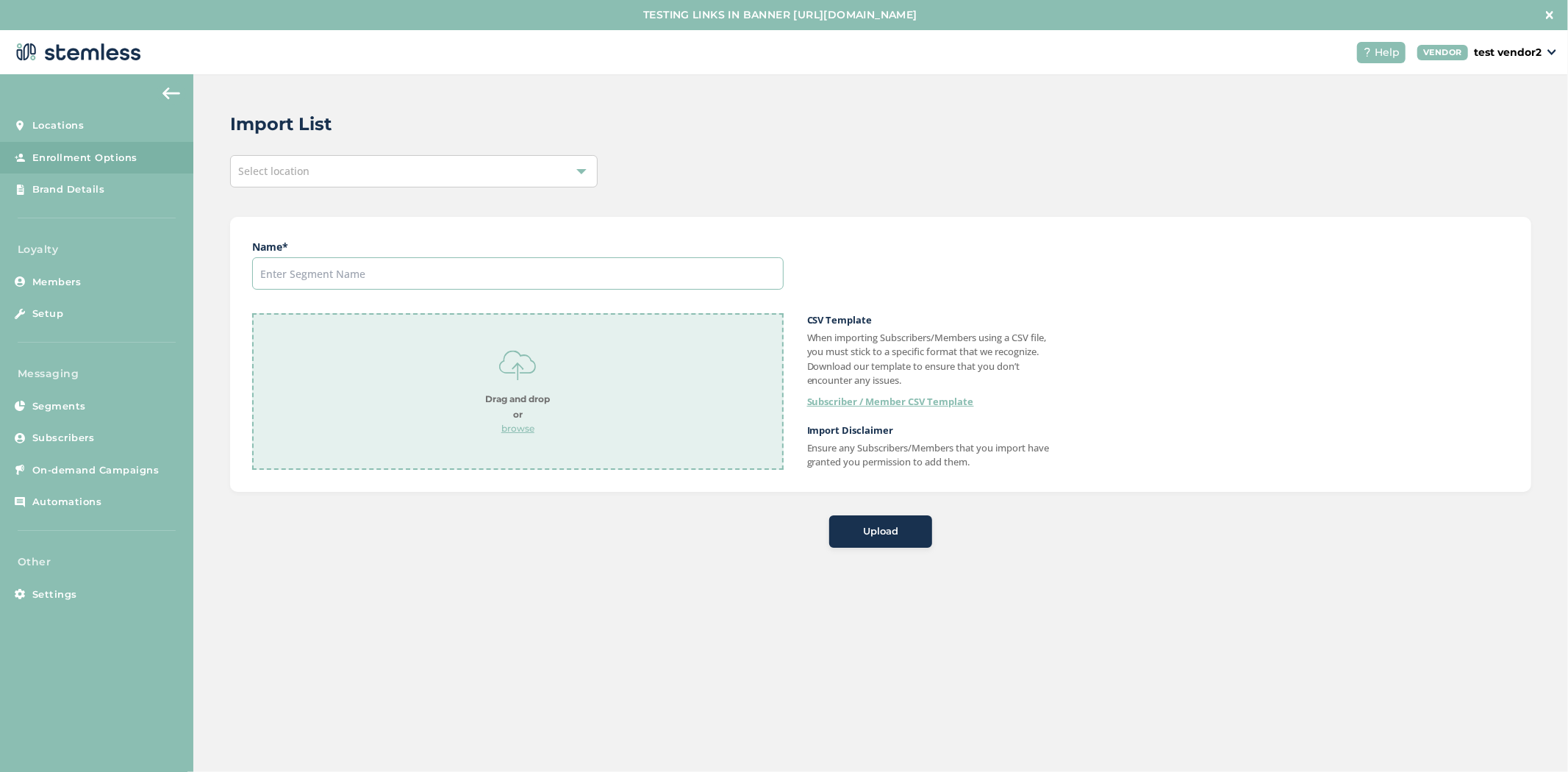
click at [465, 282] on input "text" at bounding box center [517, 273] width 532 height 33
click at [441, 579] on div "Import List Select location Name * Drag and drop or browse CSV Template When im…" at bounding box center [881, 329] width 1375 height 510
click at [80, 450] on link "Subscribers" at bounding box center [96, 438] width 193 height 33
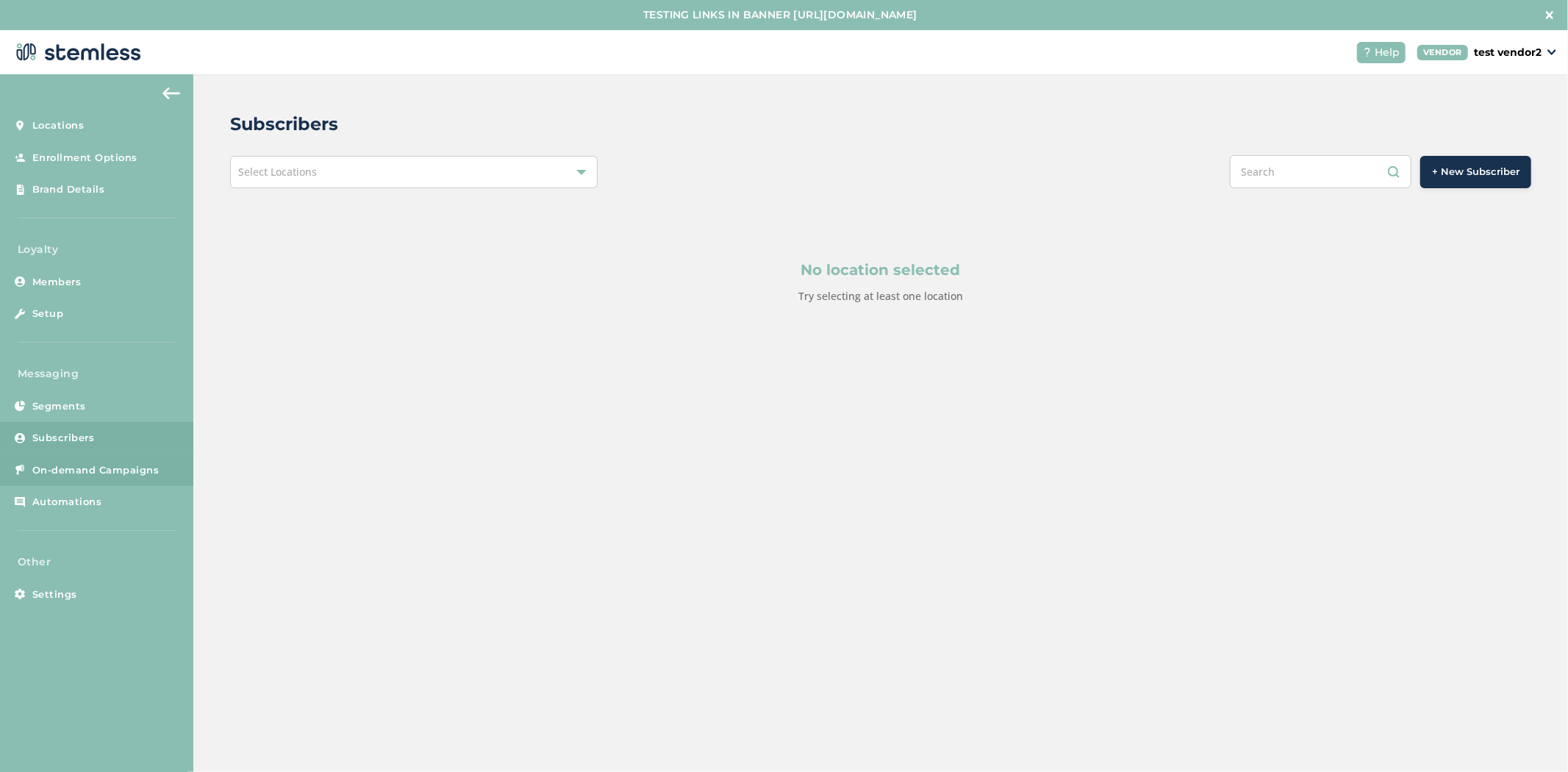
click at [99, 479] on link "On-demand Campaigns" at bounding box center [96, 470] width 193 height 33
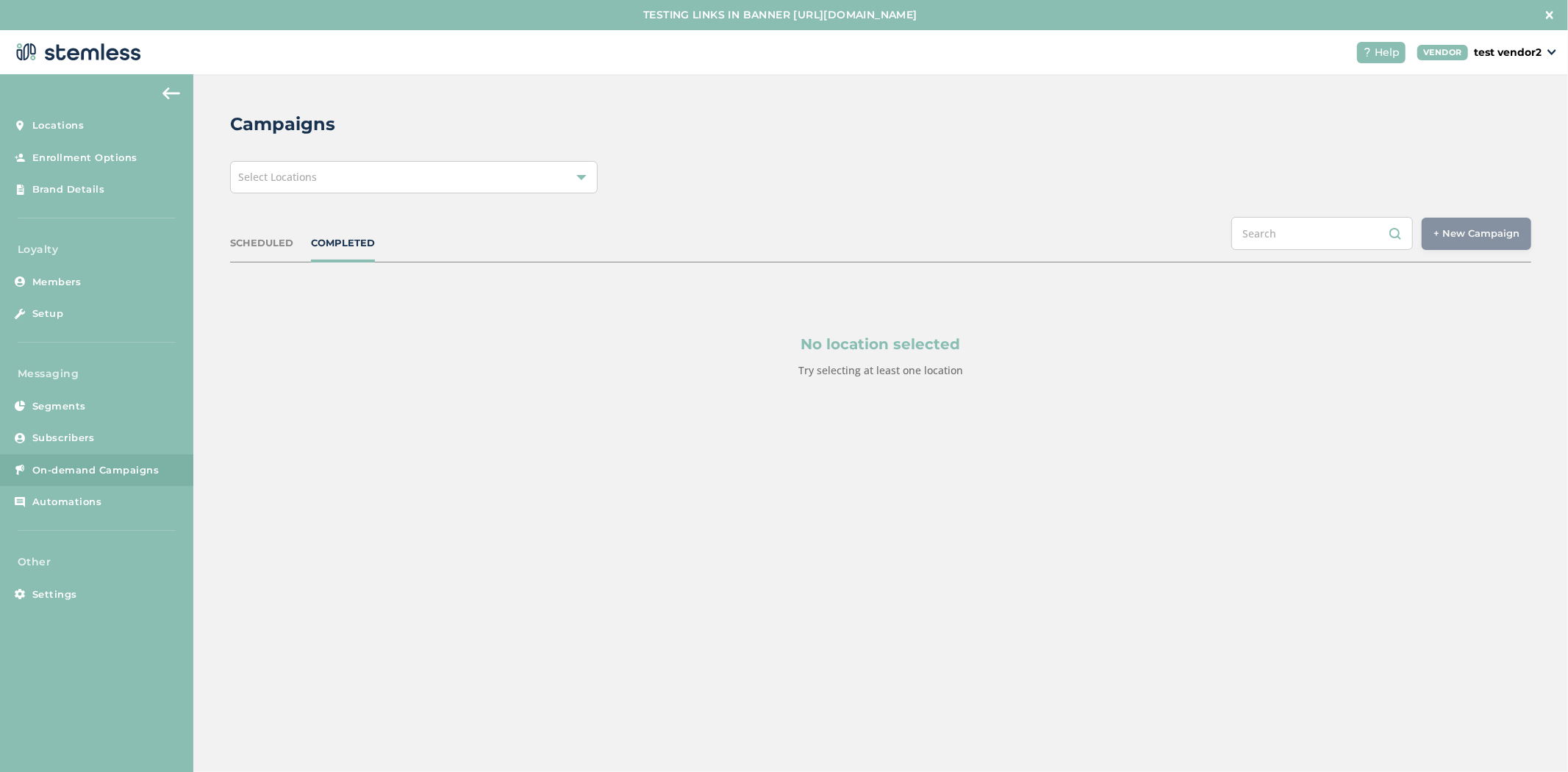
click at [449, 172] on div "Select Locations" at bounding box center [413, 177] width 368 height 33
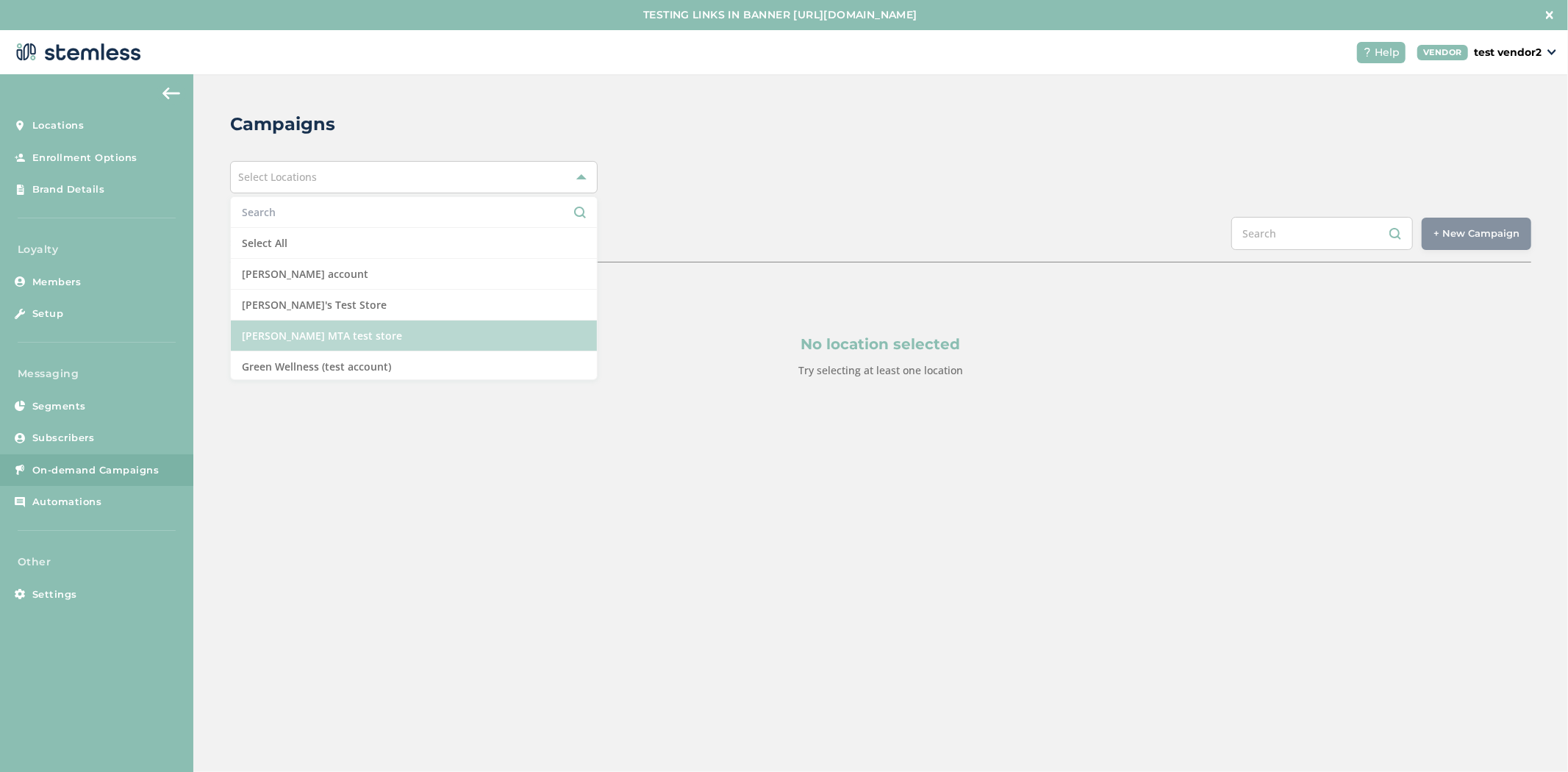
click at [419, 342] on li "[PERSON_NAME] MTA test store" at bounding box center [413, 336] width 366 height 31
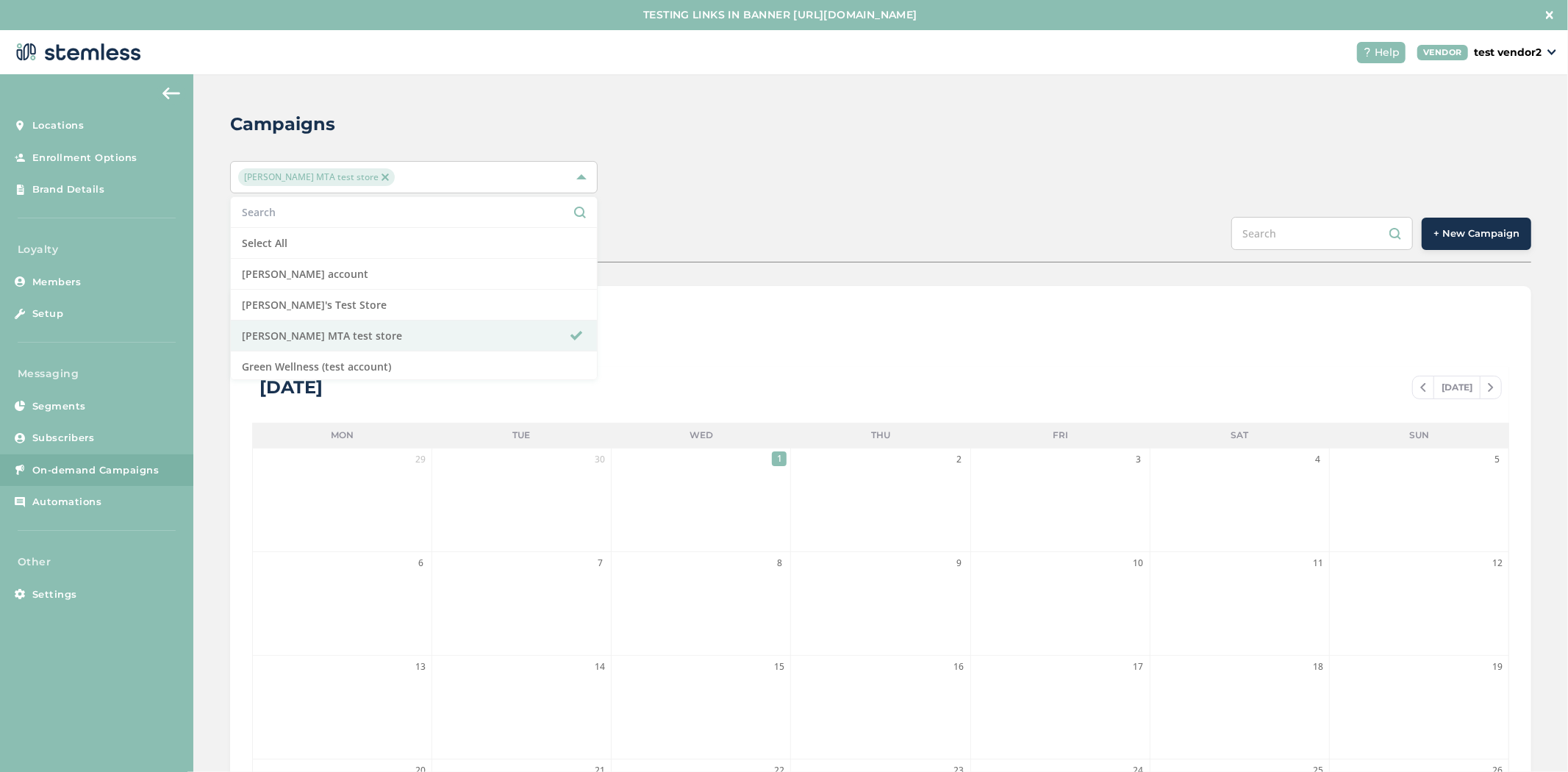
click at [1466, 238] on span "+ New Campaign" at bounding box center [1476, 233] width 86 height 14
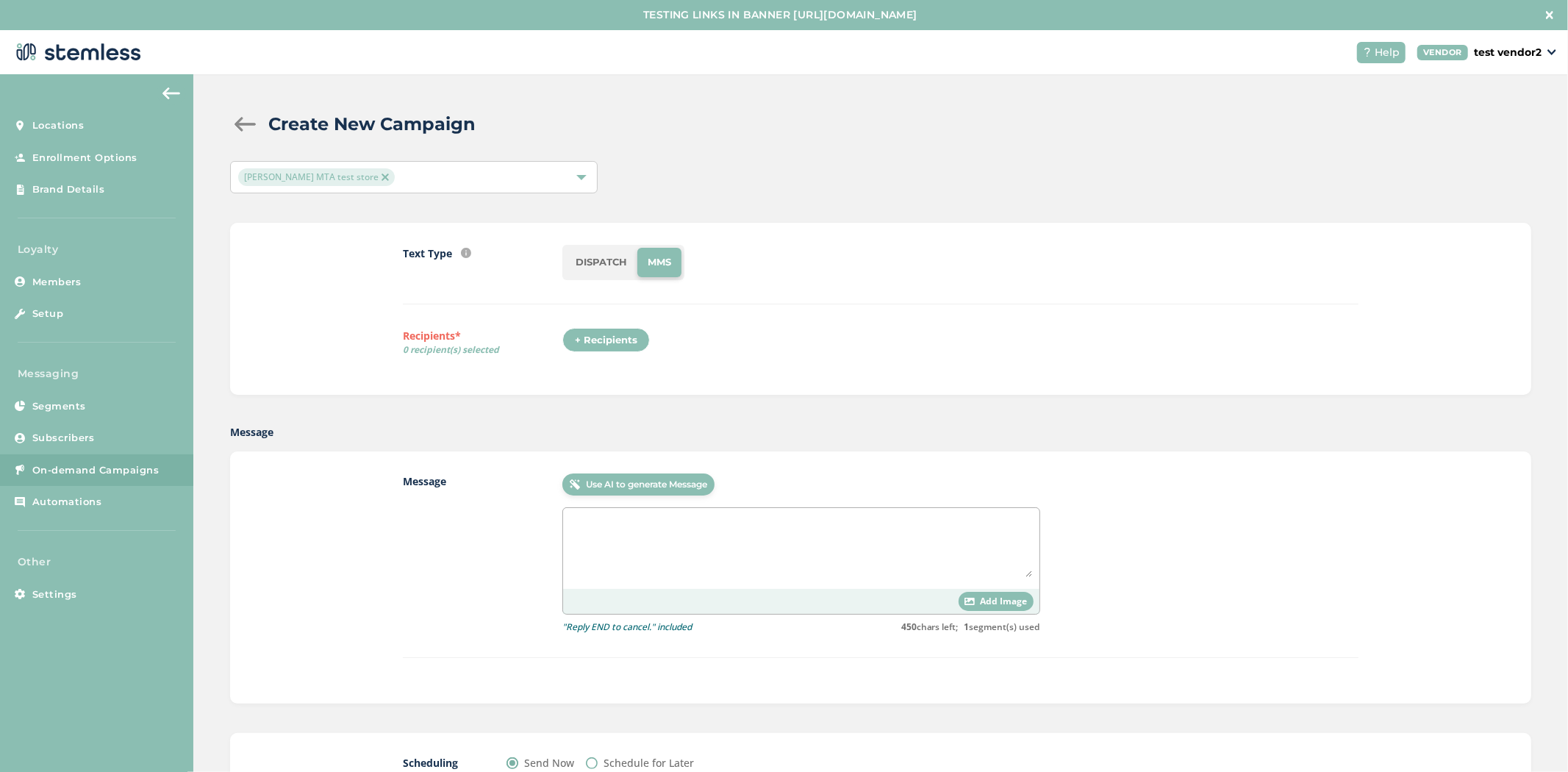
click at [580, 270] on li "DISPATCH" at bounding box center [601, 262] width 72 height 30
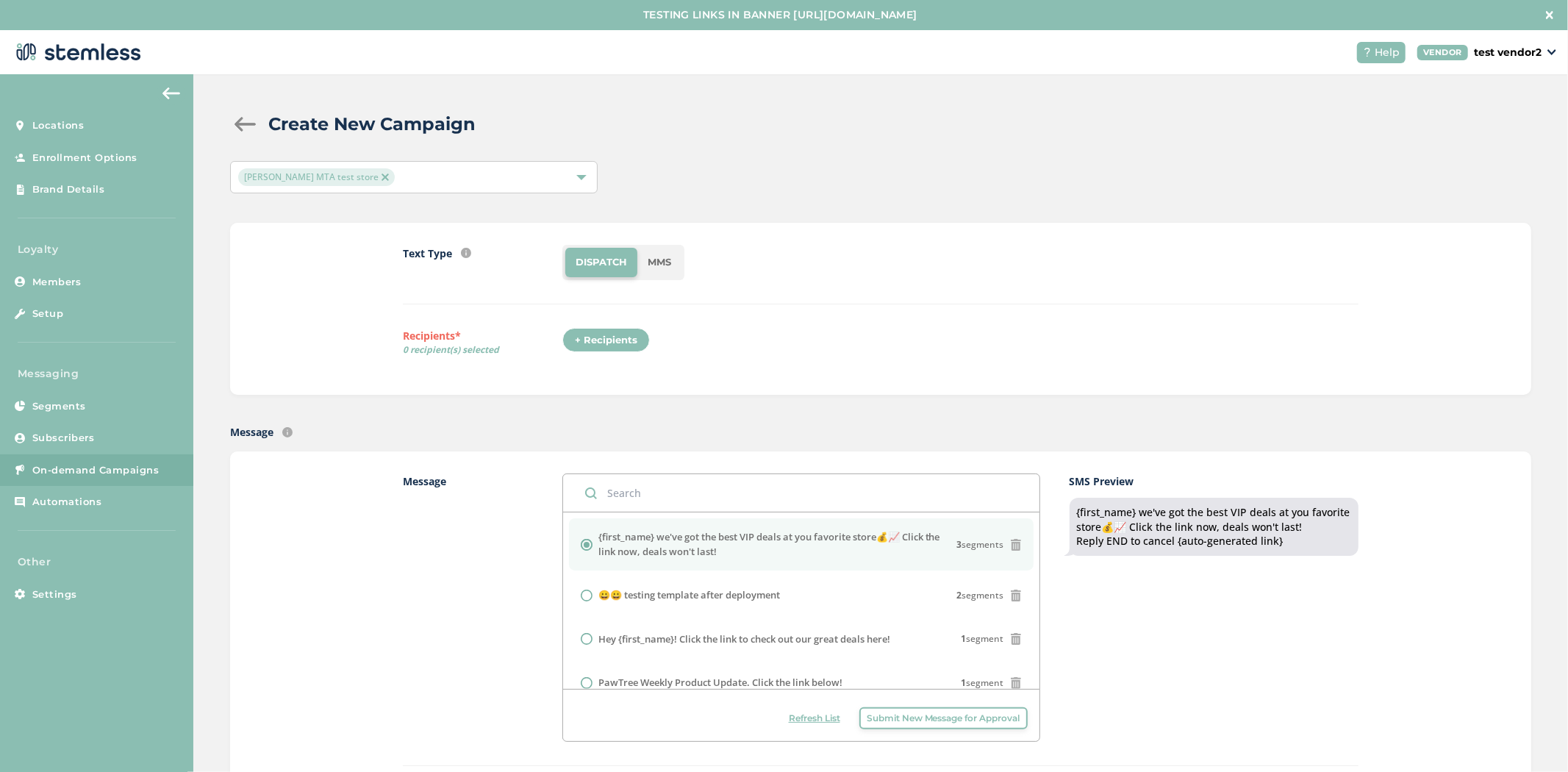
drag, startPoint x: 90, startPoint y: 413, endPoint x: 840, endPoint y: 336, distance: 753.9
click at [841, 336] on div "+ Recipients" at bounding box center [960, 344] width 797 height 34
click at [583, 343] on div "+ Recipients" at bounding box center [605, 340] width 87 height 25
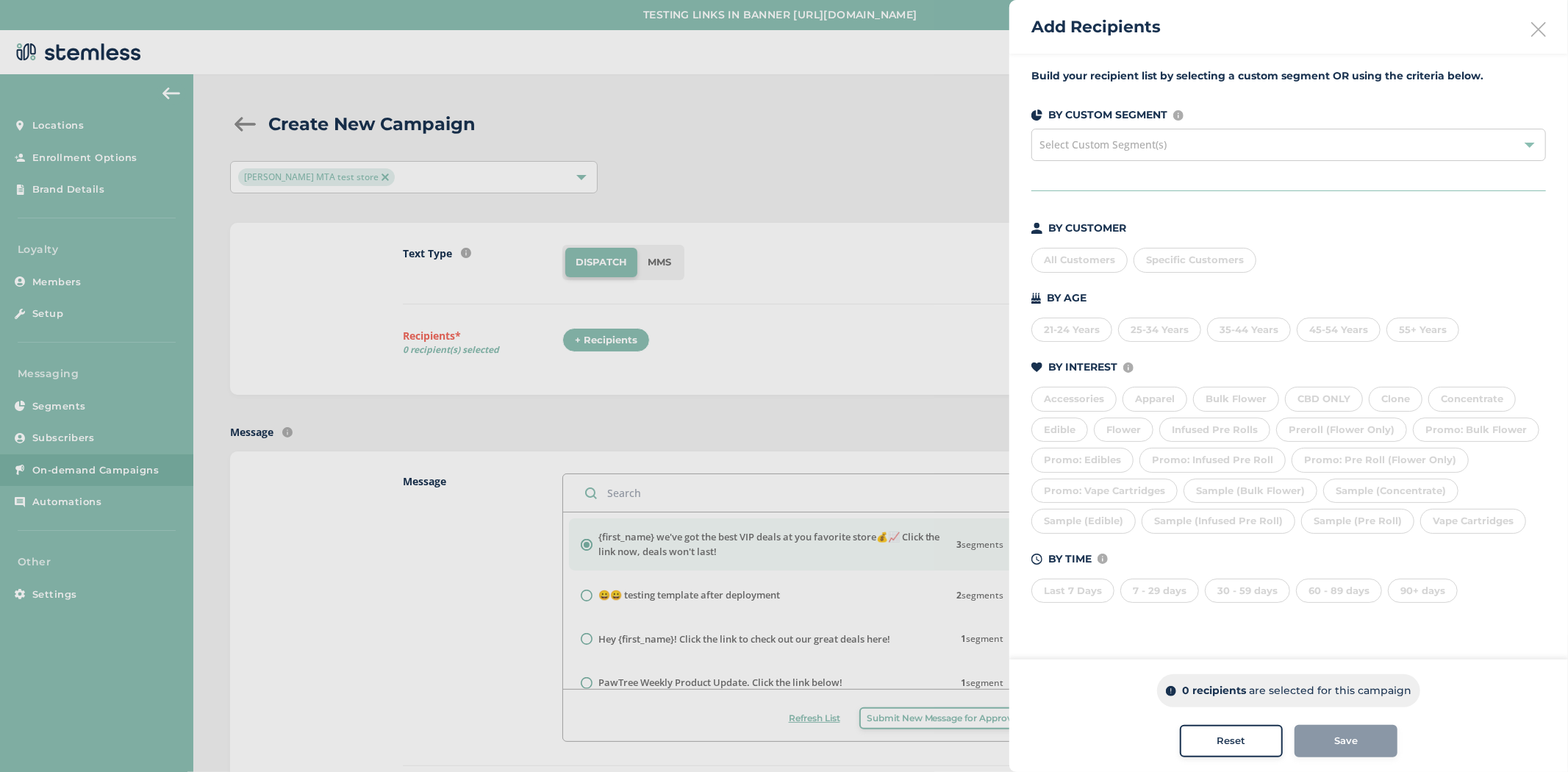
click at [1537, 14] on div "Add Recipients" at bounding box center [1289, 27] width 559 height 54
click at [1538, 20] on div "Add Recipients" at bounding box center [1289, 27] width 559 height 54
click at [1541, 30] on icon at bounding box center [1538, 29] width 14 height 14
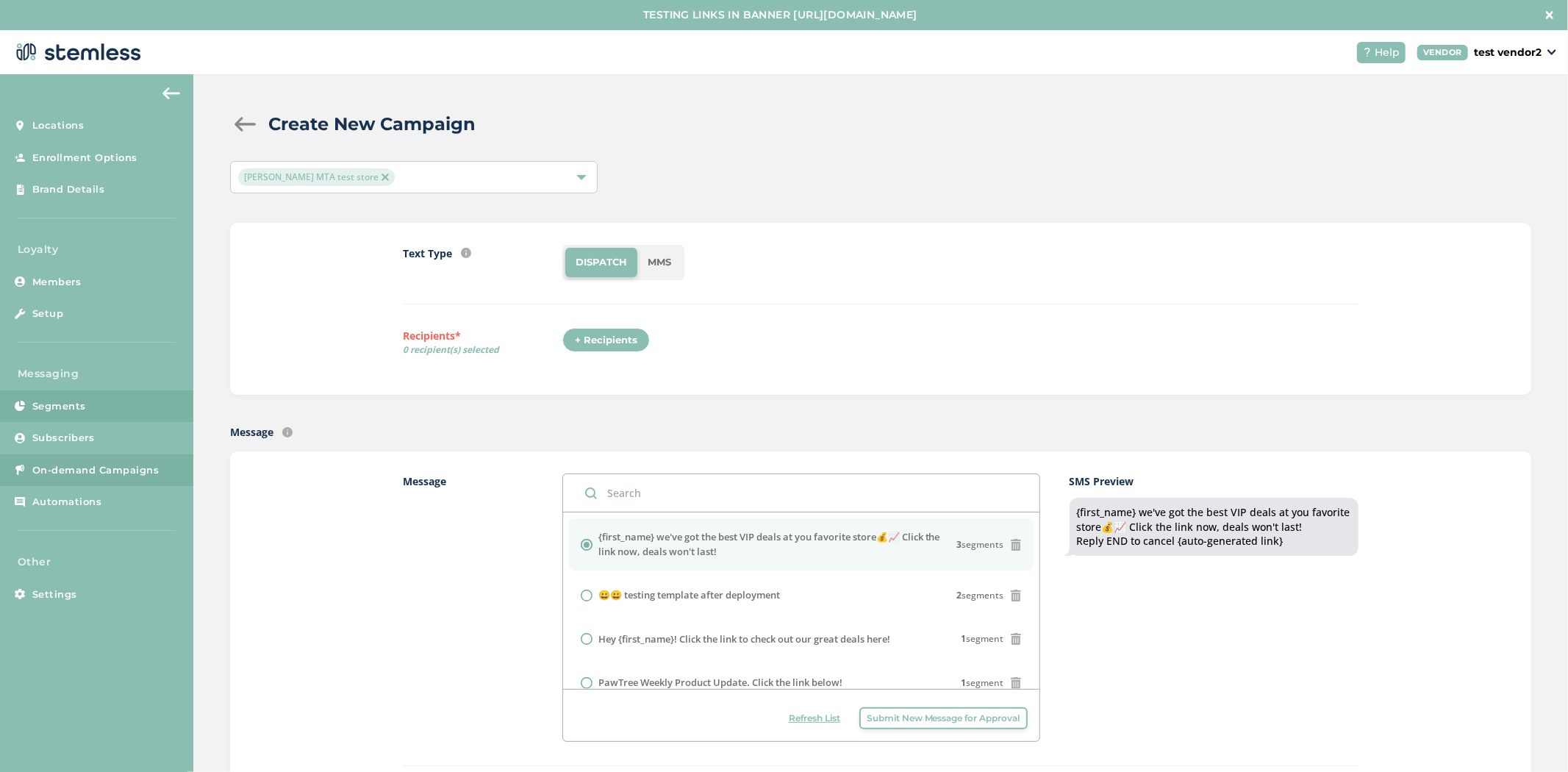
click at [96, 398] on link "Segments" at bounding box center [96, 406] width 193 height 33
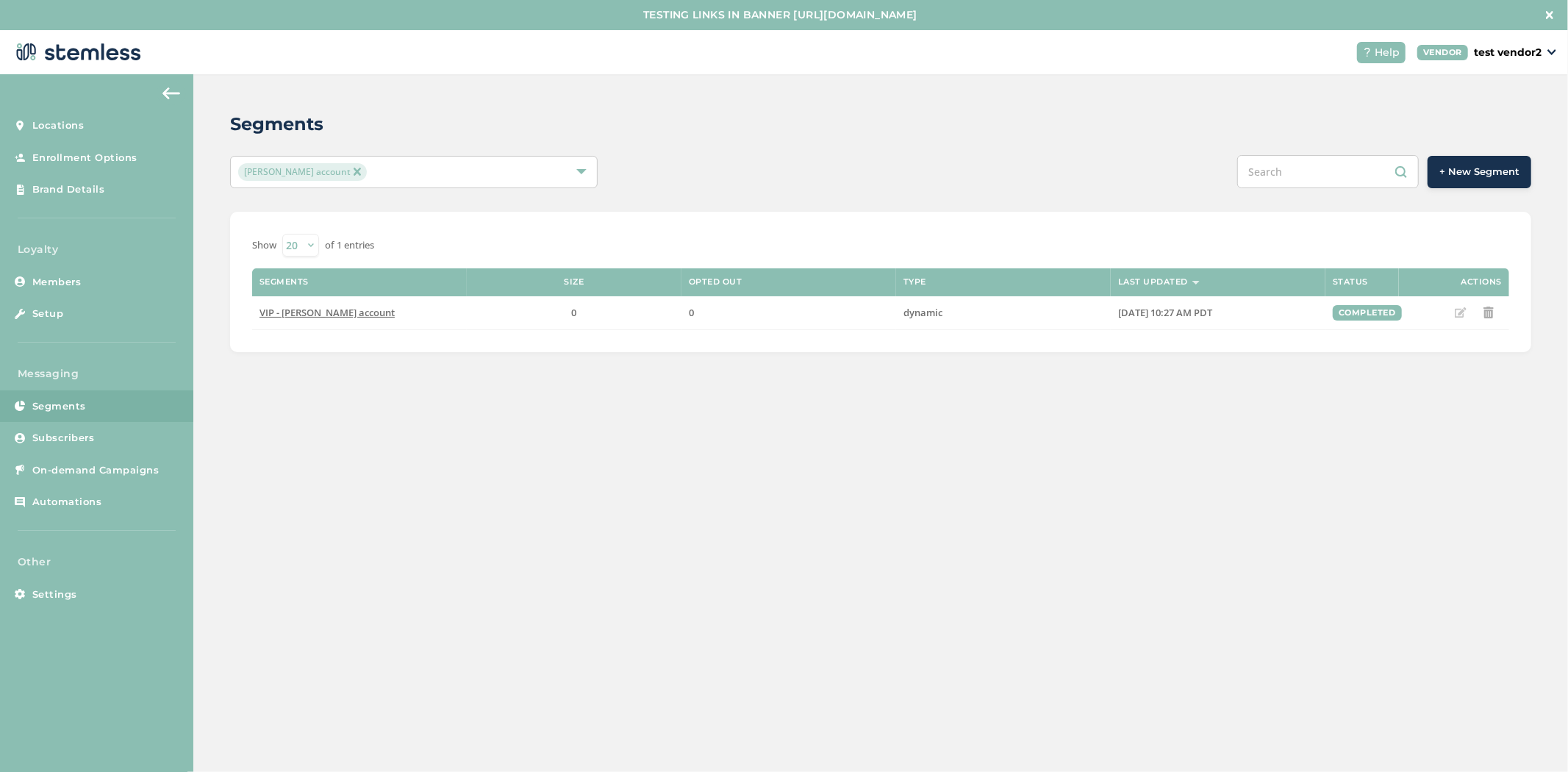
click at [1464, 158] on button "+ New Segment" at bounding box center [1479, 171] width 104 height 33
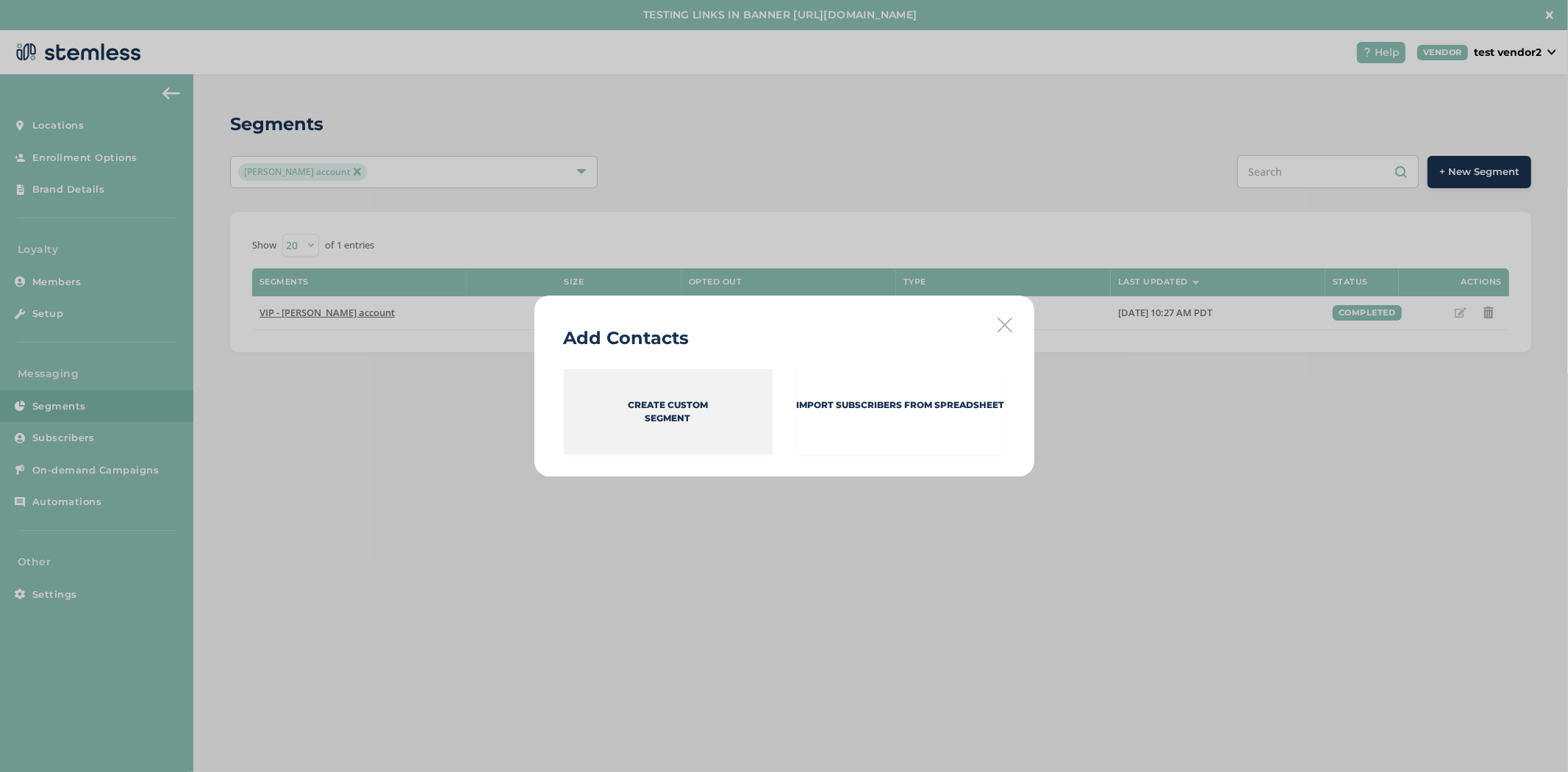
click at [653, 420] on p "Create Custom Segment" at bounding box center [668, 411] width 80 height 27
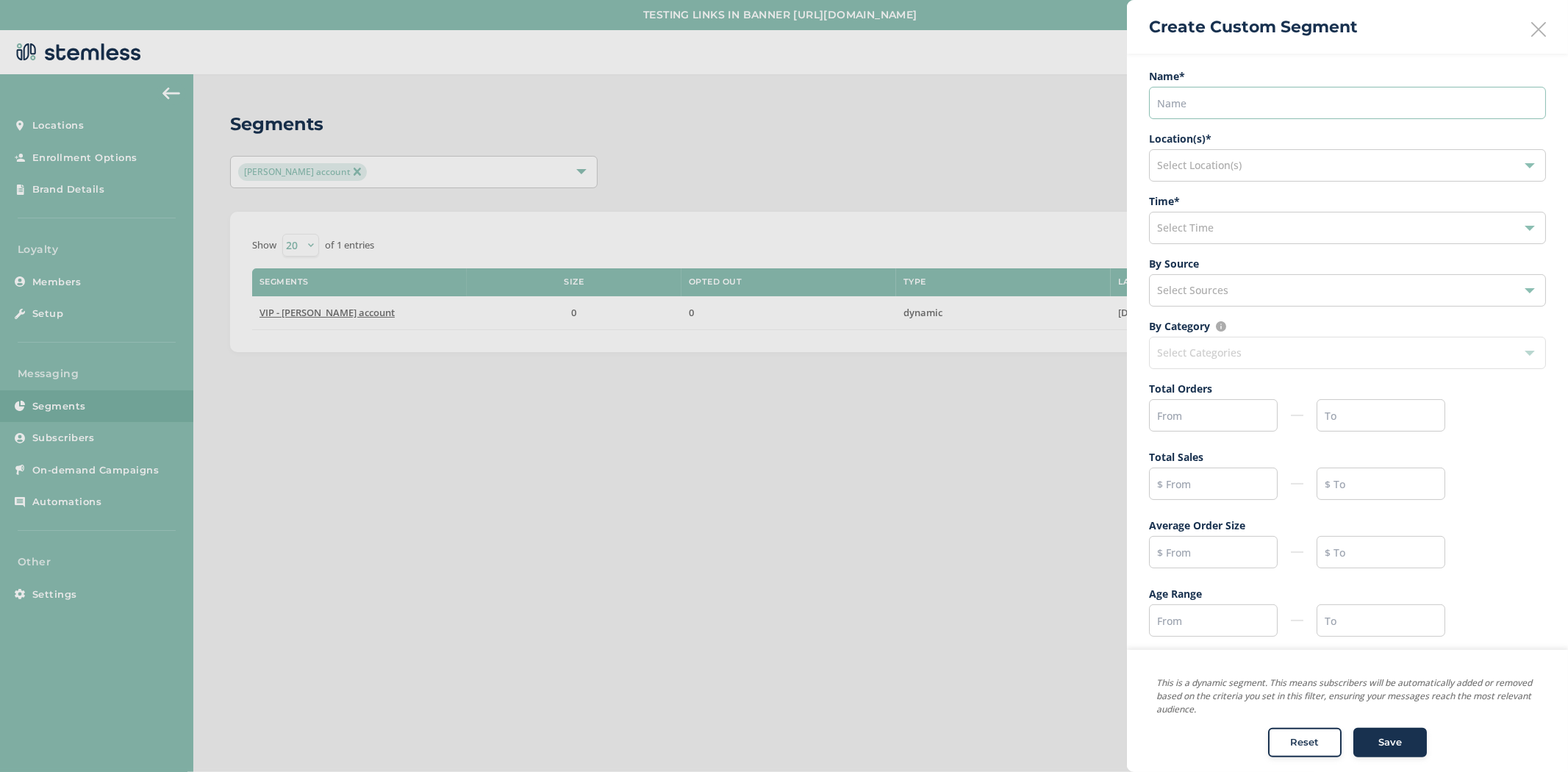
click at [1213, 107] on input "text" at bounding box center [1347, 102] width 397 height 33
type input "VIP"
click at [1189, 231] on span "Select Time" at bounding box center [1185, 228] width 57 height 14
click at [1235, 192] on ul "Name * VIP Location(s) * Select Location(s) Time * Select Time Past Week Past M…" at bounding box center [1347, 355] width 397 height 574
click at [1245, 285] on div "Select Sources" at bounding box center [1347, 290] width 397 height 33
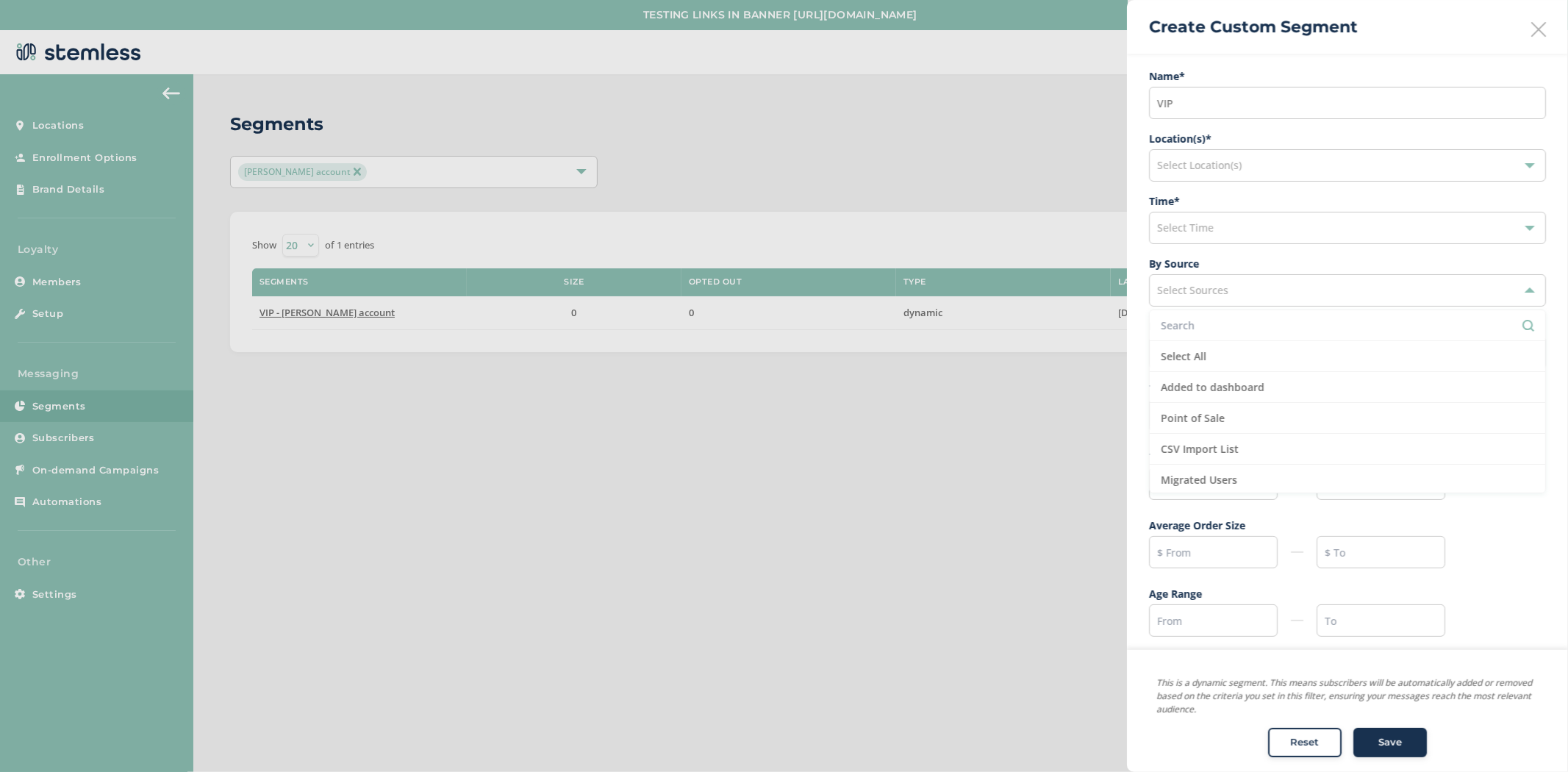
click at [1252, 263] on label "By Source" at bounding box center [1347, 263] width 397 height 15
click at [1208, 356] on span "By Category Make sure at least one Location is selected Select Categories" at bounding box center [1347, 344] width 397 height 51
click at [1233, 416] on input "text" at bounding box center [1214, 415] width 129 height 33
click at [1260, 378] on ul "Name * VIP Location(s) * Select Location(s) Time * Select Time By Source Select…" at bounding box center [1347, 355] width 397 height 574
click at [1208, 474] on input "text" at bounding box center [1214, 483] width 129 height 33
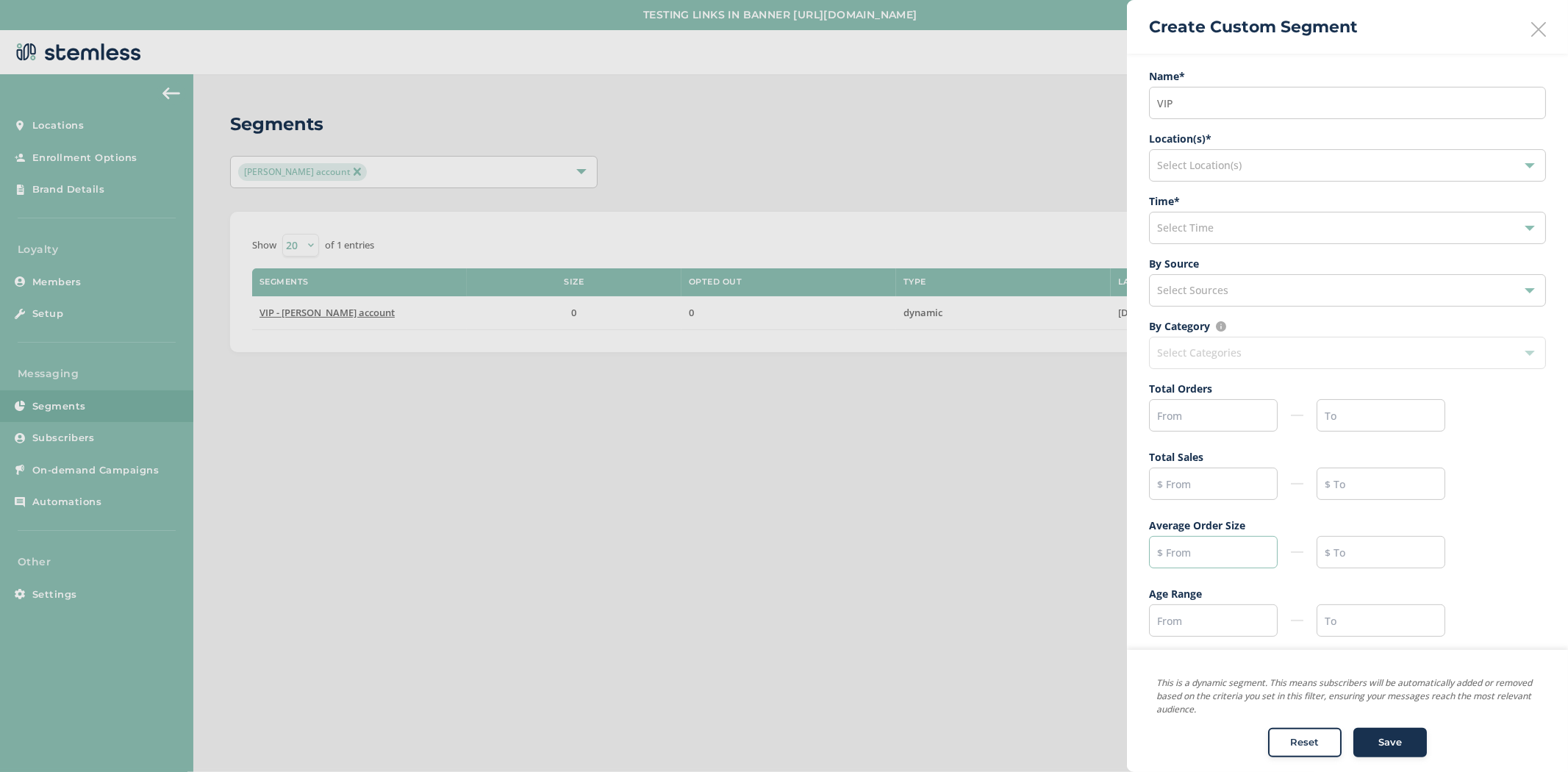
drag, startPoint x: 1167, startPoint y: 559, endPoint x: 1179, endPoint y: 557, distance: 12.2
click at [1167, 559] on input "text" at bounding box center [1214, 552] width 129 height 33
drag, startPoint x: 1169, startPoint y: 613, endPoint x: 1173, endPoint y: 621, distance: 8.9
click at [1169, 613] on input "text" at bounding box center [1214, 615] width 129 height 33
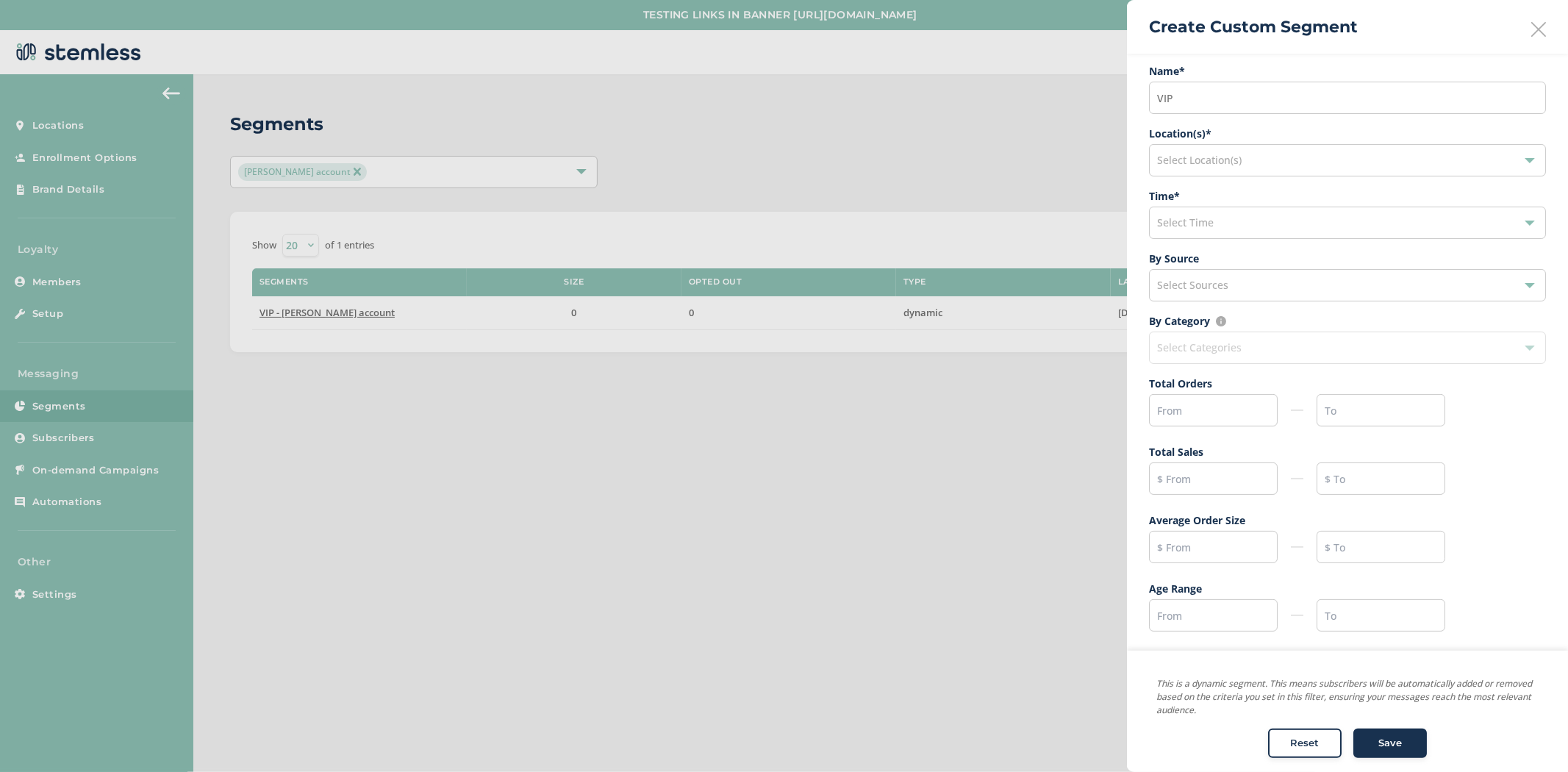
click at [52, 593] on div at bounding box center [784, 386] width 1568 height 772
click at [1532, 36] on icon at bounding box center [1538, 29] width 14 height 14
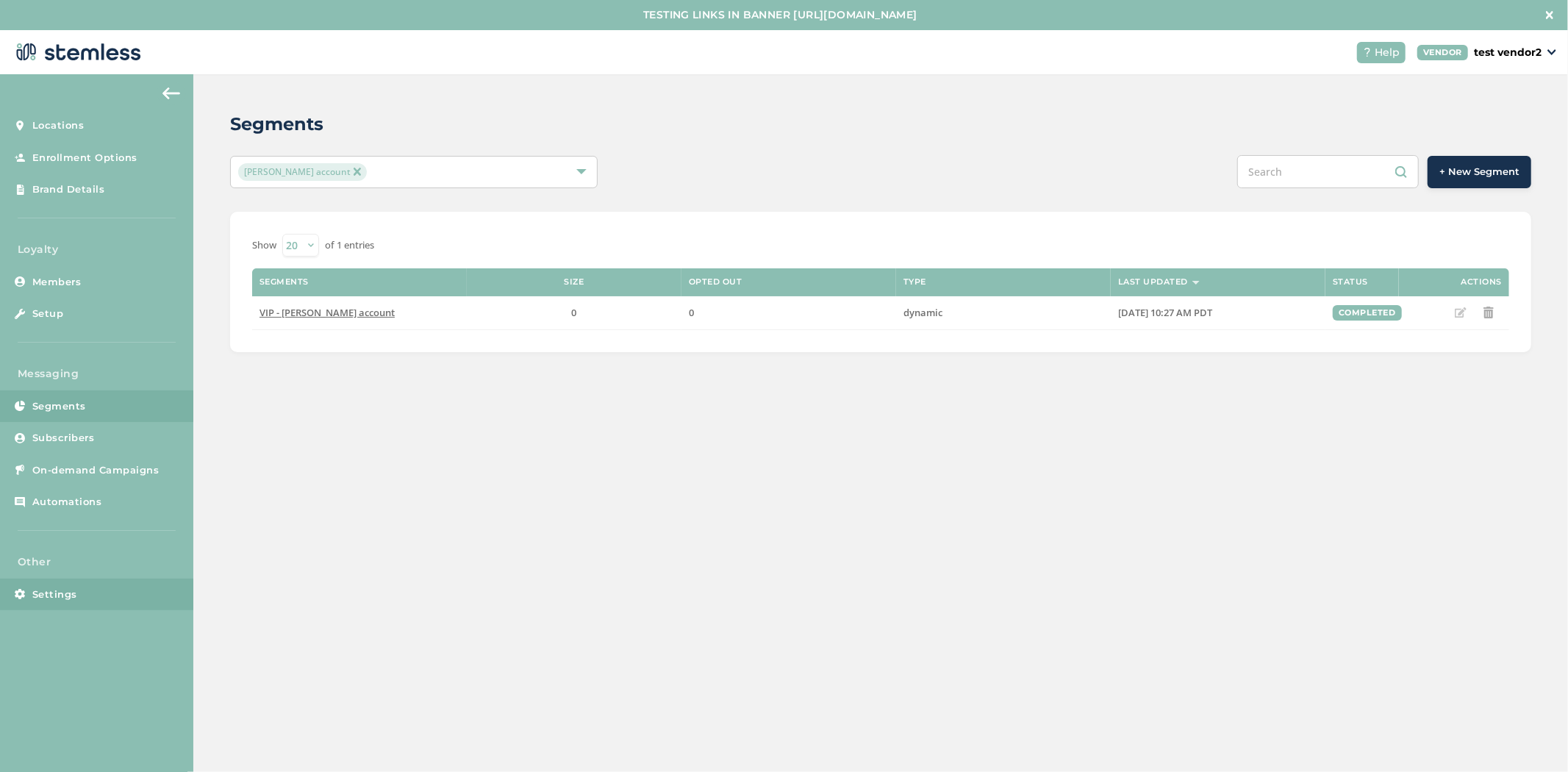
click at [79, 579] on link "Settings" at bounding box center [96, 595] width 193 height 33
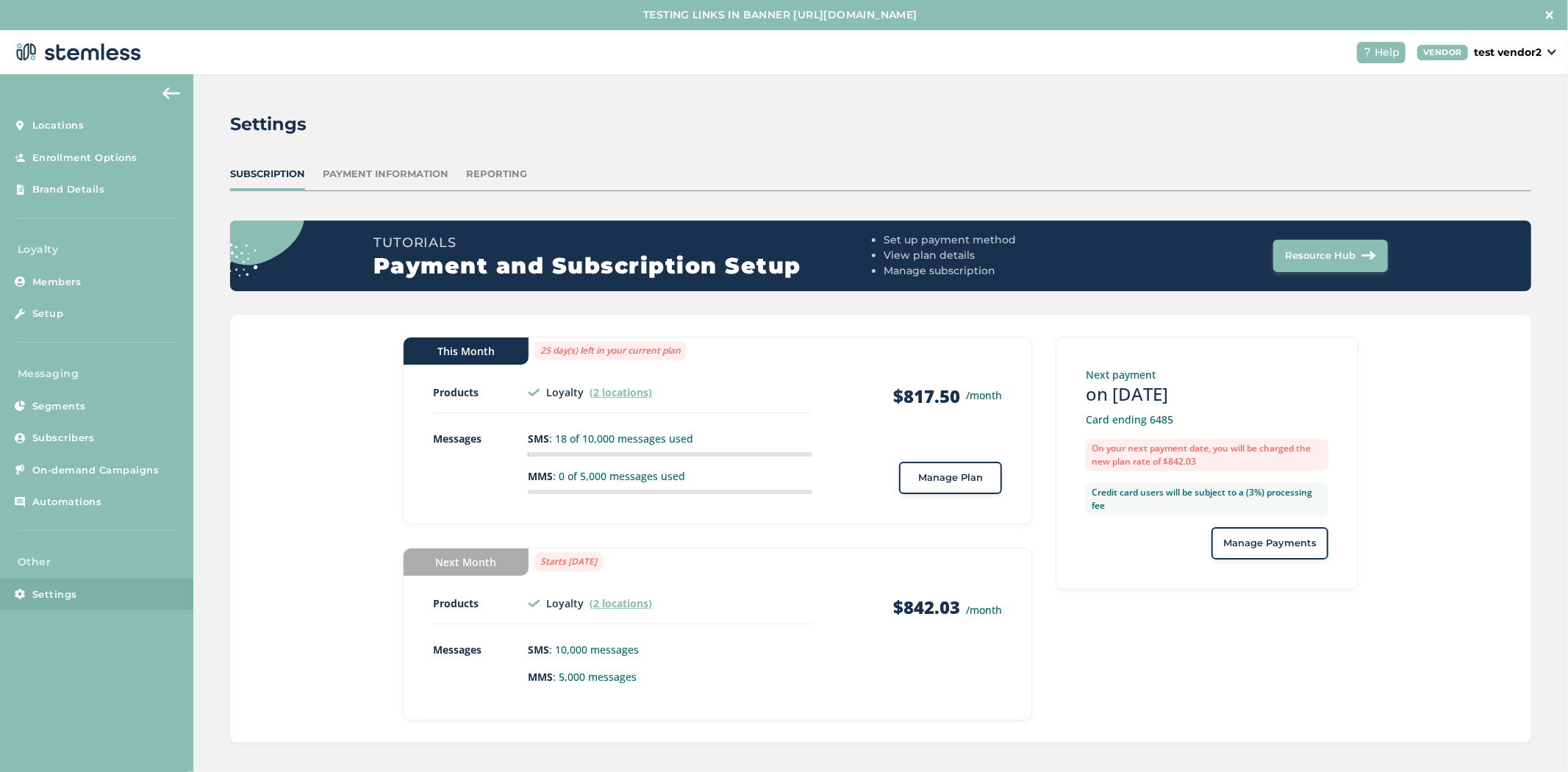
click at [942, 479] on span "Manage Plan" at bounding box center [950, 477] width 64 height 14
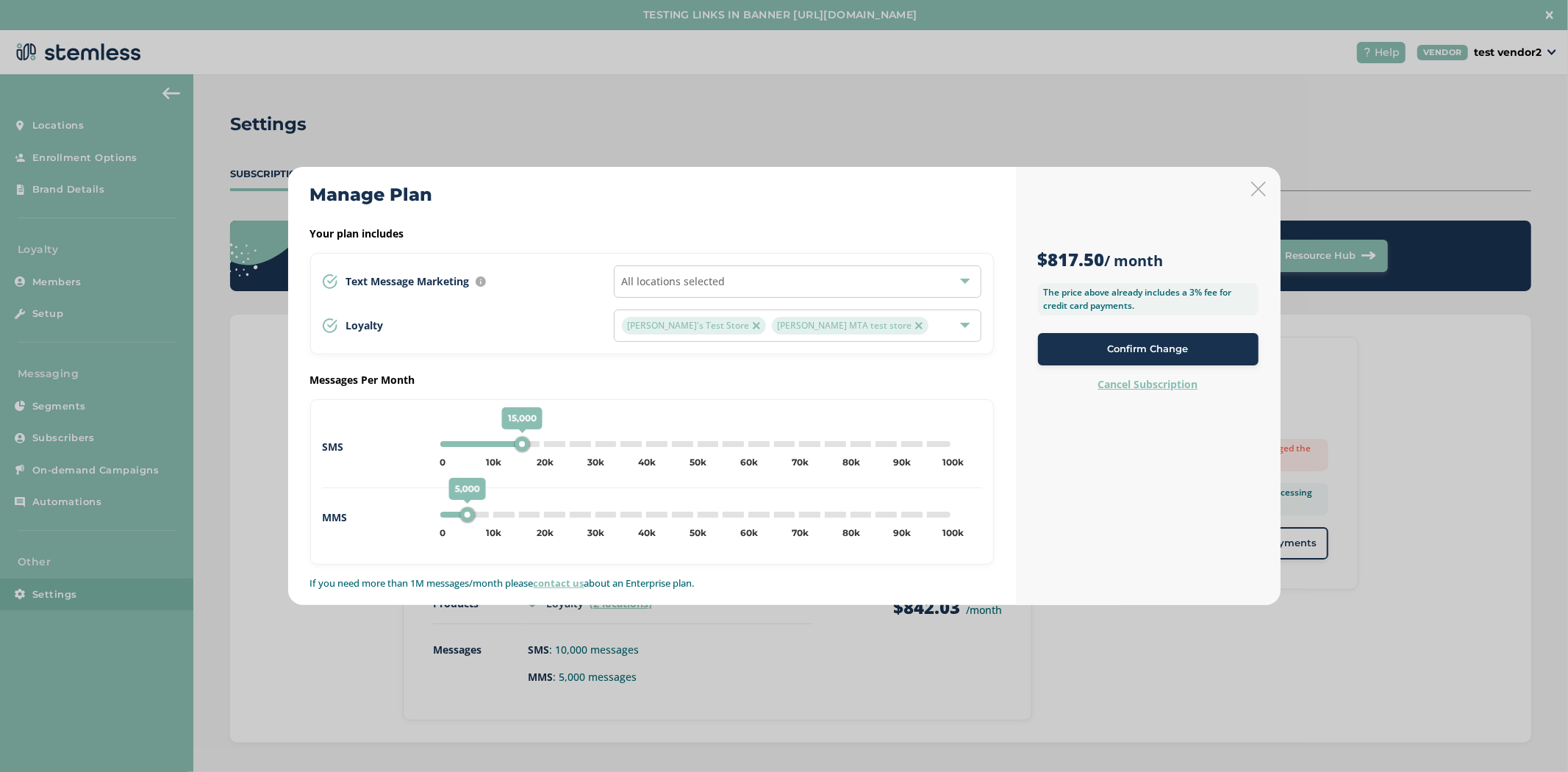
drag, startPoint x: 498, startPoint y: 446, endPoint x: 520, endPoint y: 444, distance: 22.1
click at [520, 444] on div "15,000" at bounding box center [521, 444] width 14 height 14
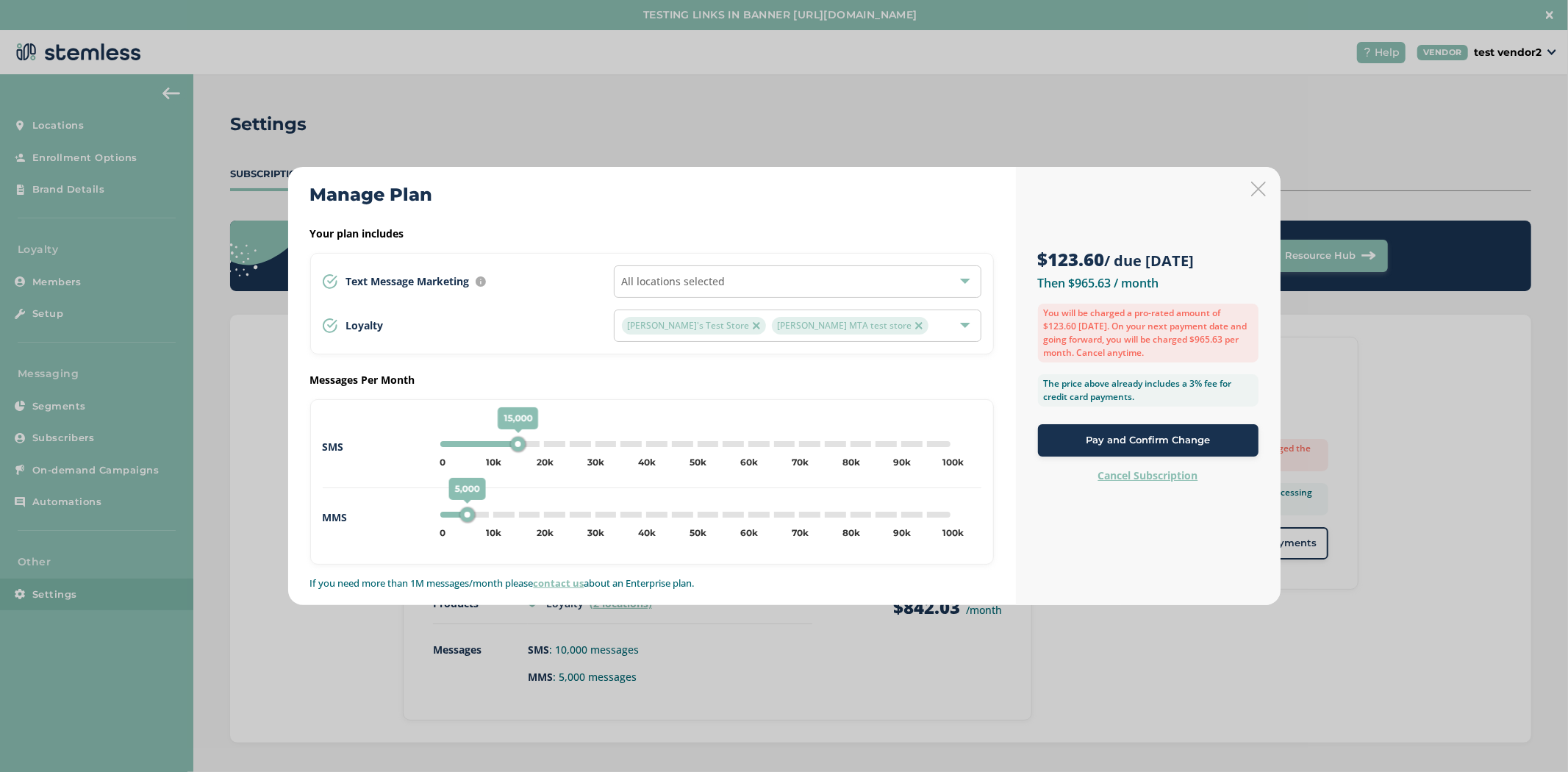
type input "0"
drag, startPoint x: 515, startPoint y: 448, endPoint x: 369, endPoint y: 439, distance: 146.3
click at [369, 439] on div "SMS 15,000 0 5k 10k 15k 20k 25k 30k 35k 40k 45k 50k 55k 60k 65k 70k 75k 80k 85k…" at bounding box center [652, 459] width 658 height 59
click at [1258, 187] on icon at bounding box center [1258, 188] width 14 height 14
